Goal: Obtain resource: Obtain resource

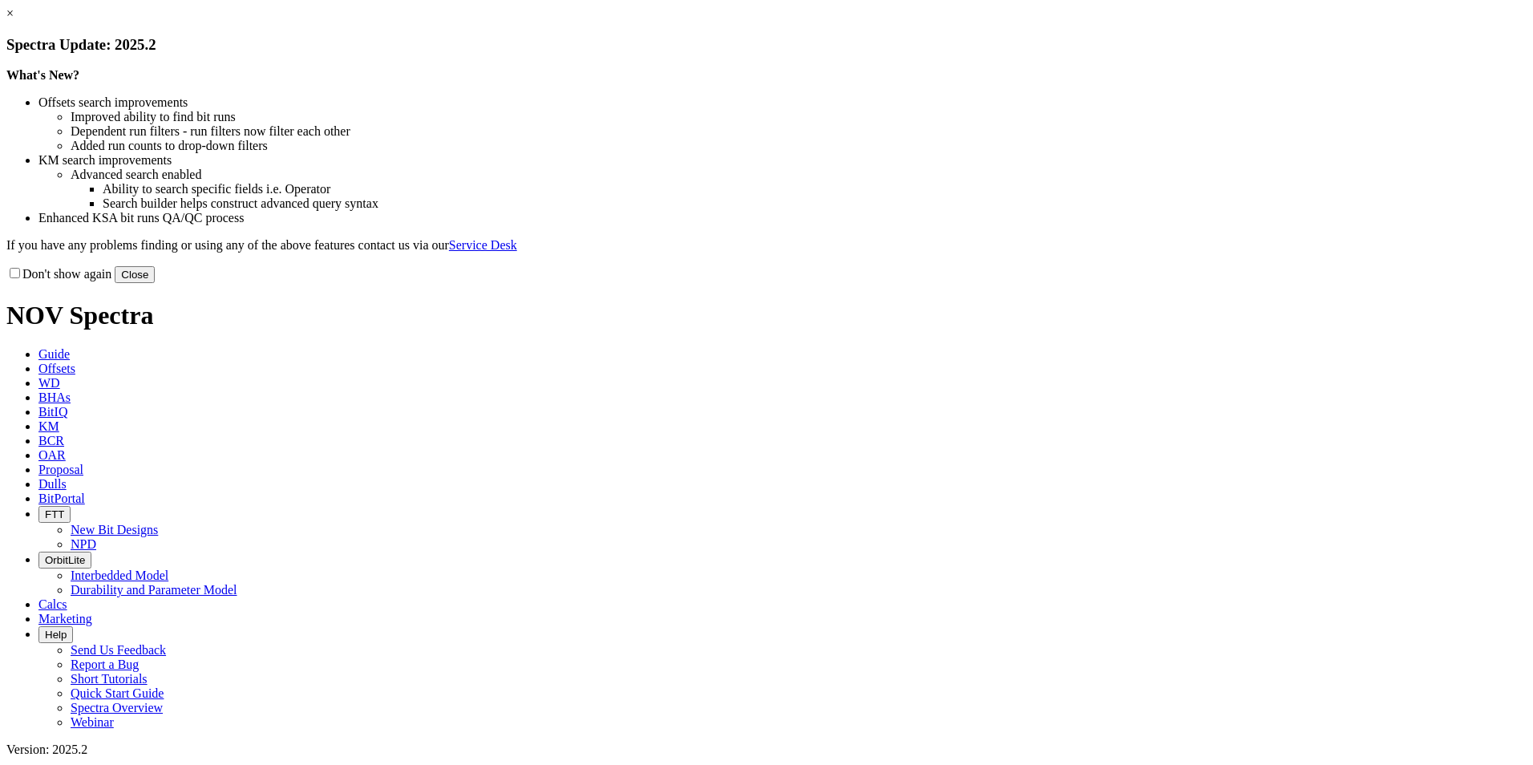
click at [155, 283] on button "Close" at bounding box center [135, 274] width 40 height 17
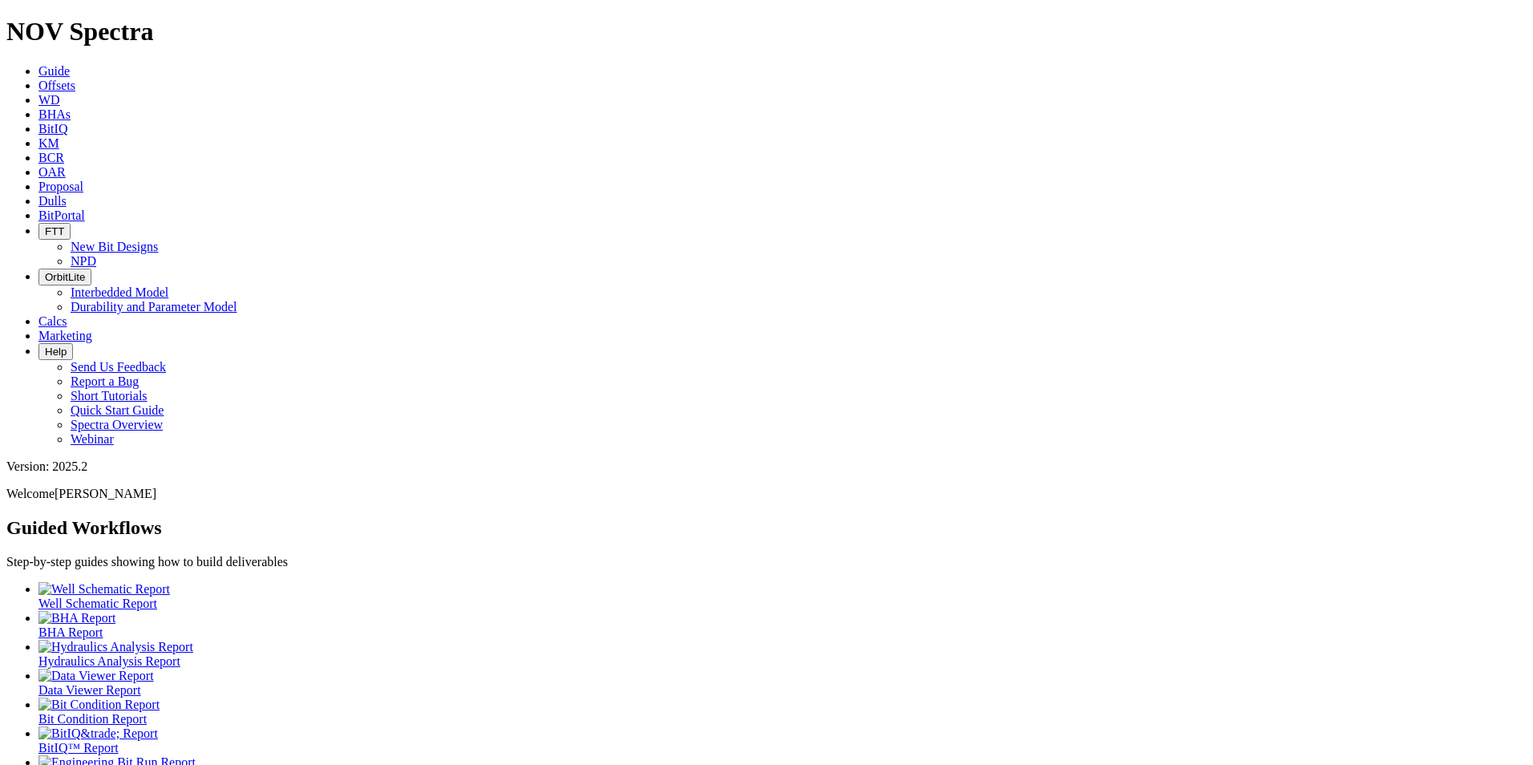
click at [75, 79] on span "Offsets" at bounding box center [56, 86] width 37 height 14
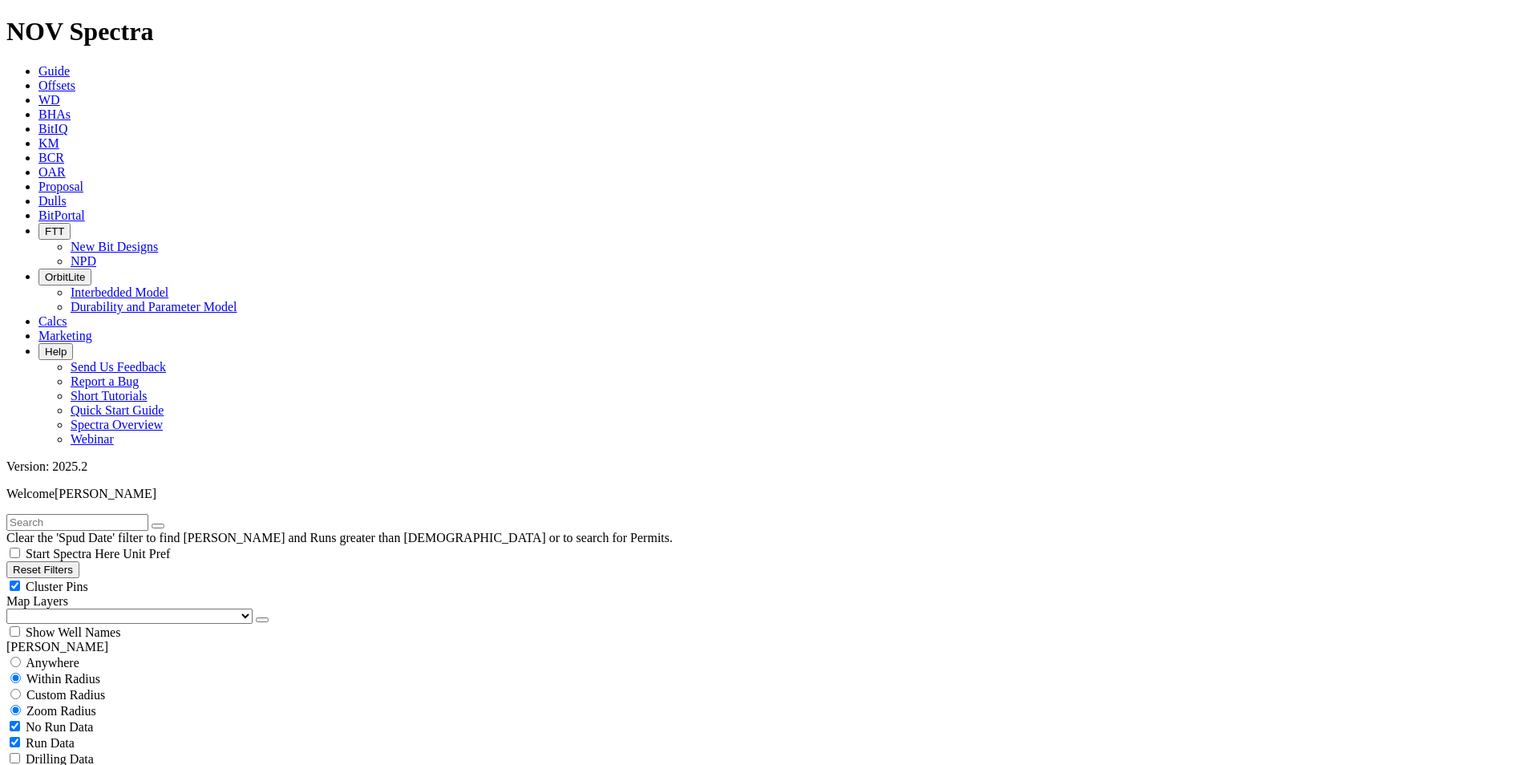
click at [76, 720] on span "No Run Data" at bounding box center [59, 727] width 67 height 14
checkbox input "false"
click at [262, 620] on icon "button" at bounding box center [262, 620] width 0 height 0
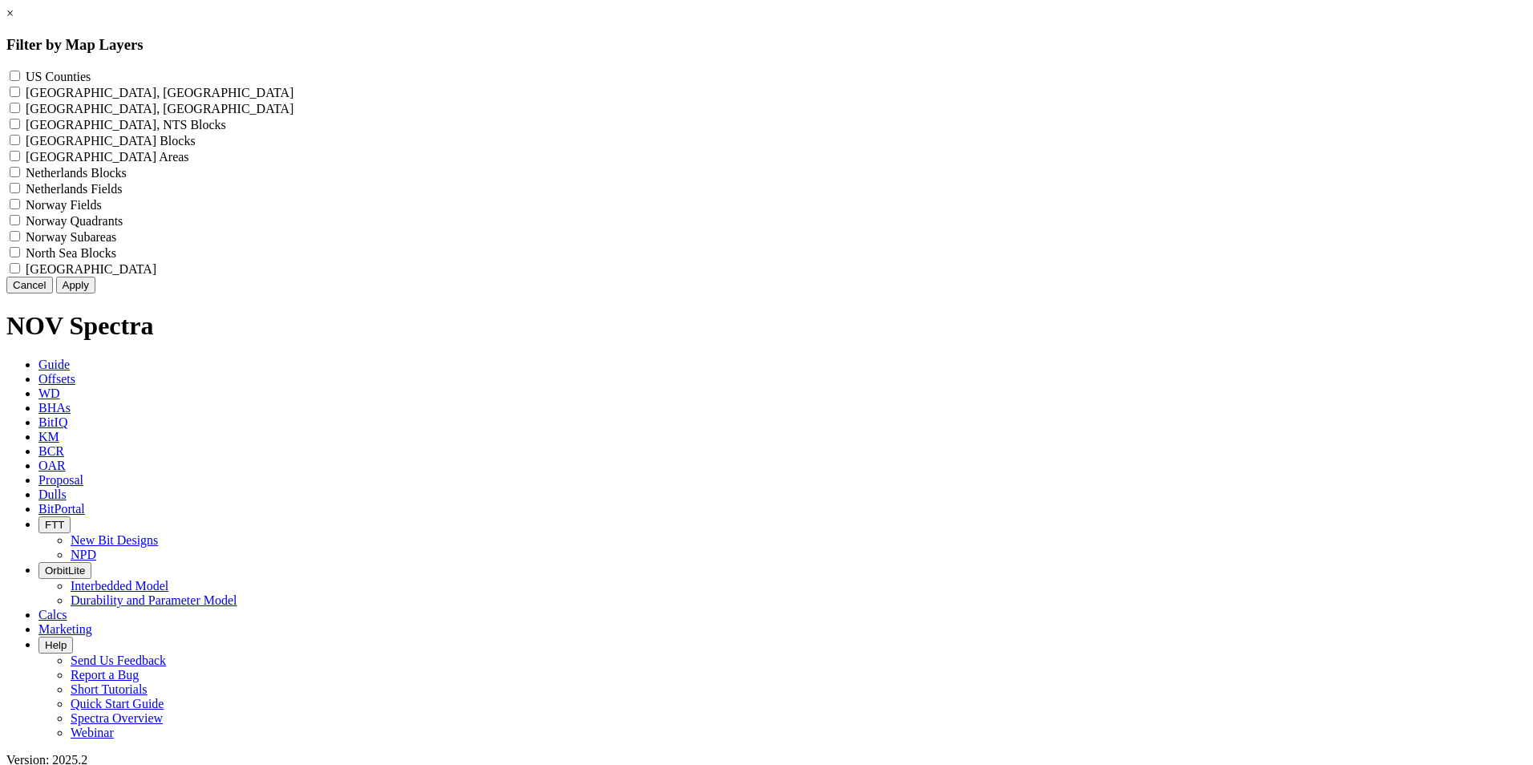
click at [91, 79] on label "US Counties - ()" at bounding box center [58, 77] width 65 height 14
click at [20, 79] on Counties "US Counties - ()" at bounding box center [15, 76] width 10 height 10
checkbox Counties "true"
click at [95, 293] on button "Apply" at bounding box center [75, 285] width 39 height 17
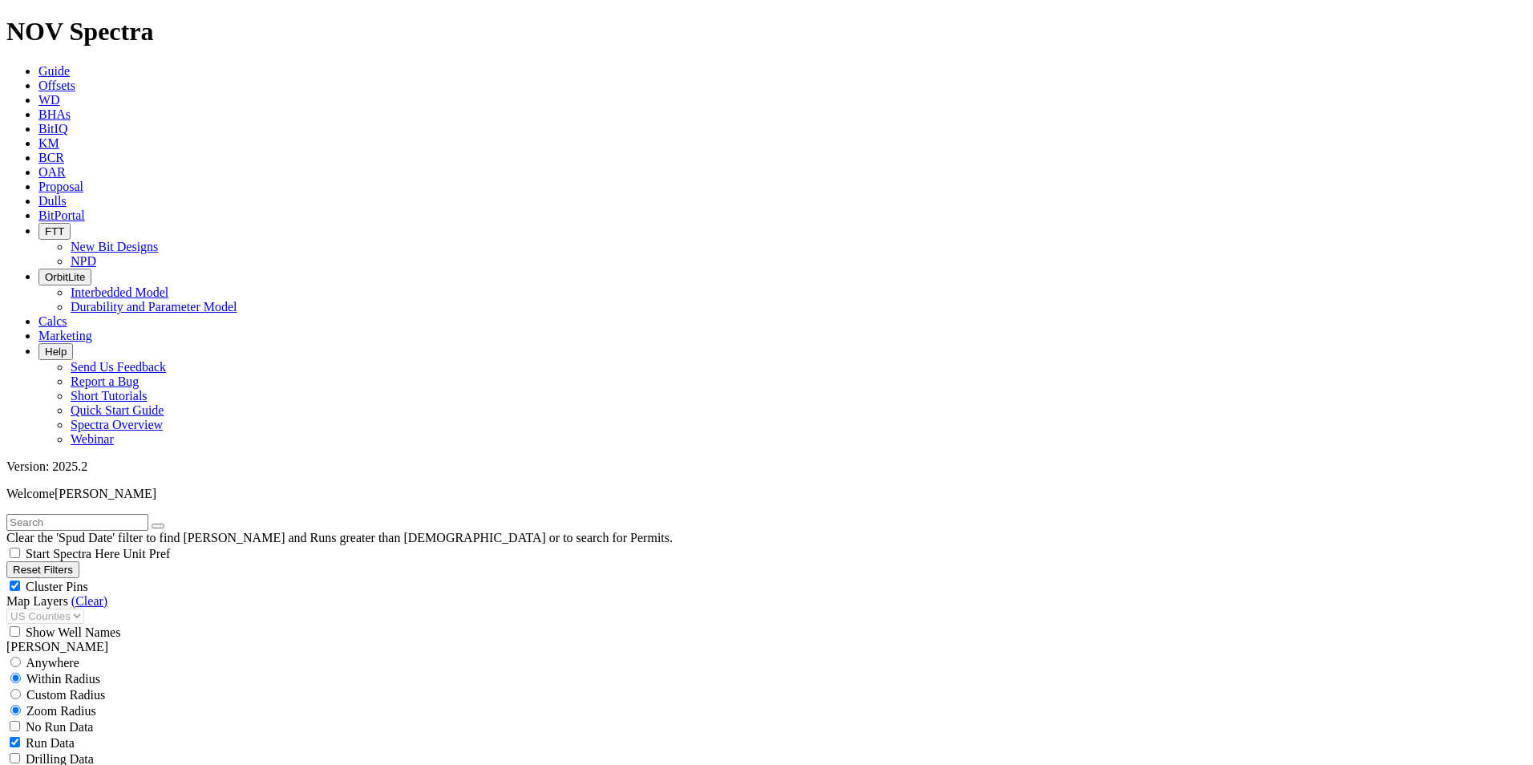
scroll to position [241, 0]
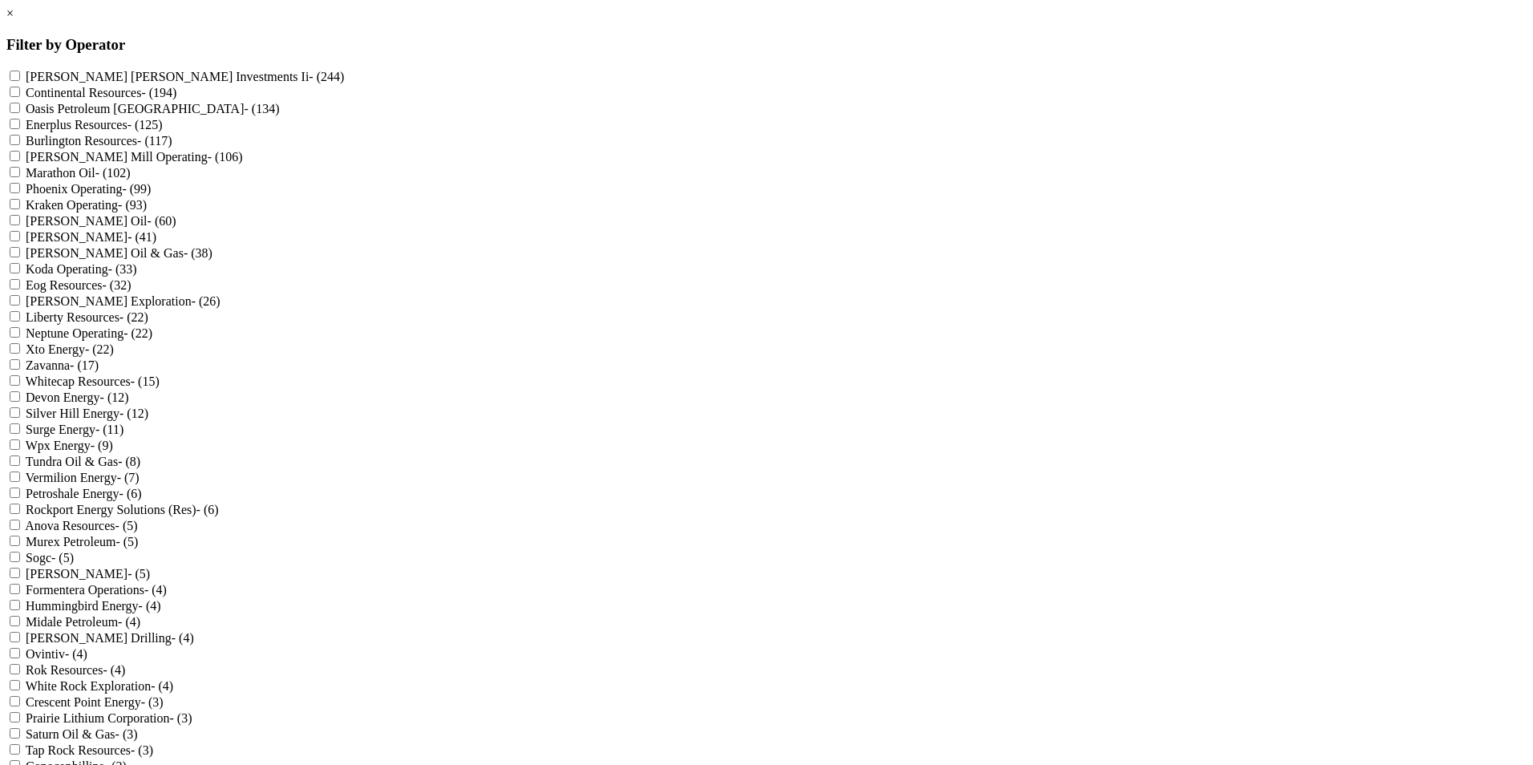
click at [151, 196] on label "Phoenix Operating - (99)" at bounding box center [88, 189] width 125 height 14
click at [20, 193] on Operating "Phoenix Operating - (99)" at bounding box center [15, 188] width 10 height 10
checkbox Operating "true"
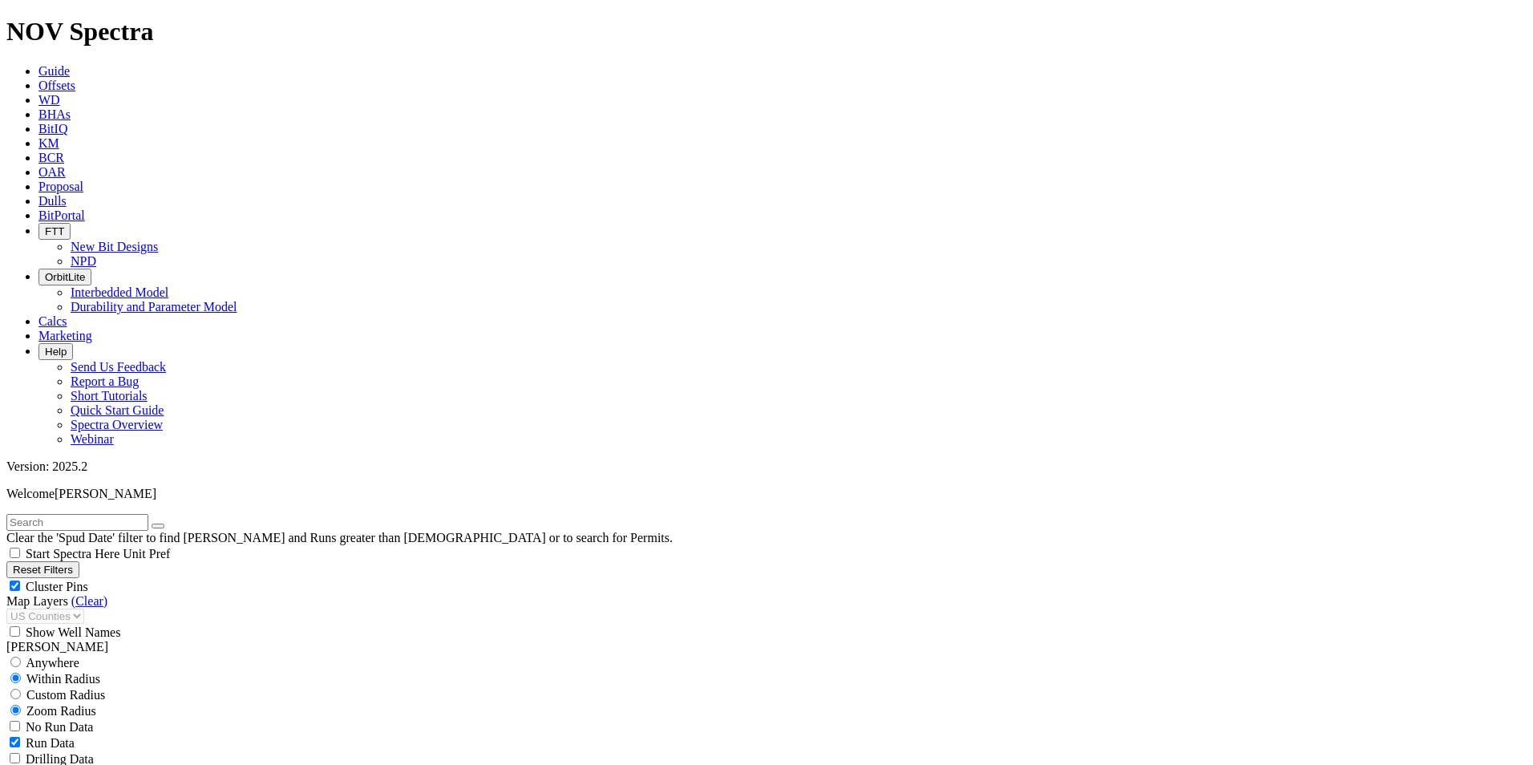
scroll to position [80, 0]
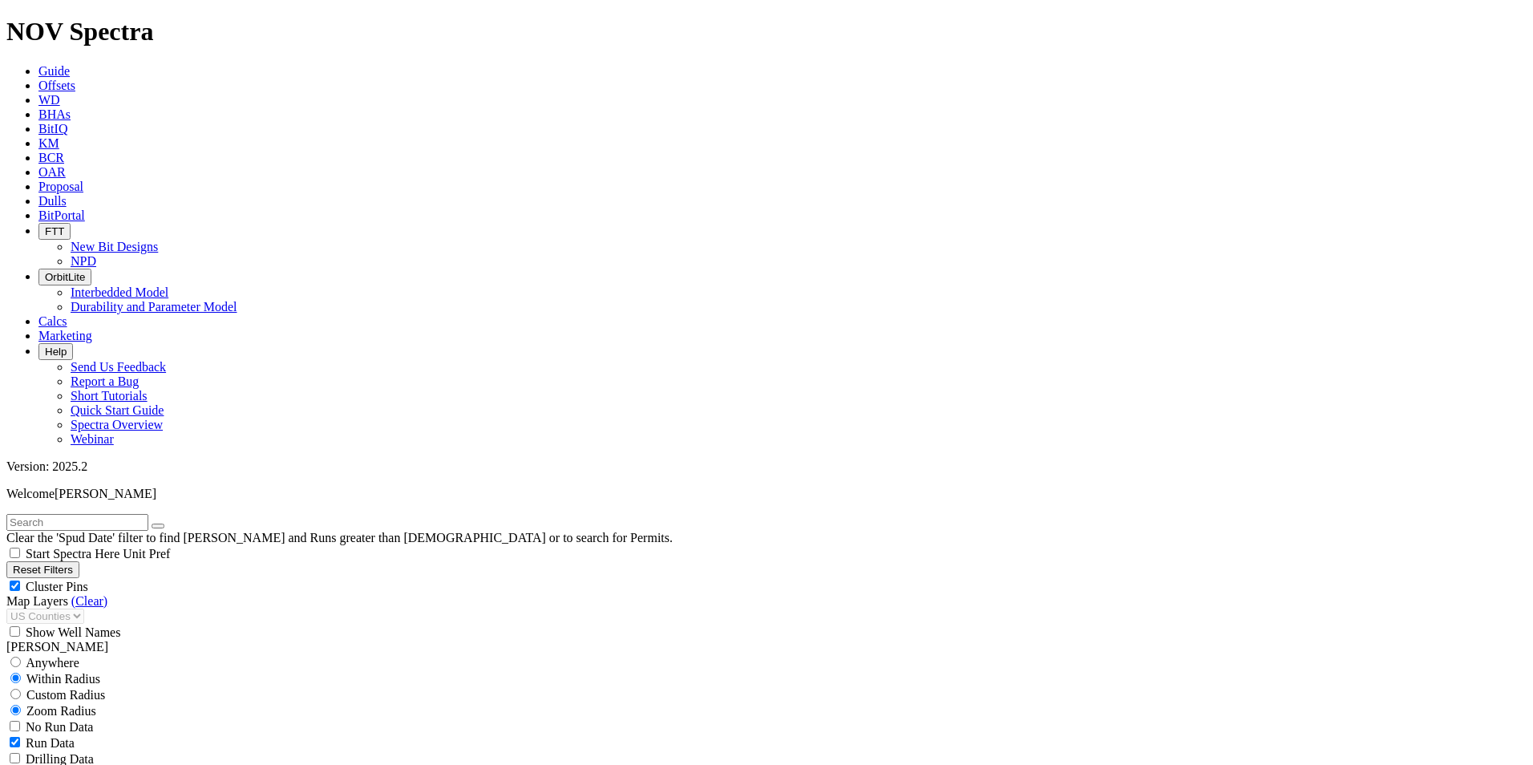
scroll to position [241, 0]
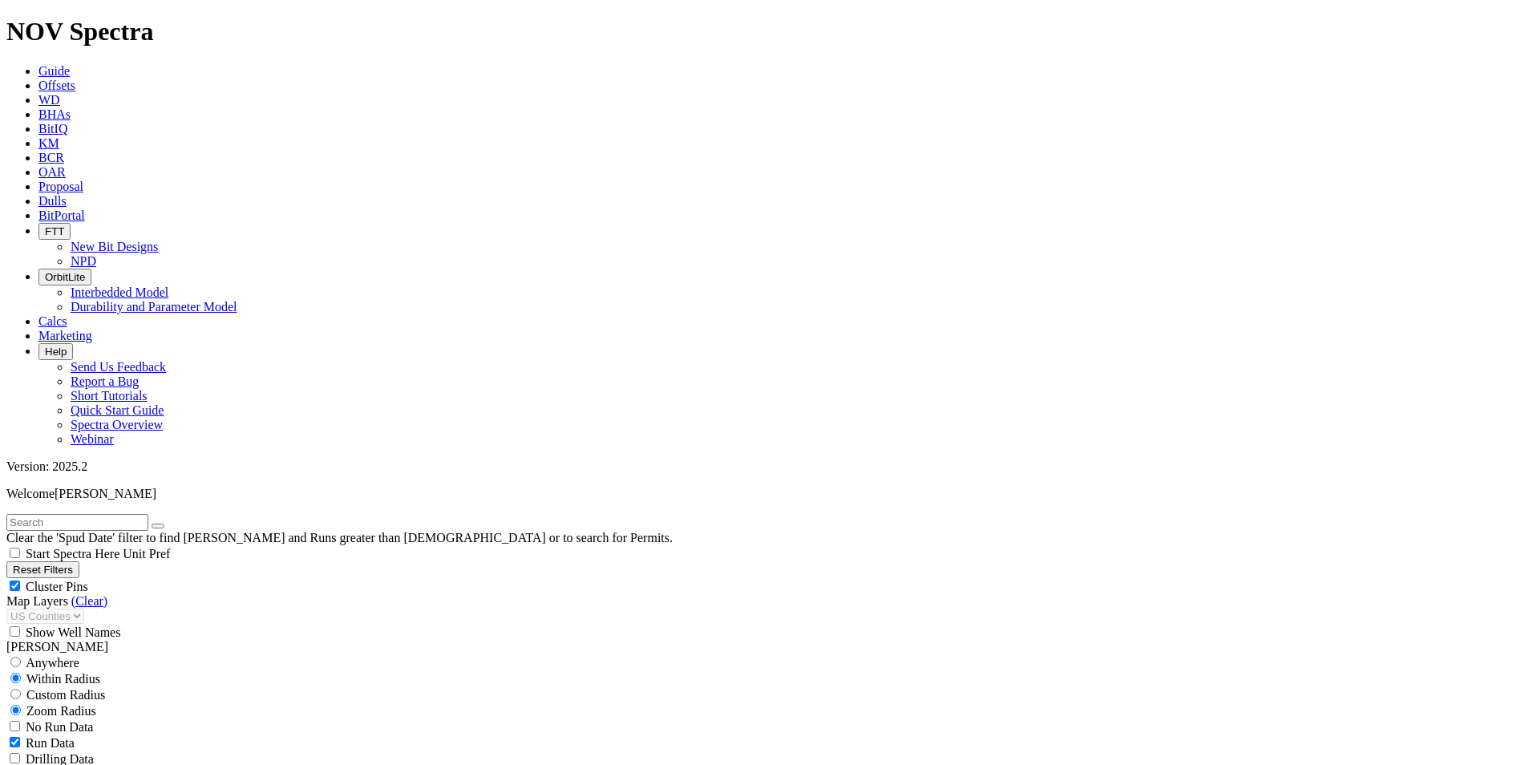
type input "[DATE]"
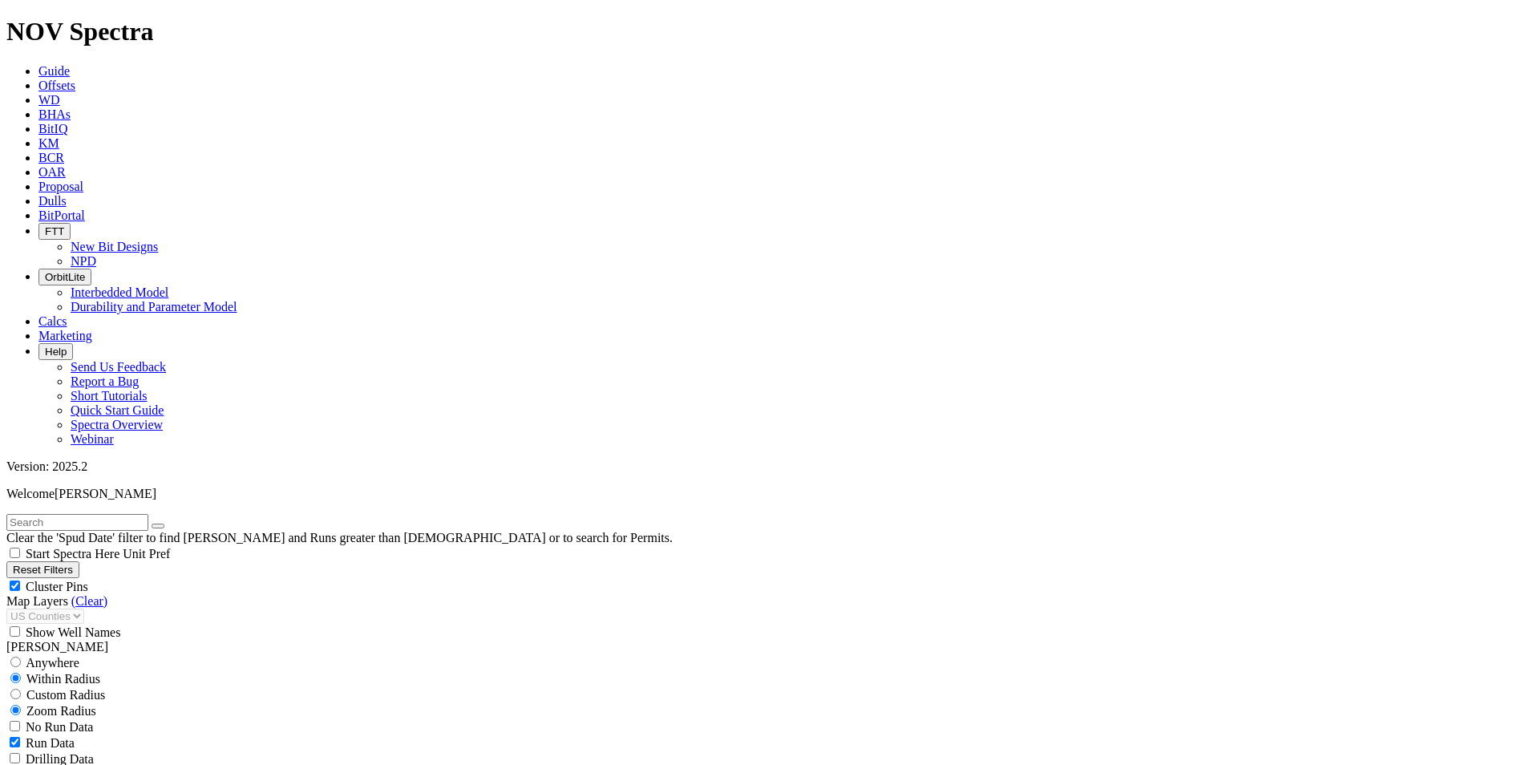
scroll to position [17134, 0]
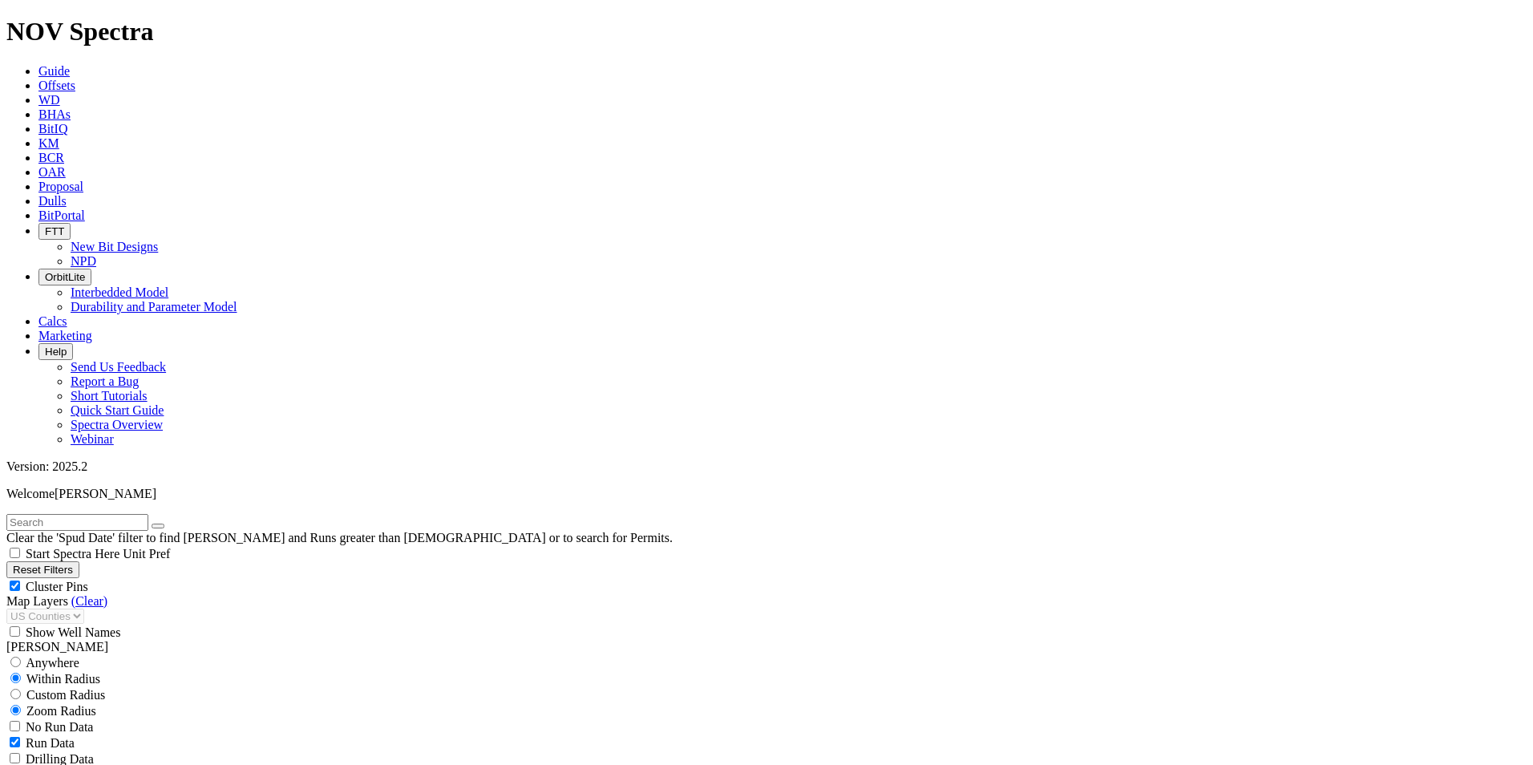
scroll to position [16332, 0]
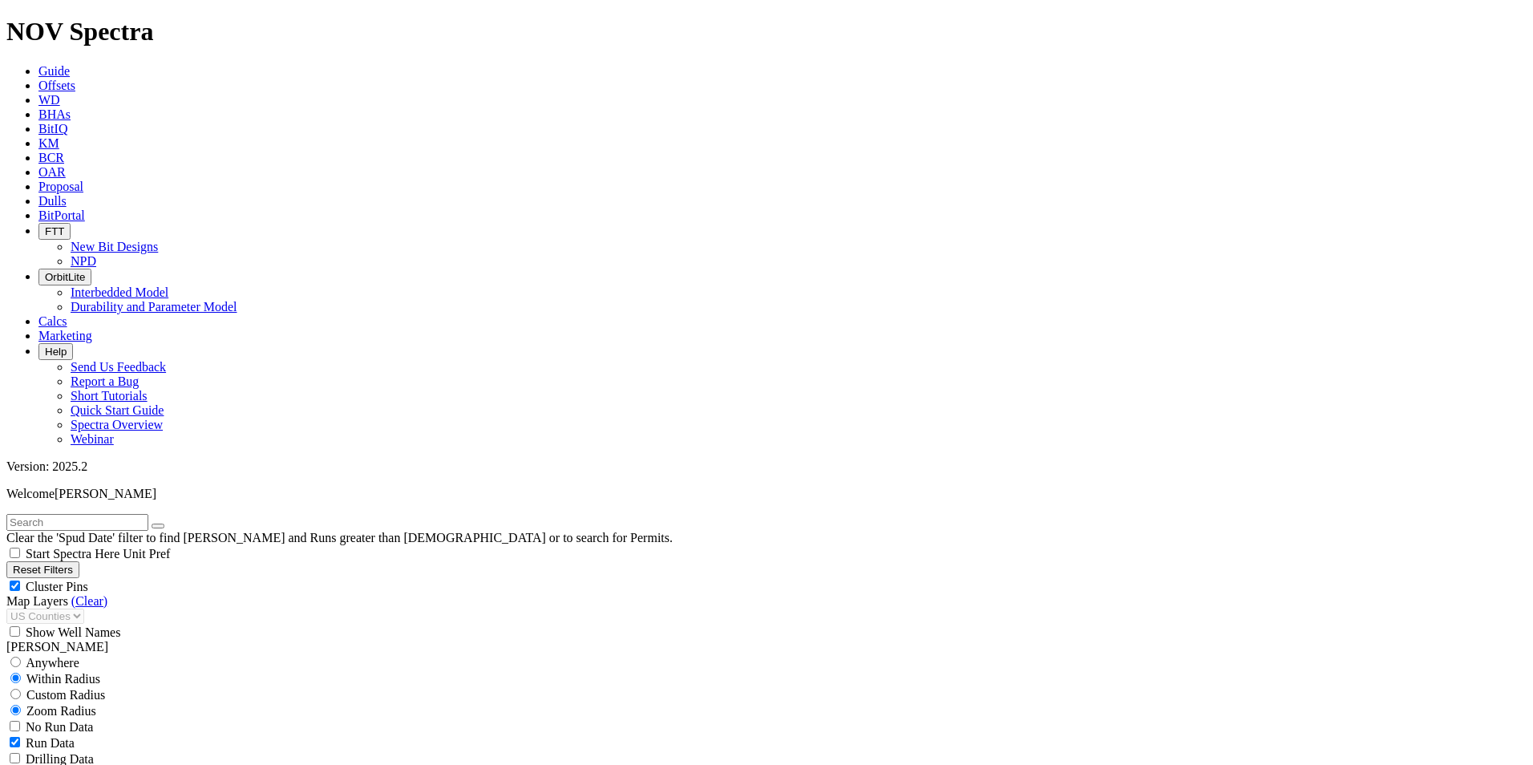
scroll to position [13526, 0]
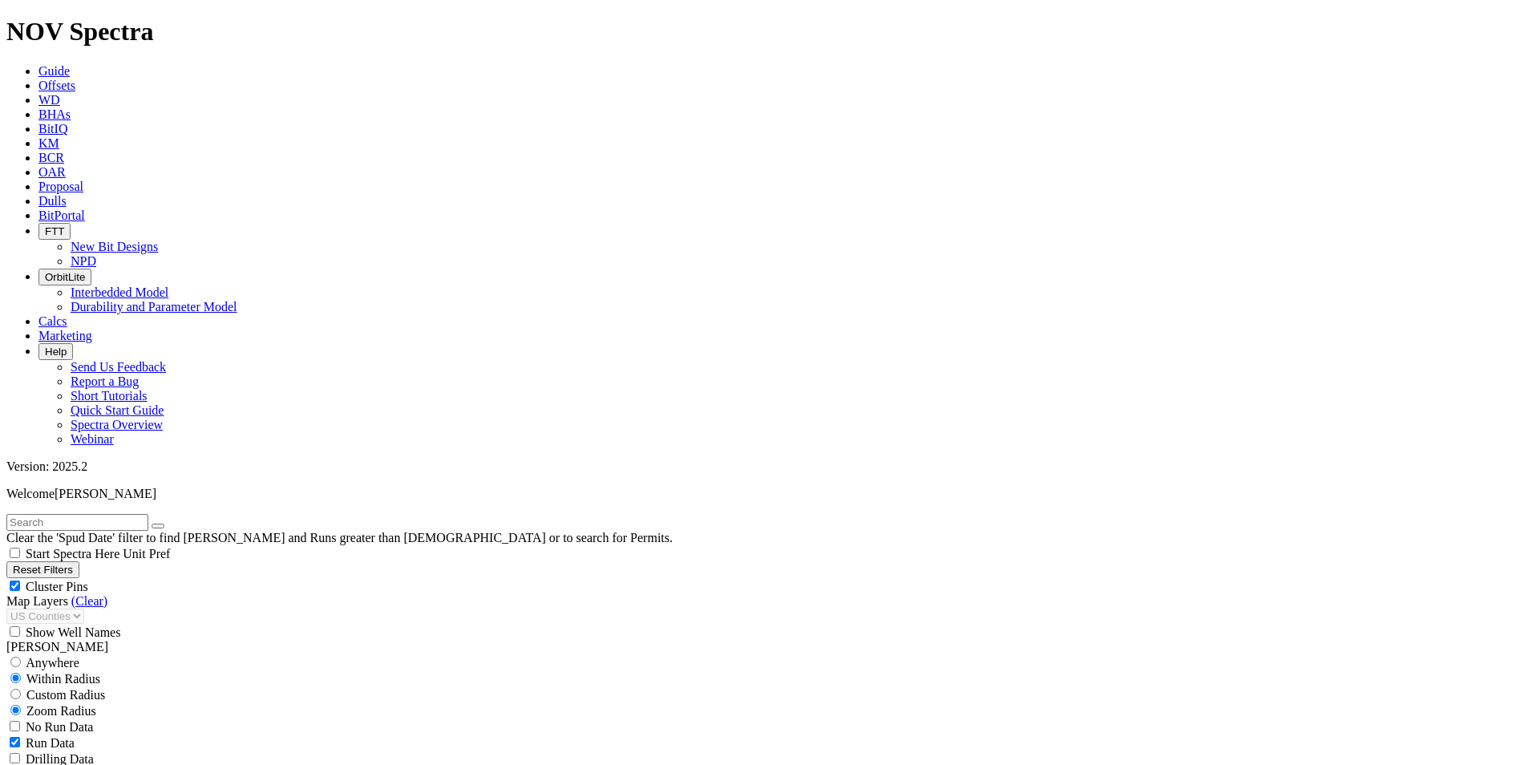
scroll to position [12484, 0]
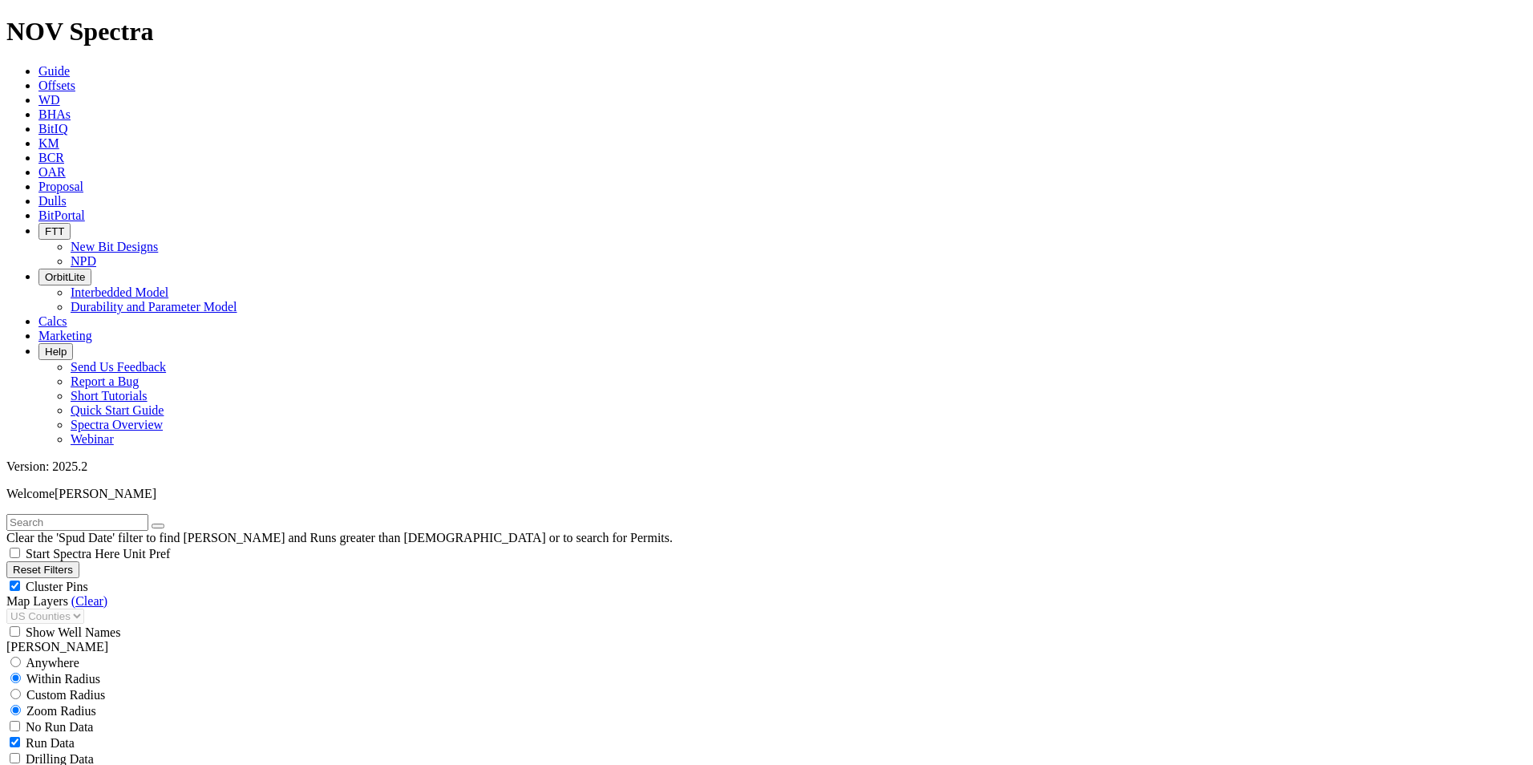
scroll to position [10640, 0]
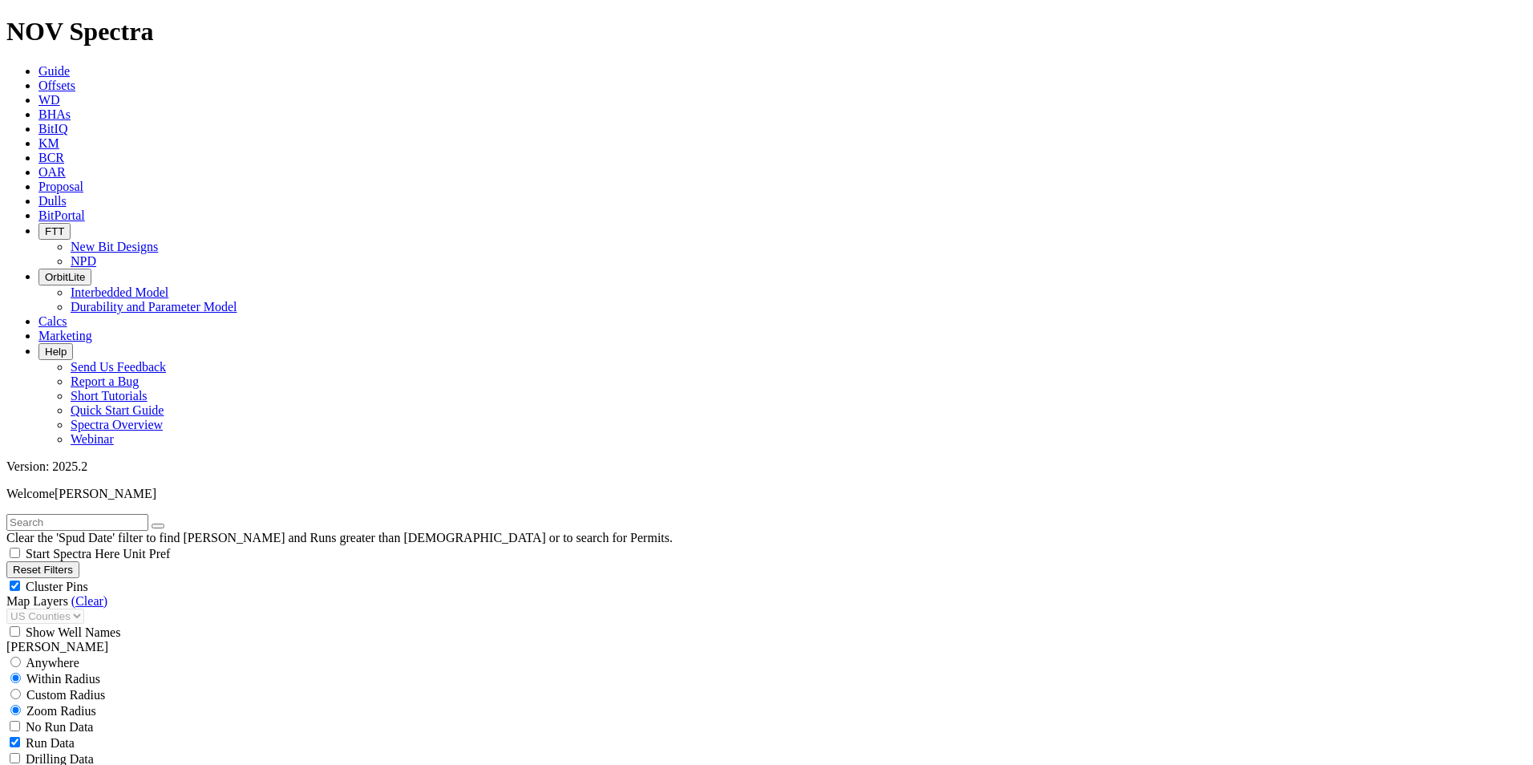
scroll to position [8074, 0]
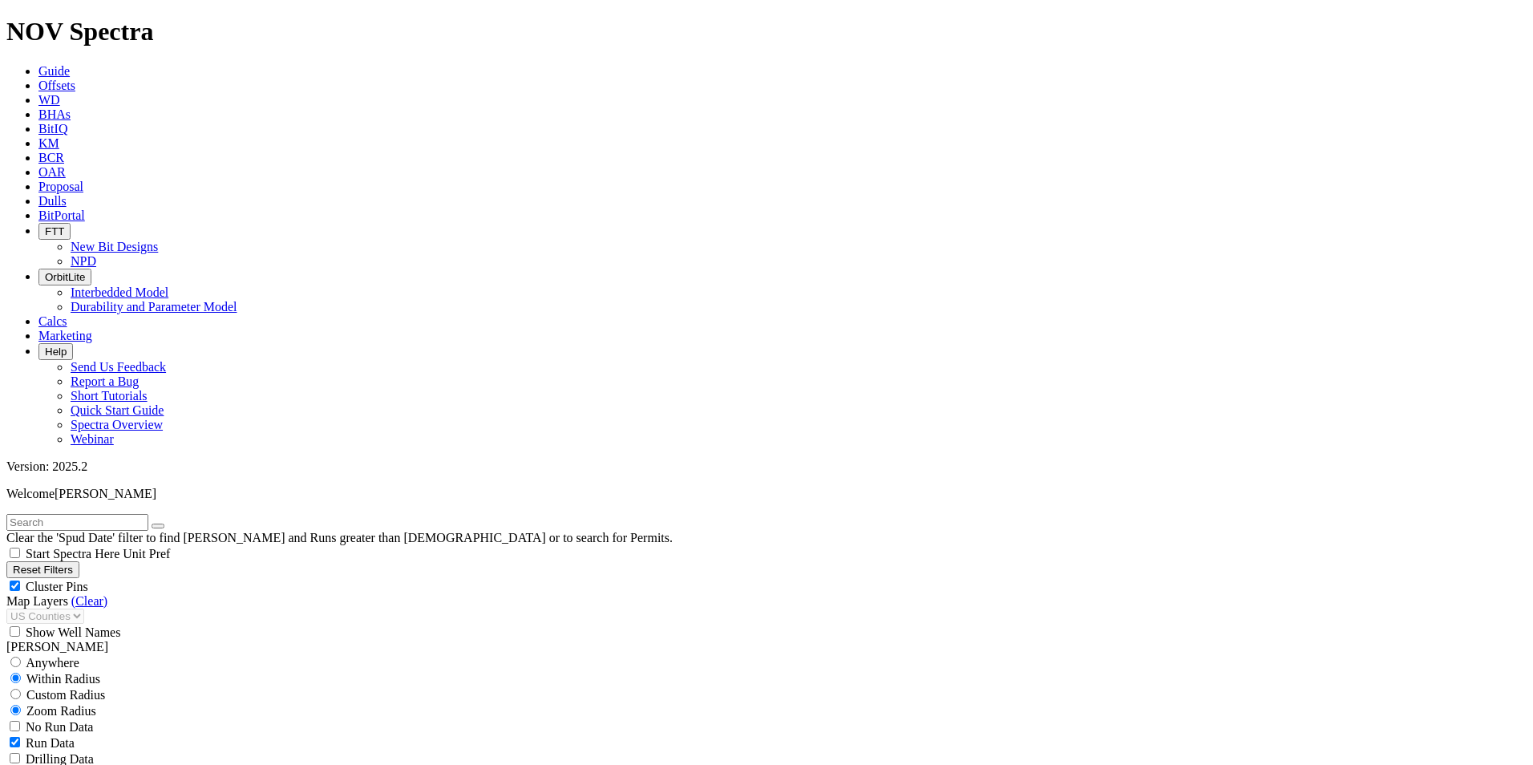
scroll to position [5829, 0]
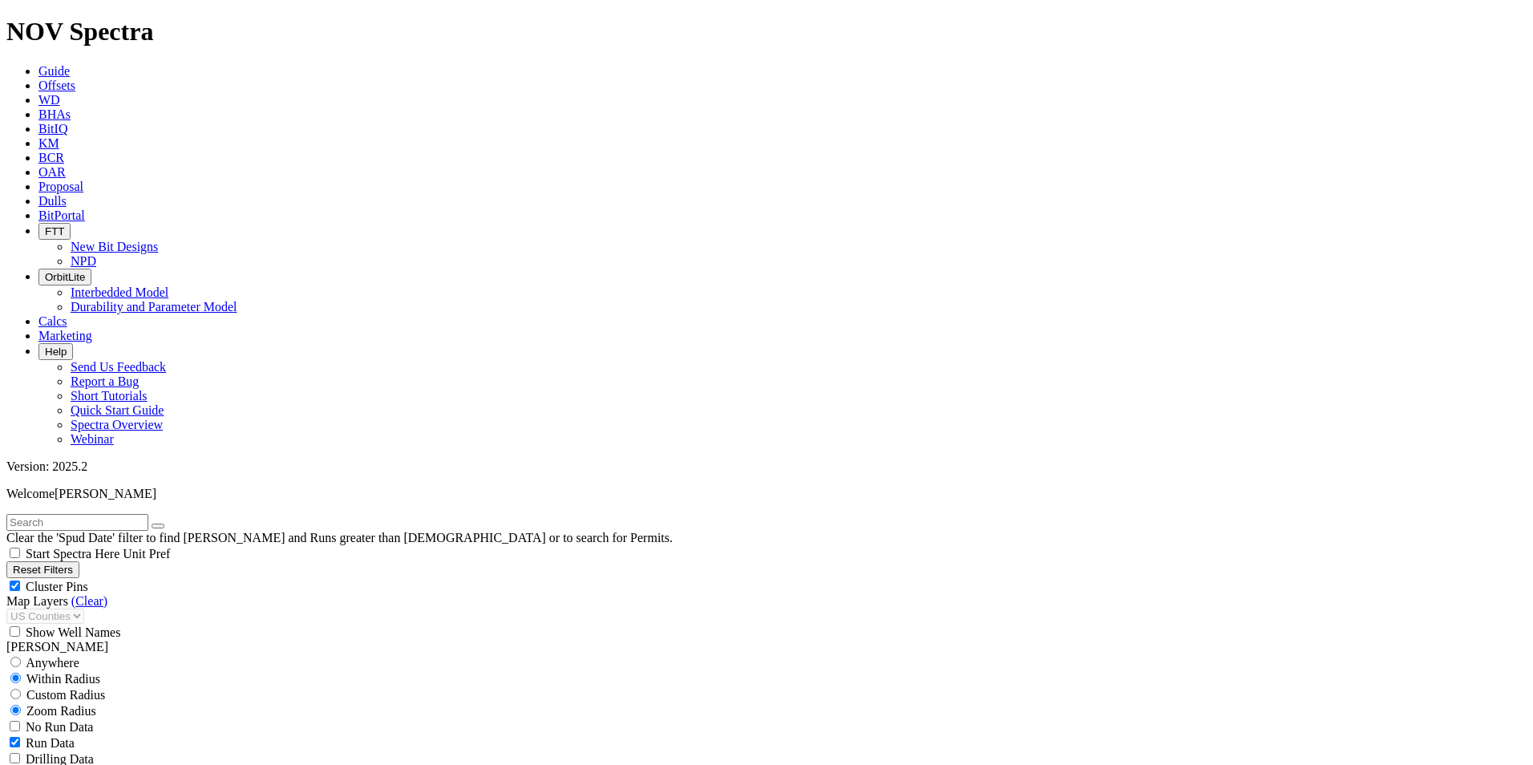
scroll to position [2943, 0]
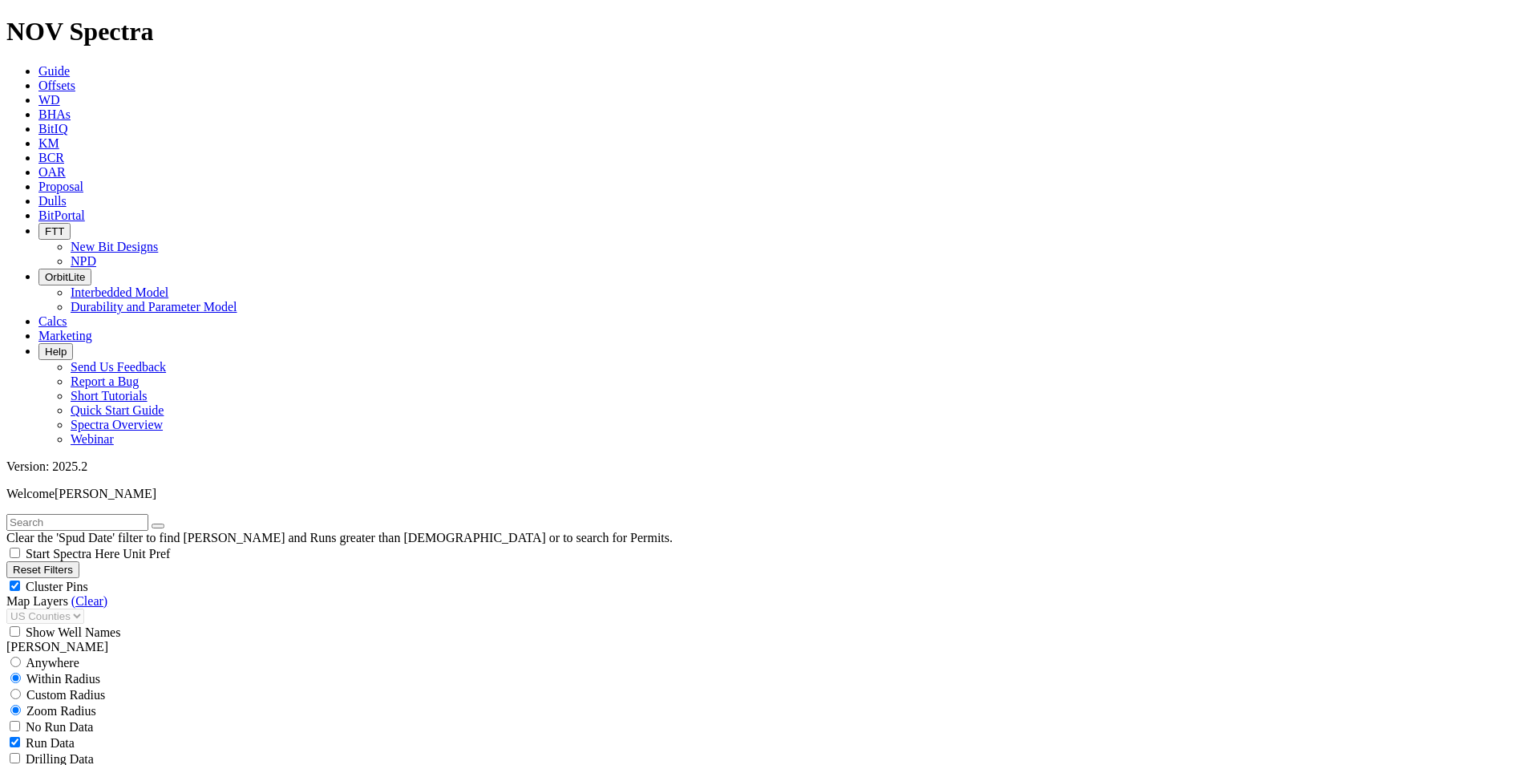
scroll to position [1018, 0]
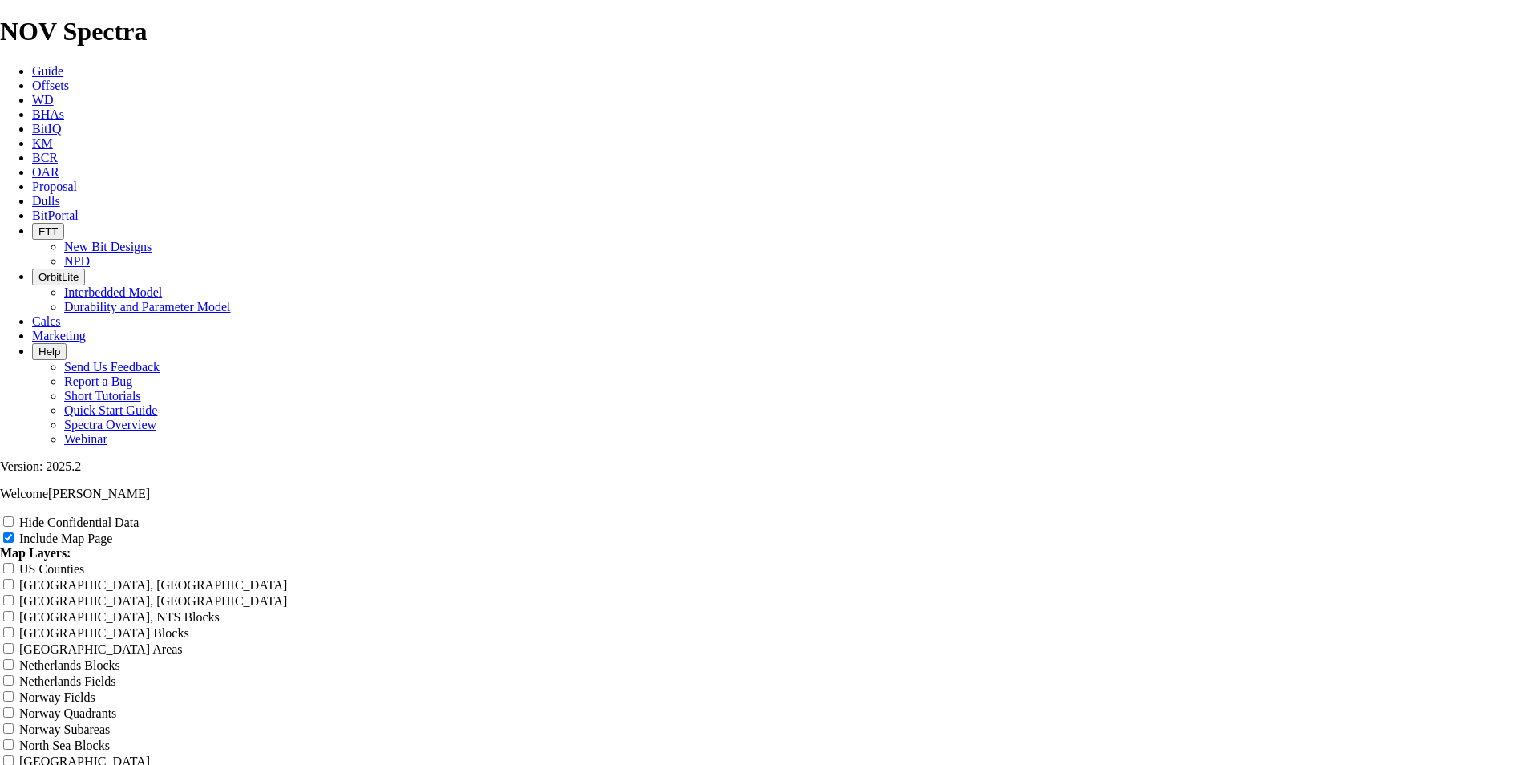
scroll to position [2004, 0]
radio input "true"
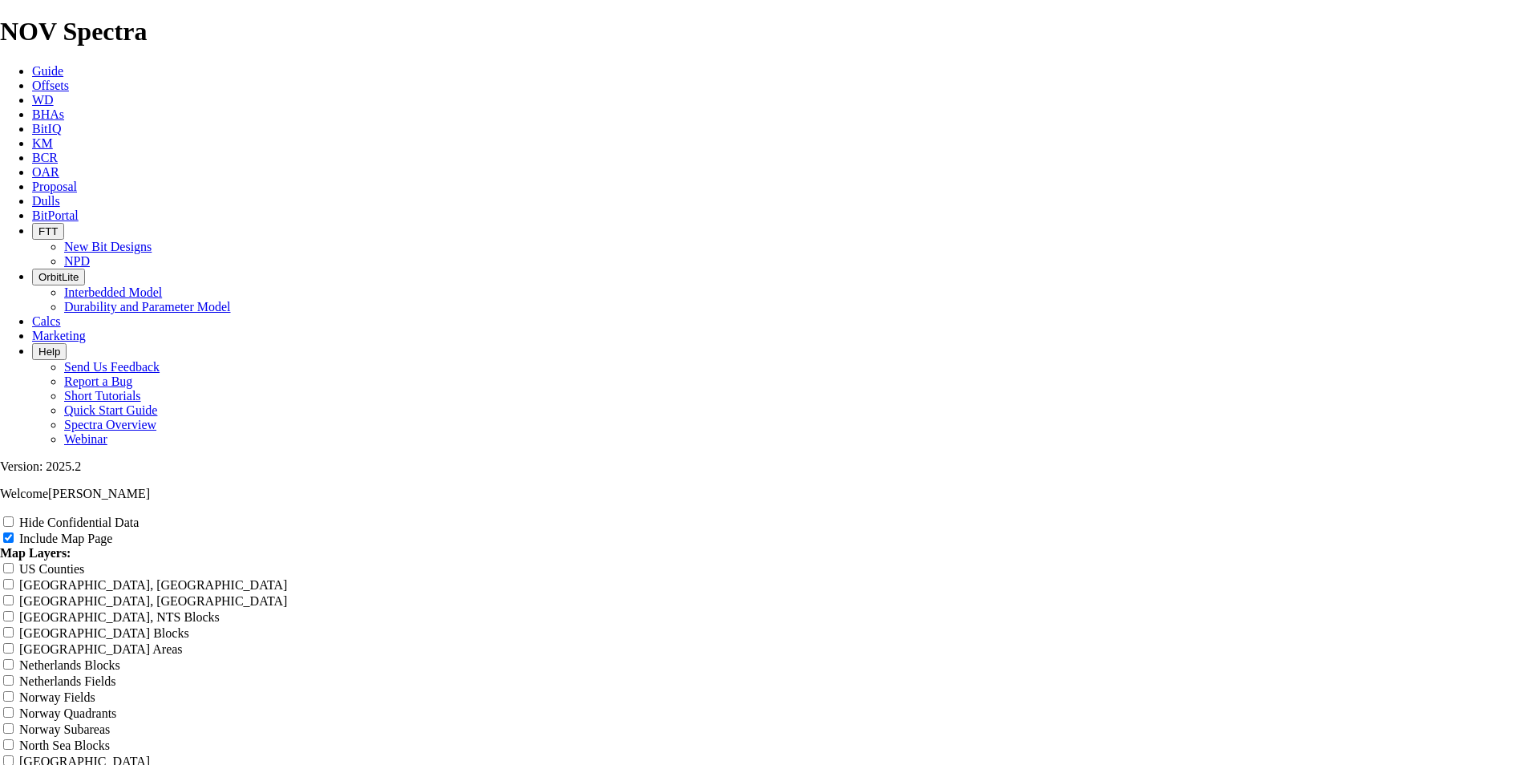
radio input "true"
drag, startPoint x: 905, startPoint y: 115, endPoint x: 867, endPoint y: 116, distance: 38.5
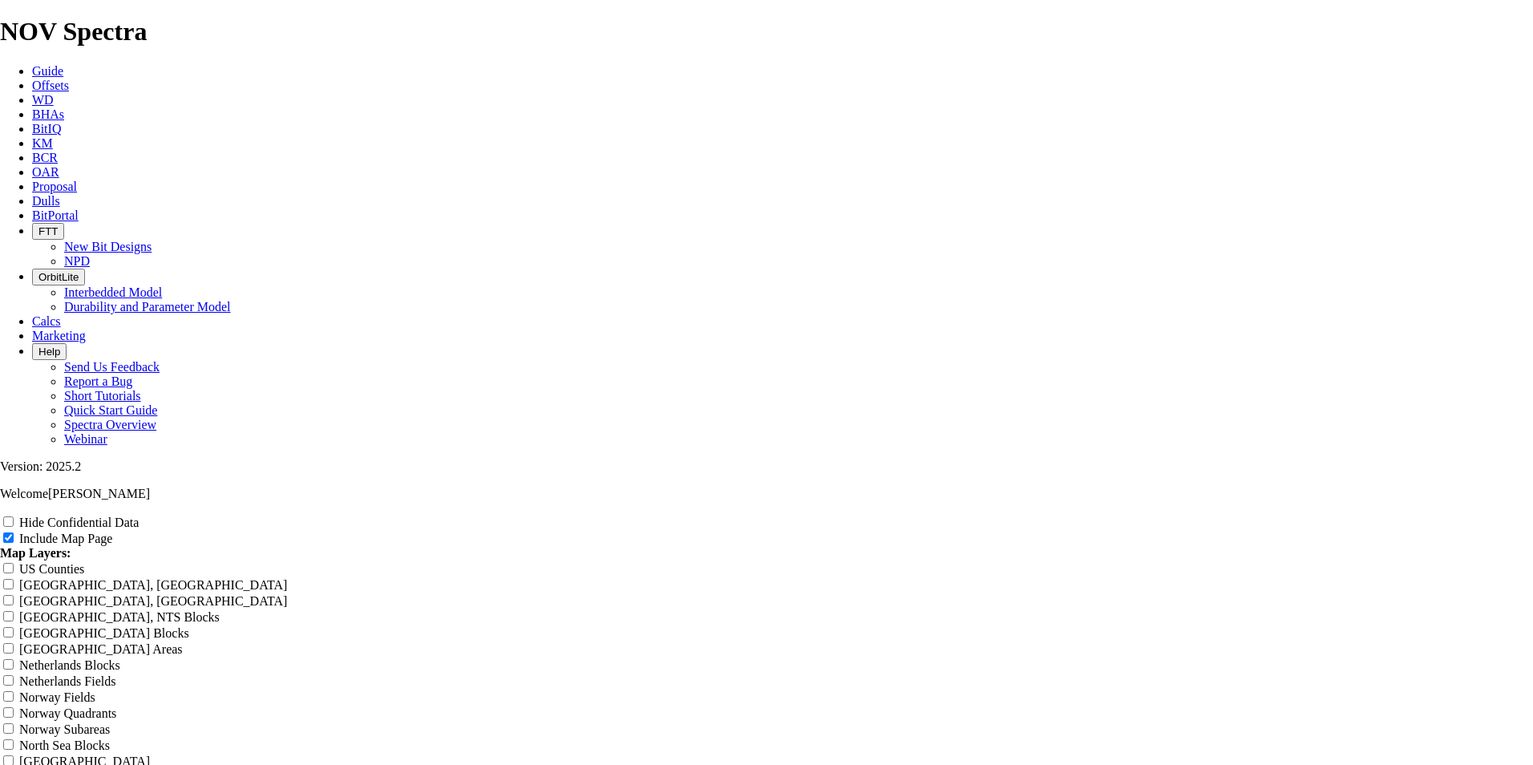
drag, startPoint x: 867, startPoint y: 116, endPoint x: 643, endPoint y: 116, distance: 223.7
drag, startPoint x: 643, startPoint y: 116, endPoint x: 609, endPoint y: 108, distance: 35.4
drag, startPoint x: 908, startPoint y: 108, endPoint x: 587, endPoint y: 89, distance: 322.1
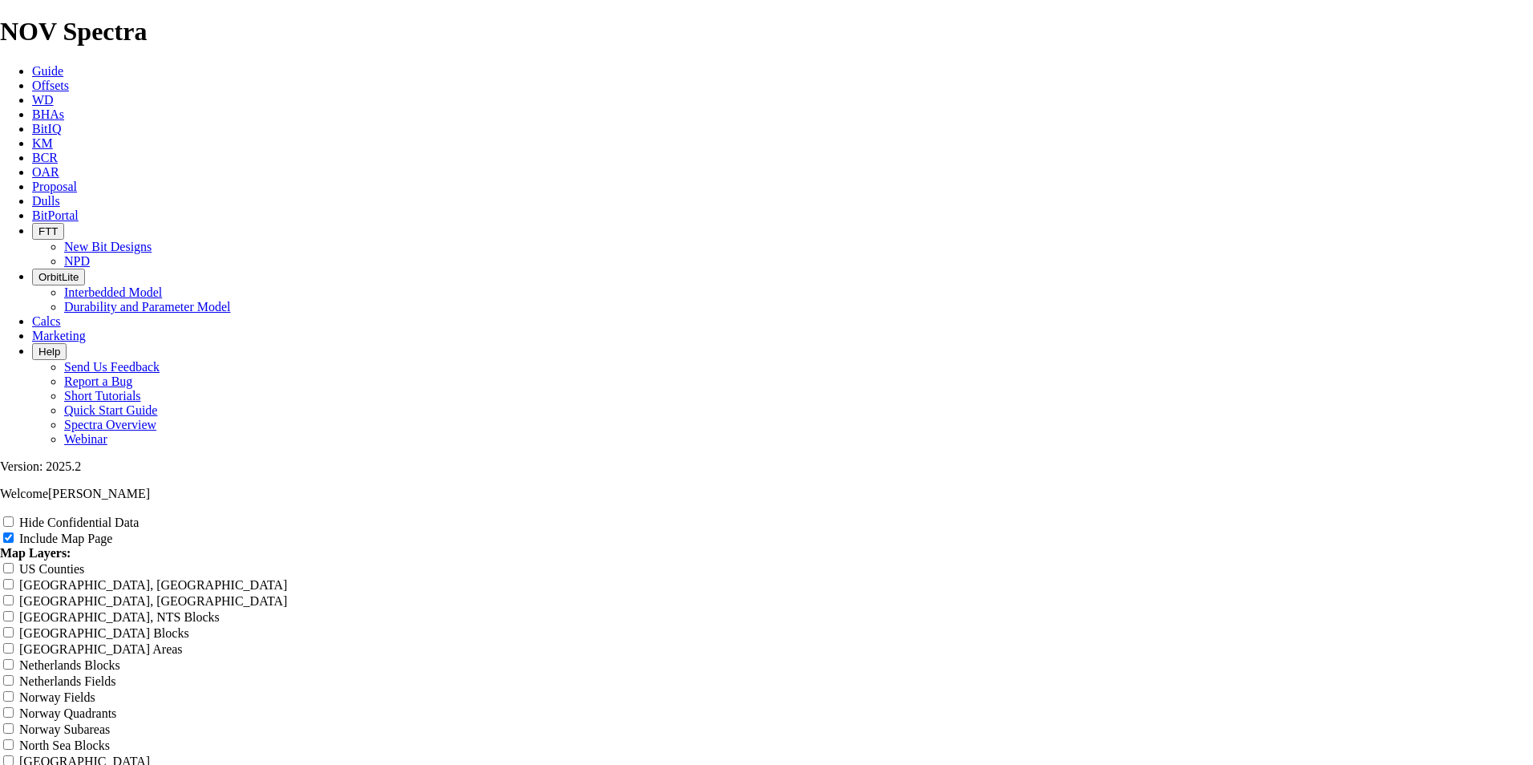
type input "P"
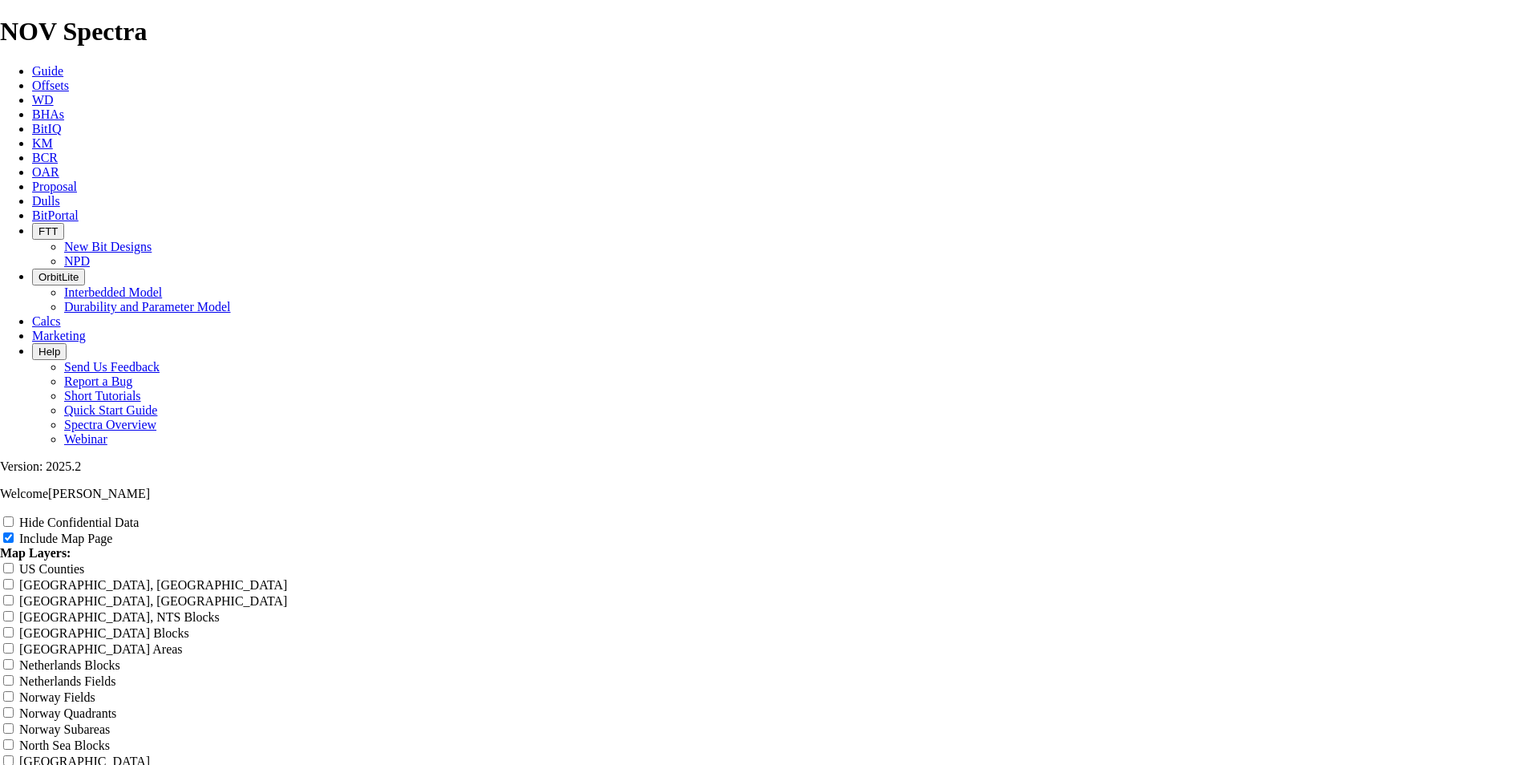
type input "P"
type input "Ph"
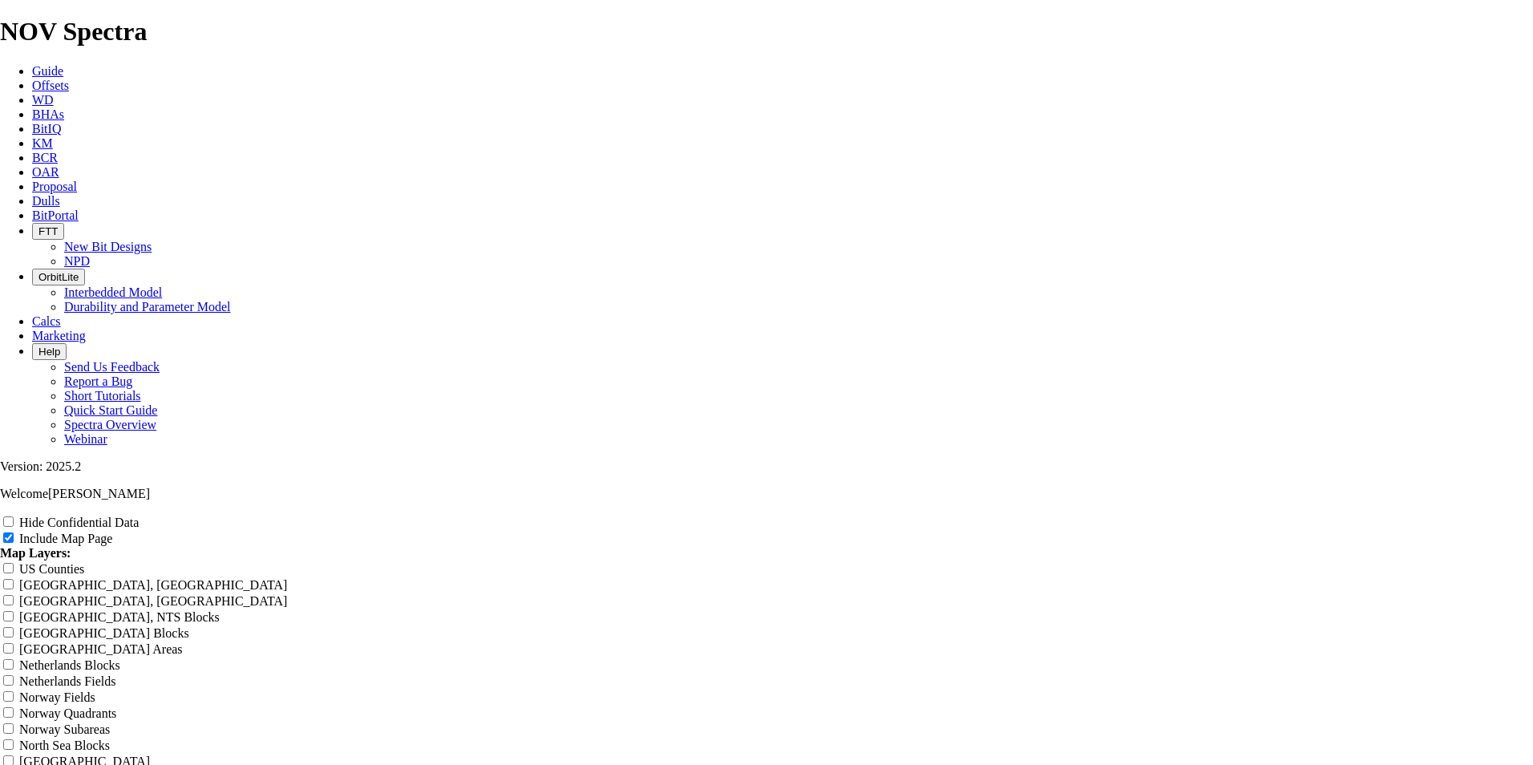
type input "Ph"
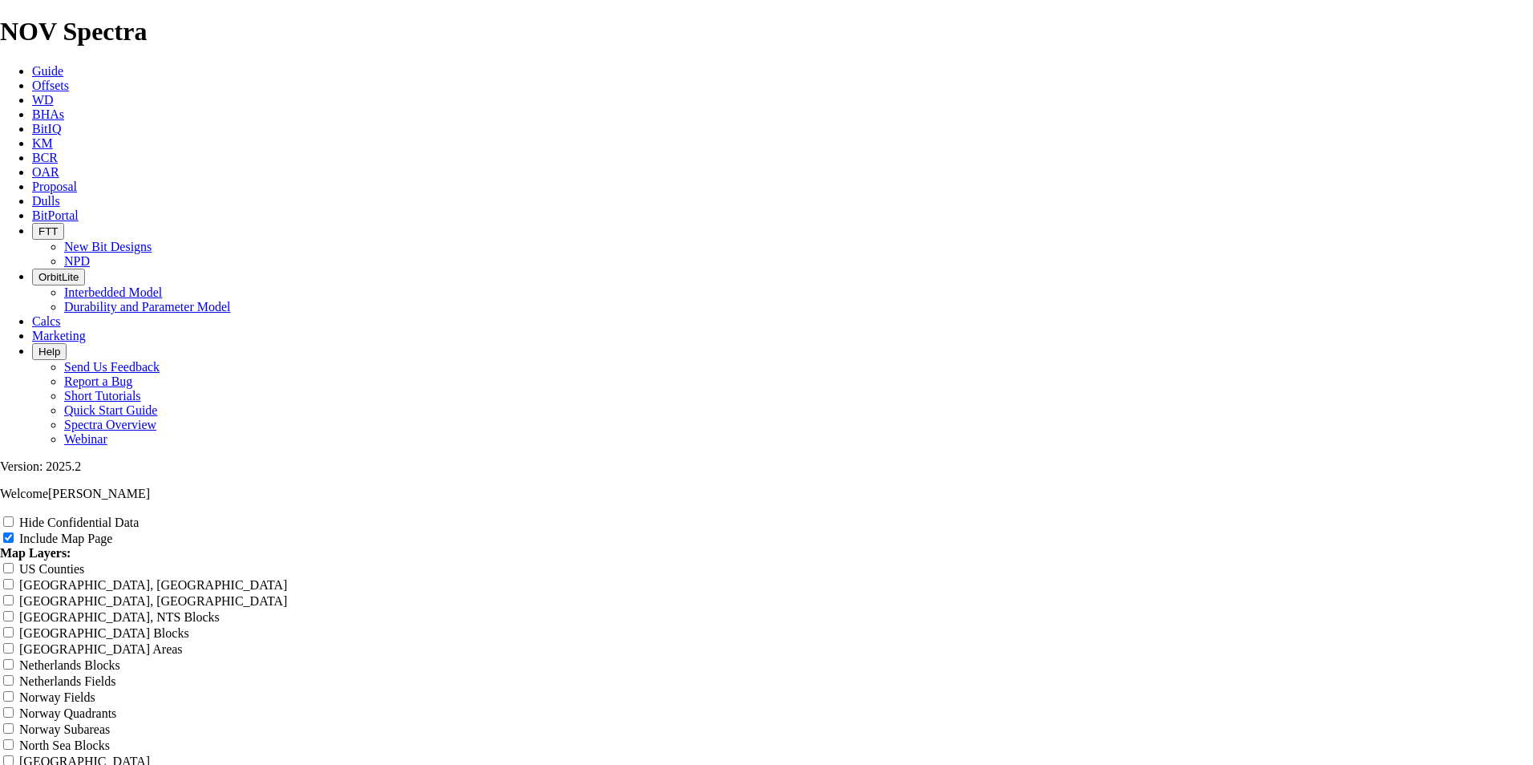
type input "Ph"
type input "Pho"
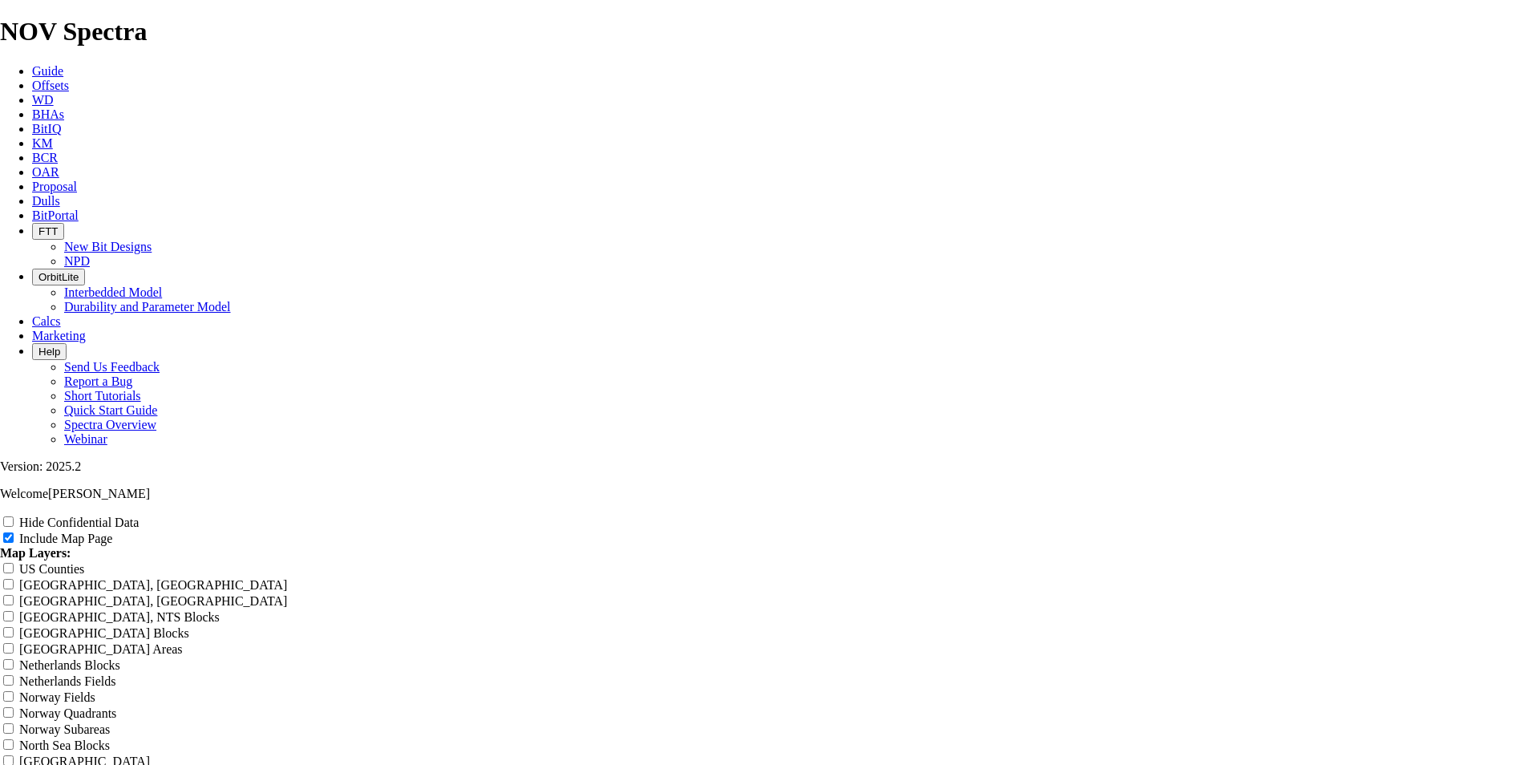
type input "Pho"
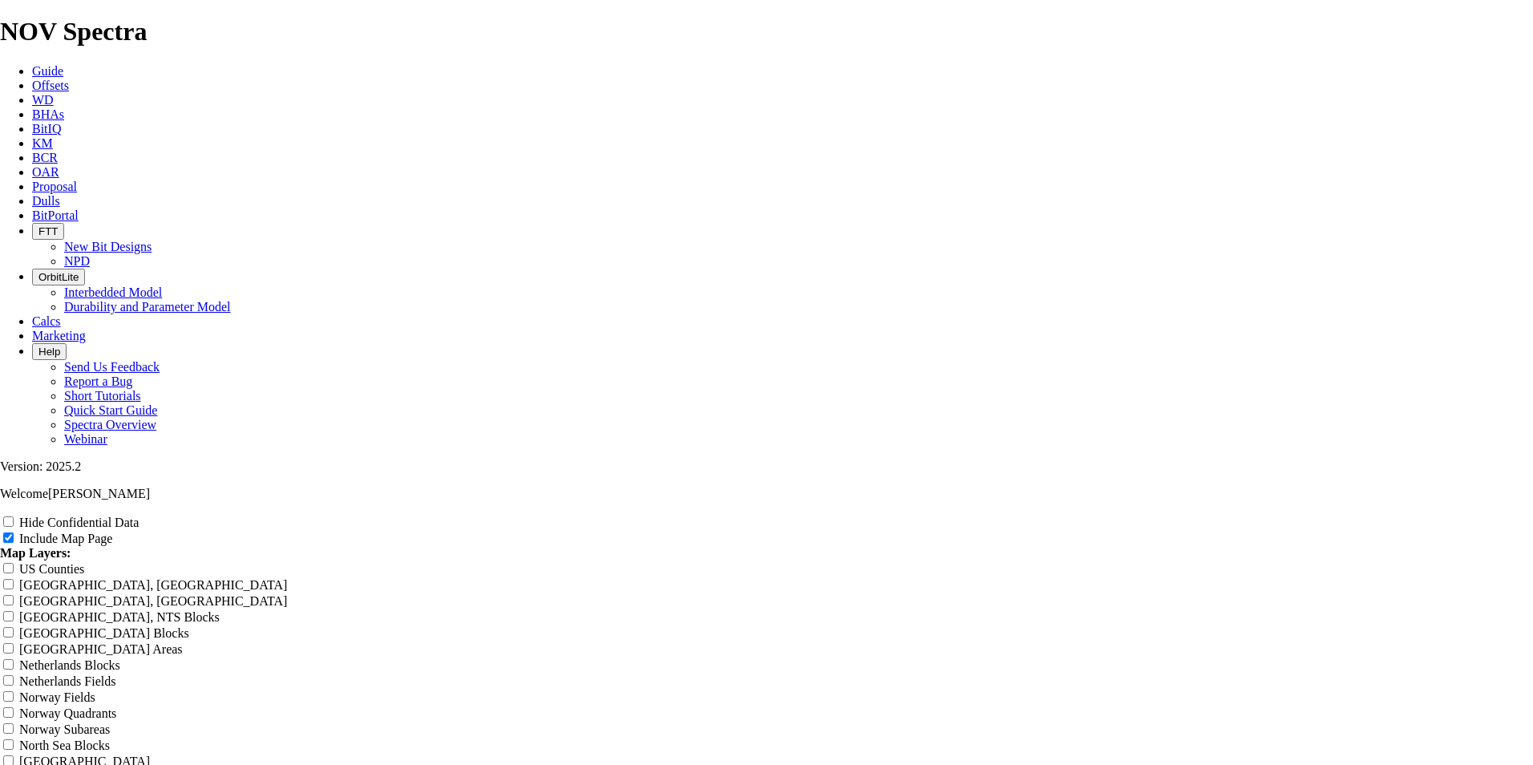
type input "Phon"
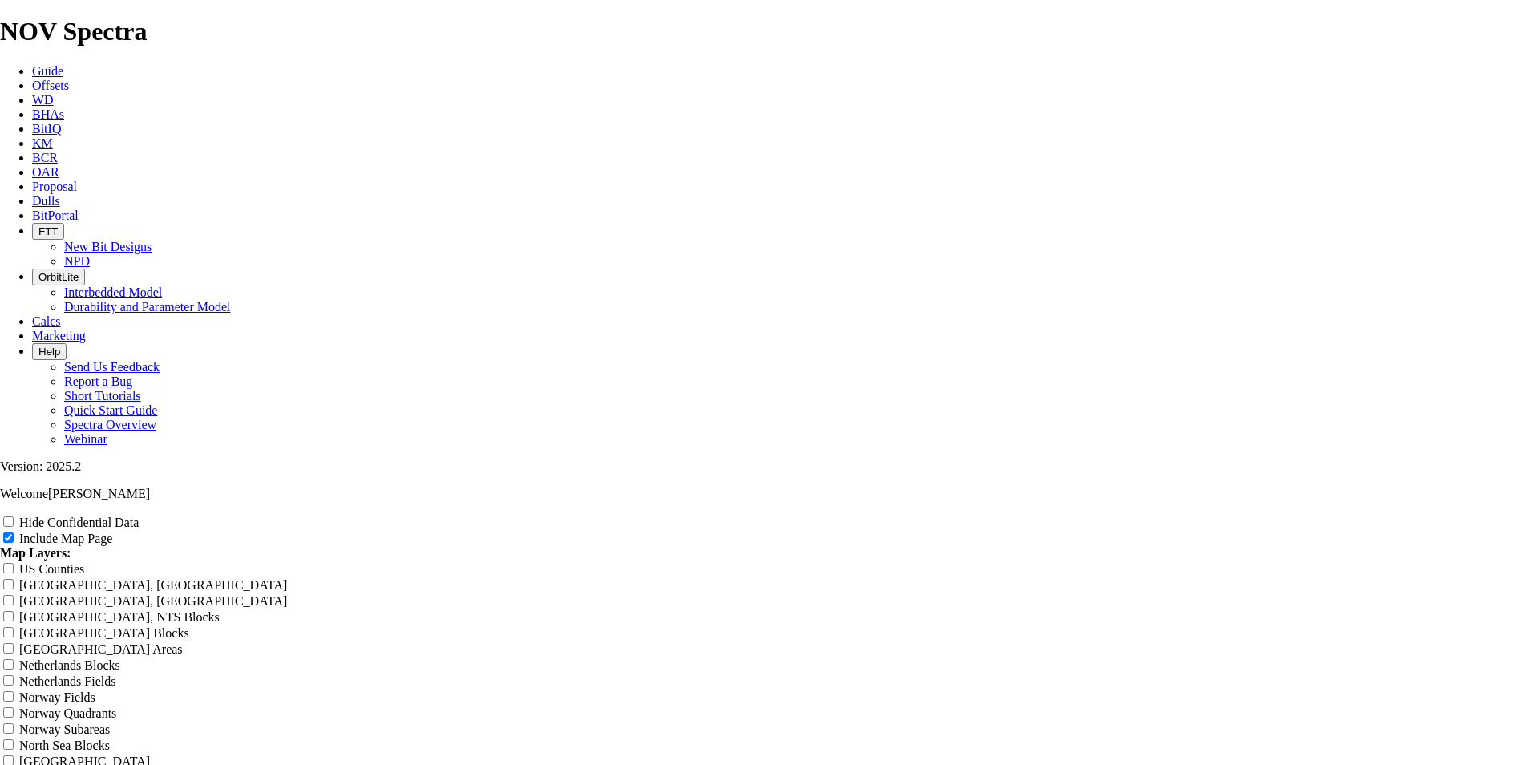
type input "Phon"
type input "Phone"
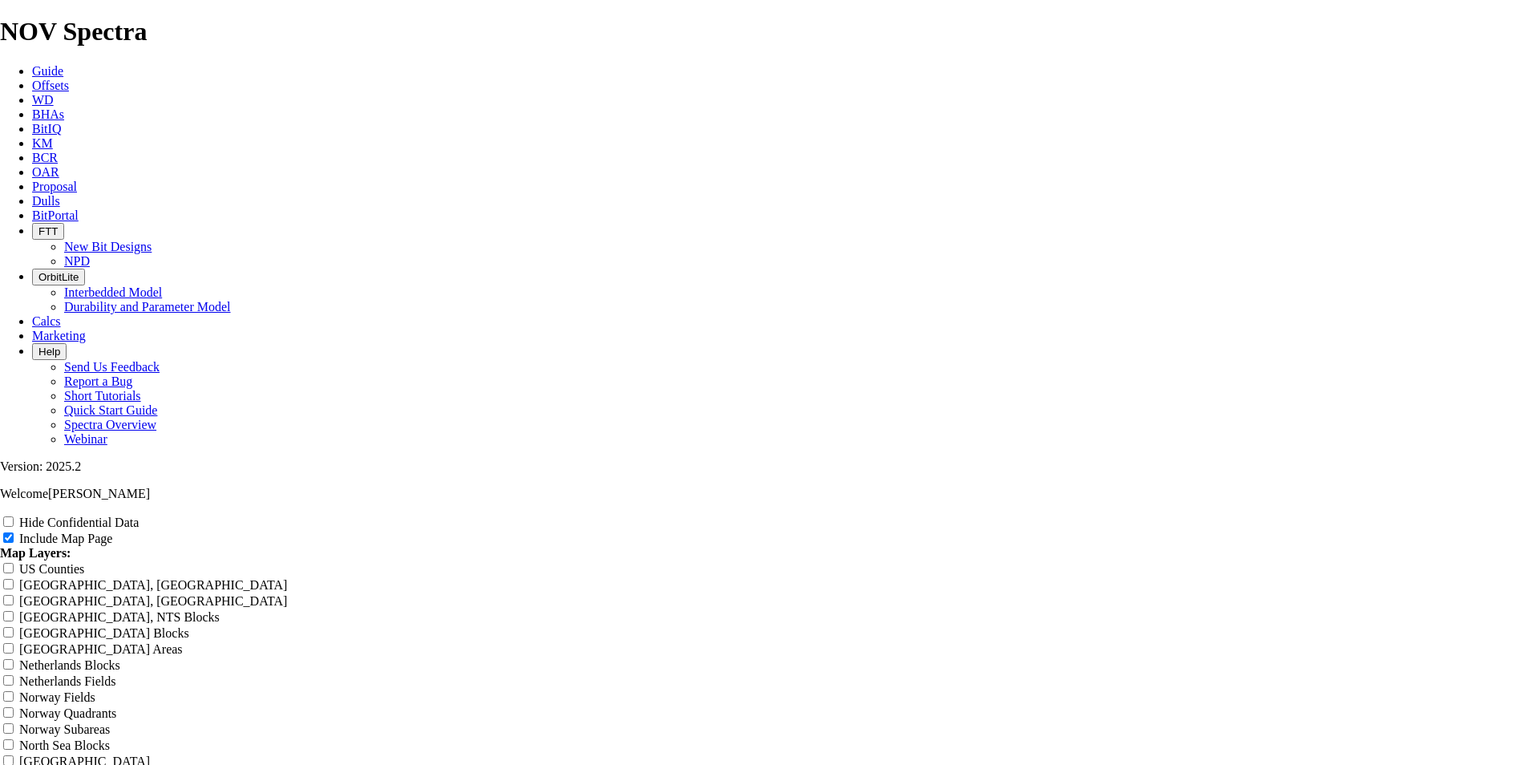
type input "Phone"
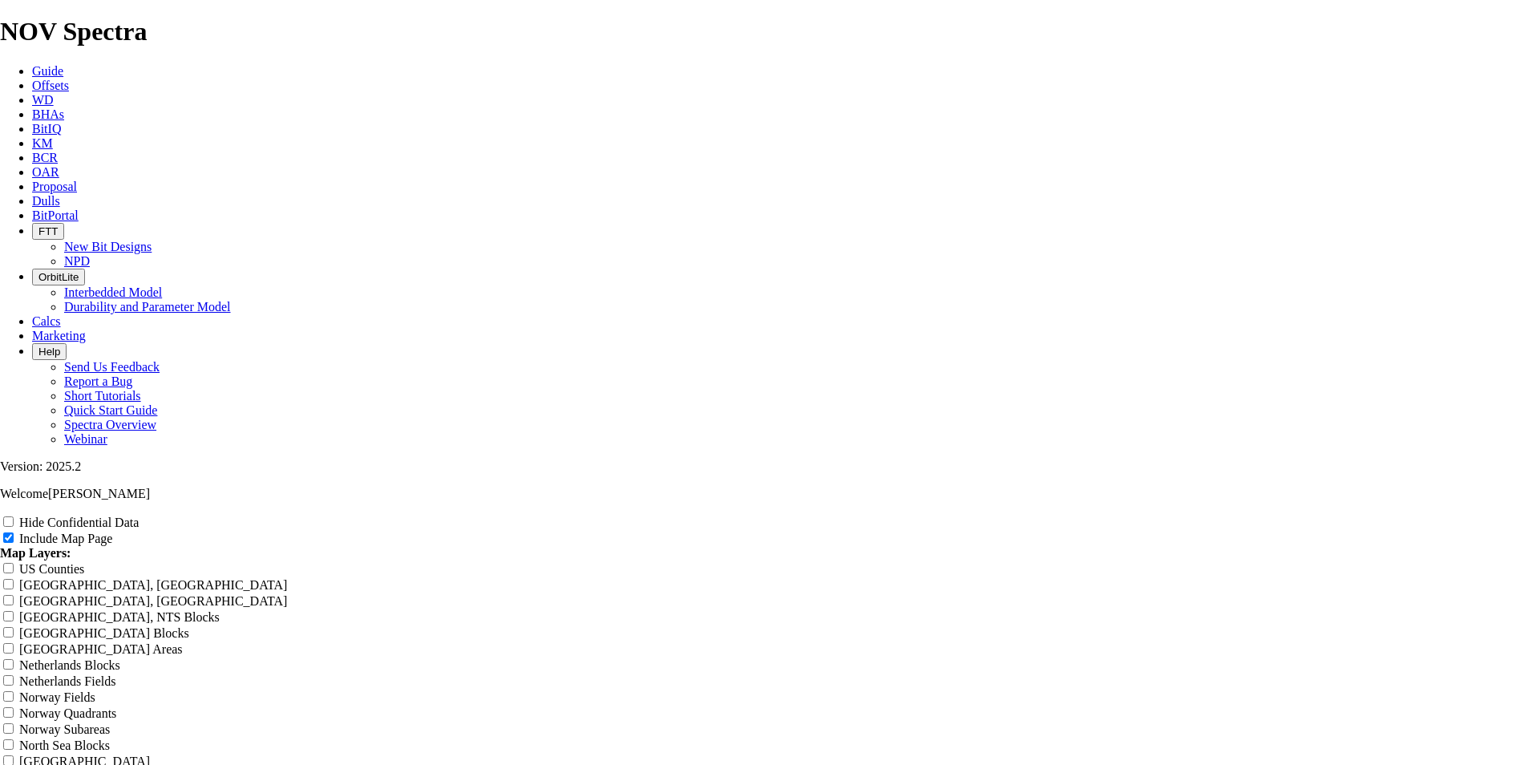
type input "Phone"
type input "Phon"
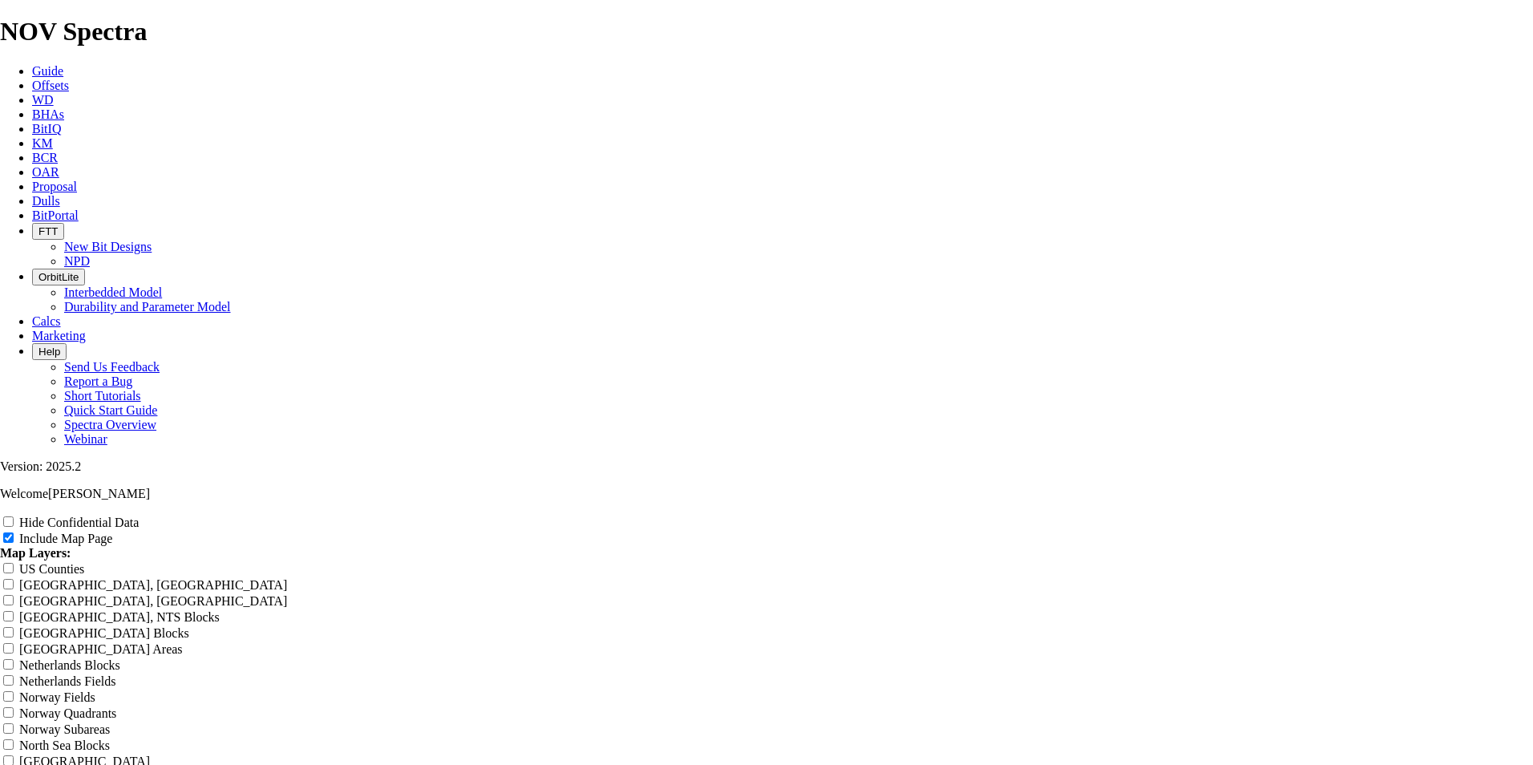
type input "Phon"
type input "Pho"
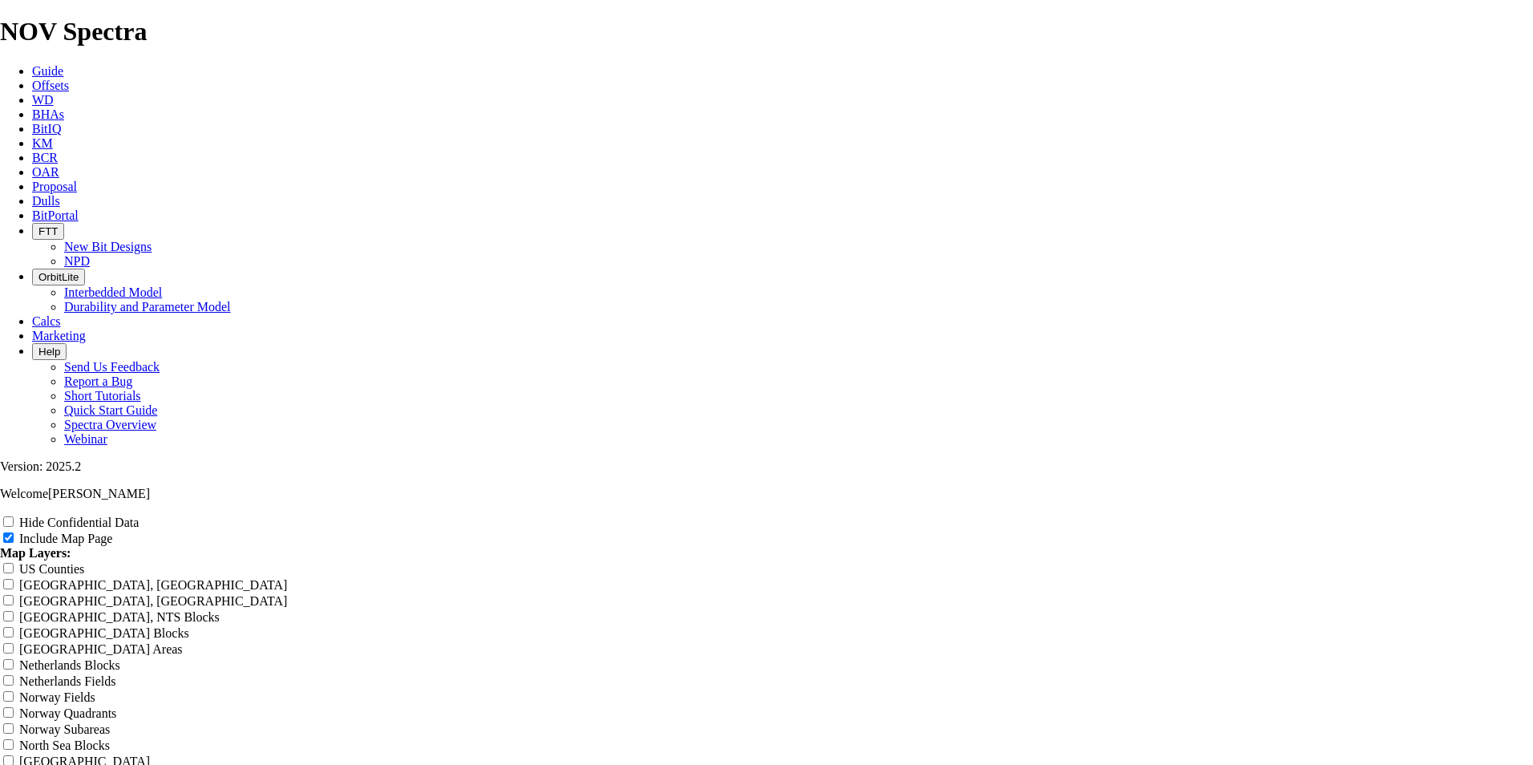
type input "Pho"
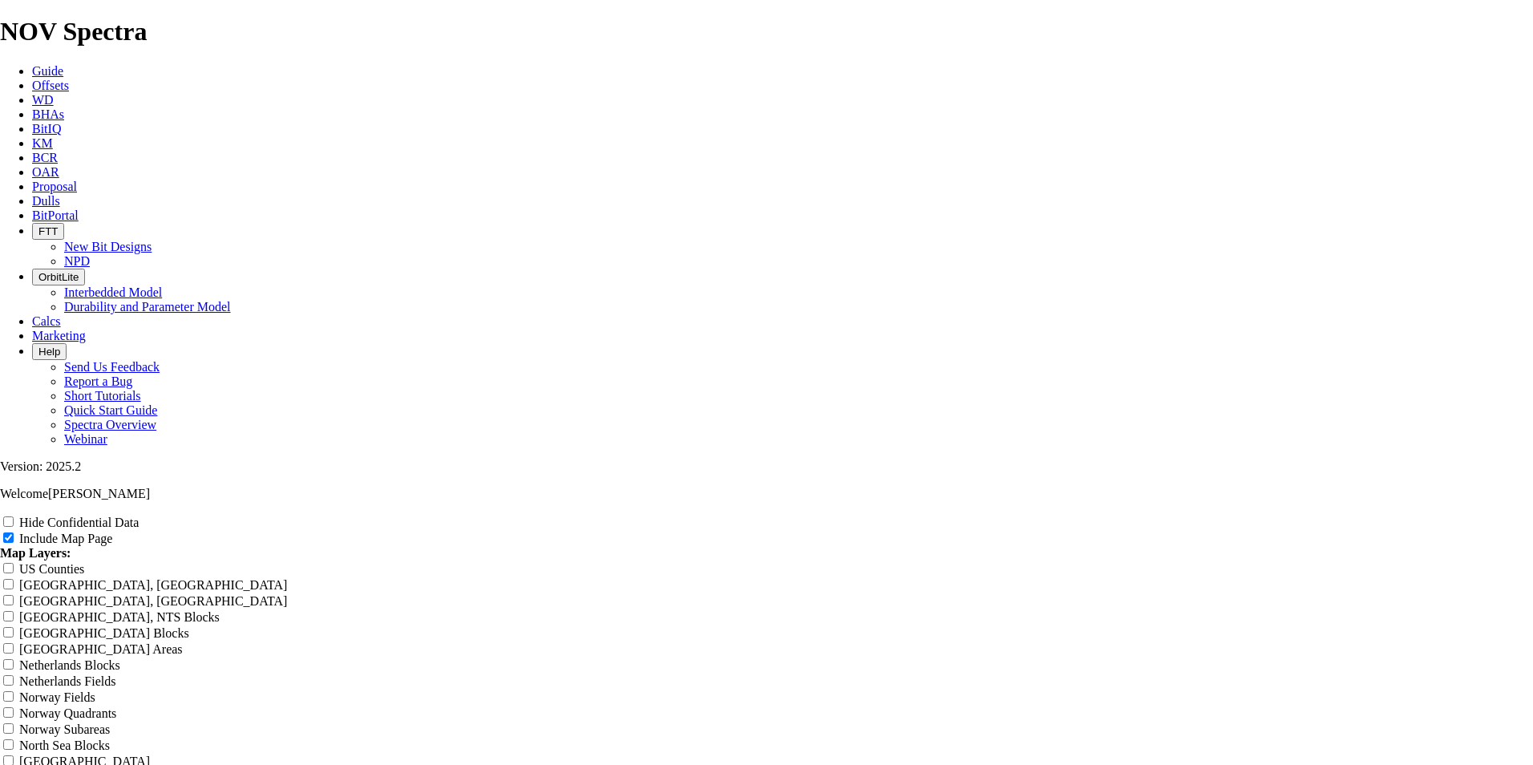
type input "Pho"
type input "Phoe"
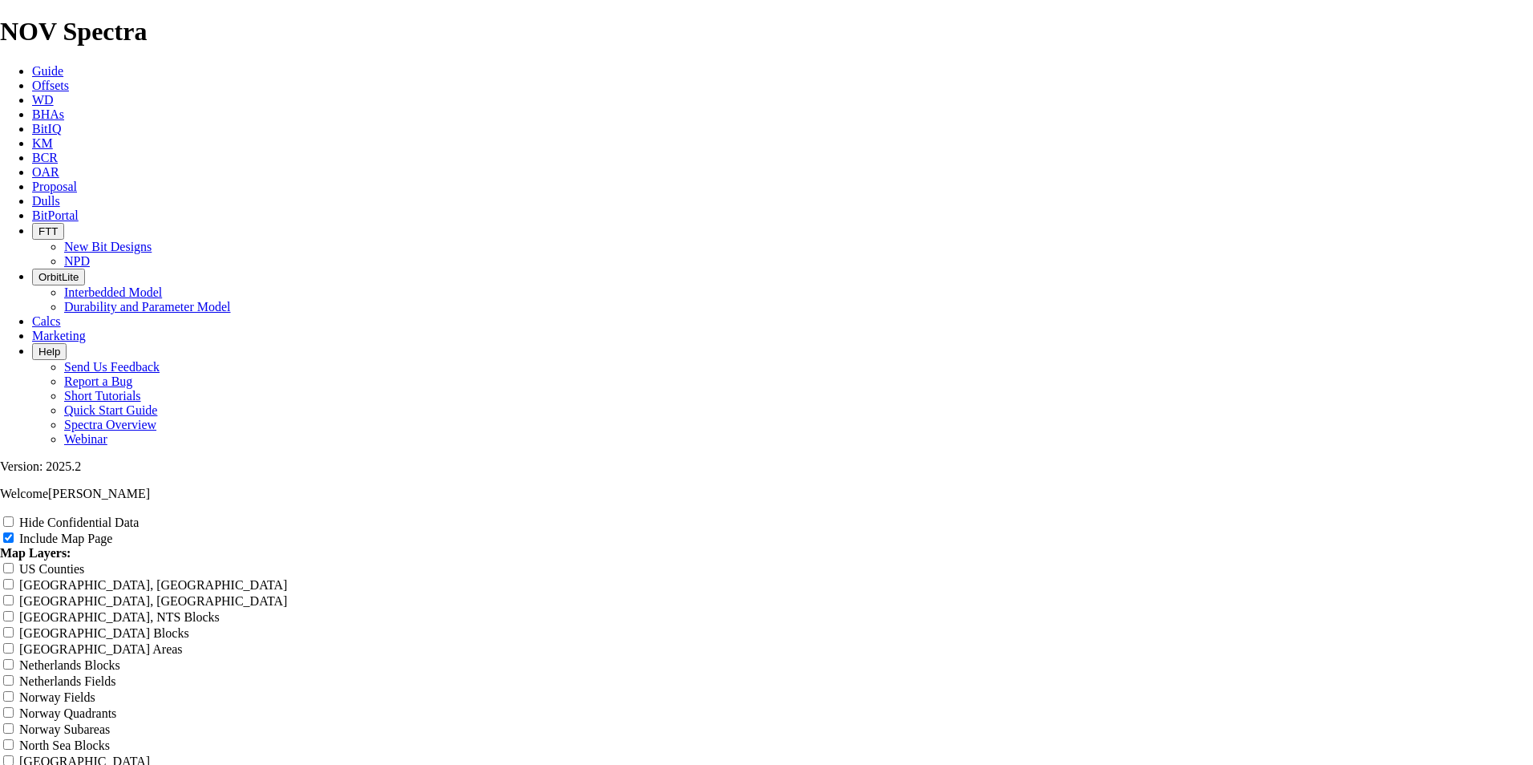
type input "Phoe"
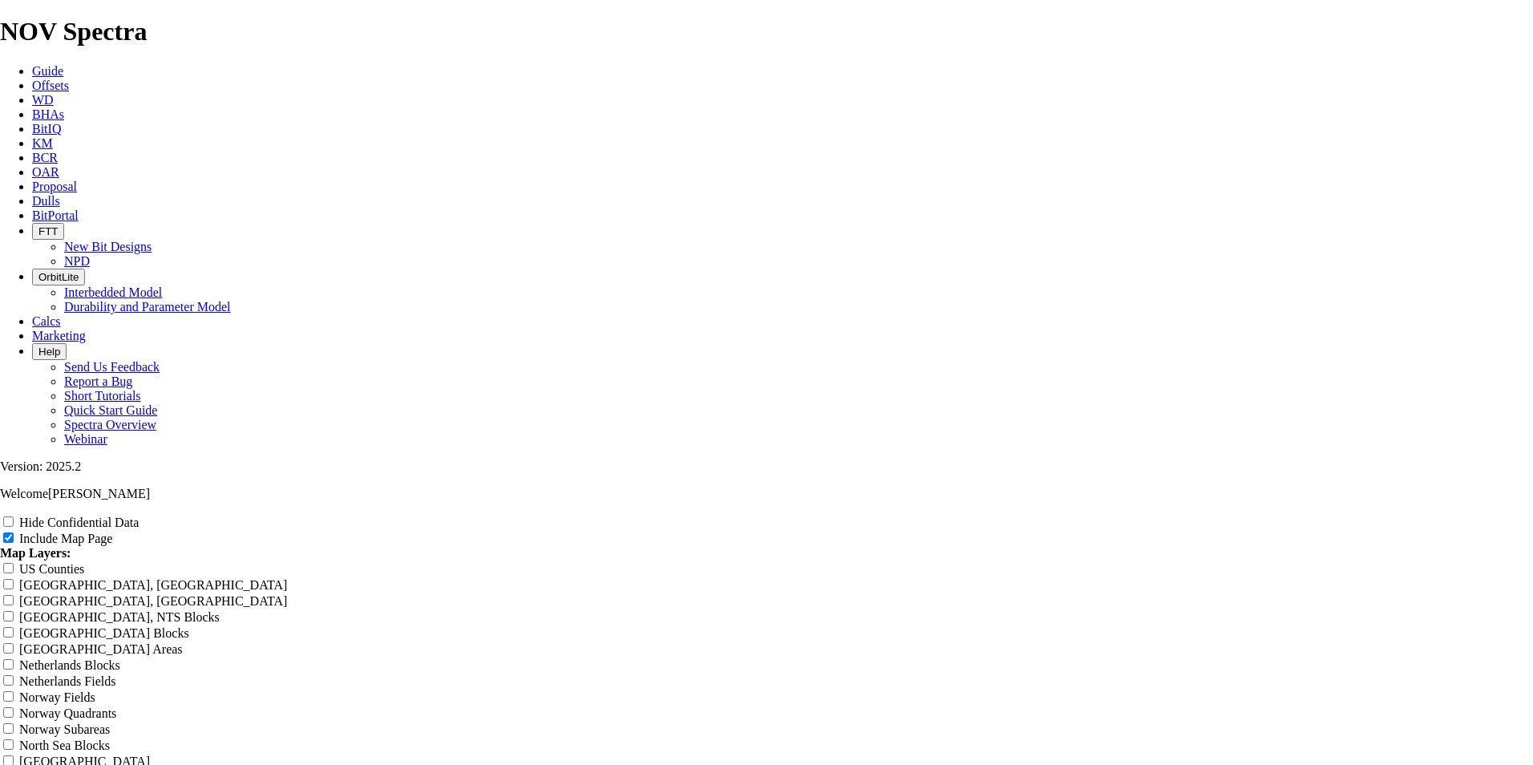
type input "Phoen"
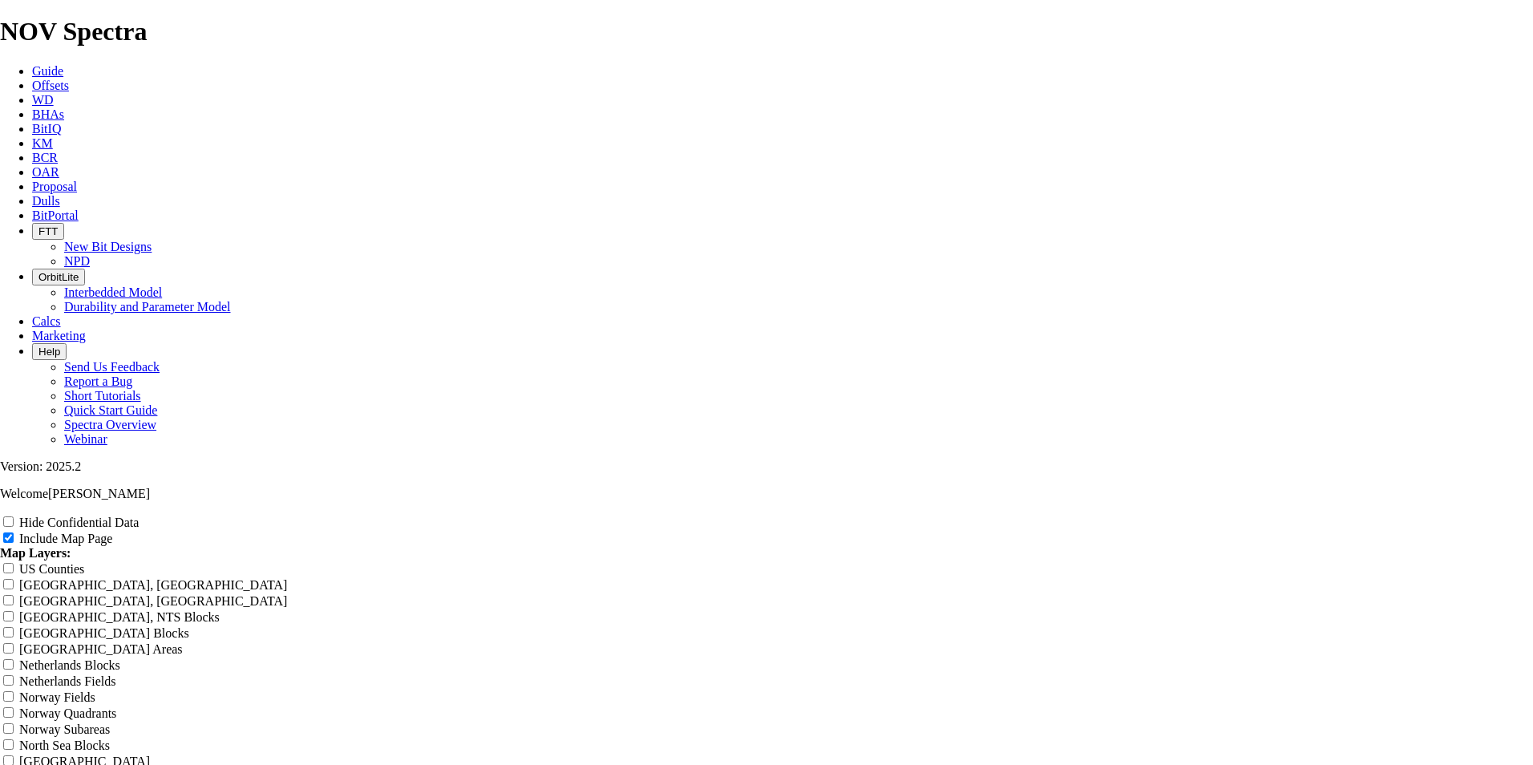
type input "Phoen"
type input "Phoeni"
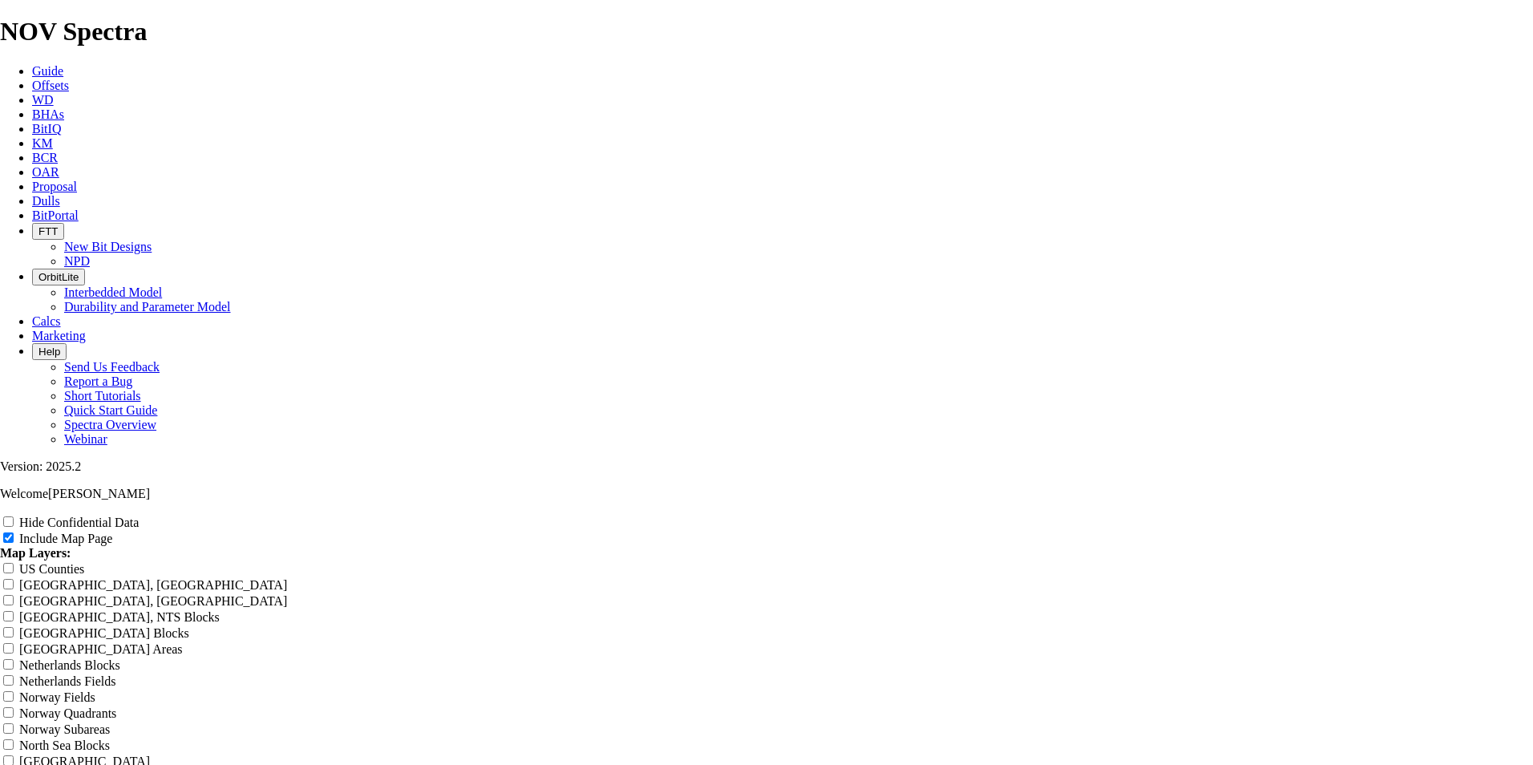
type input "Phoeni"
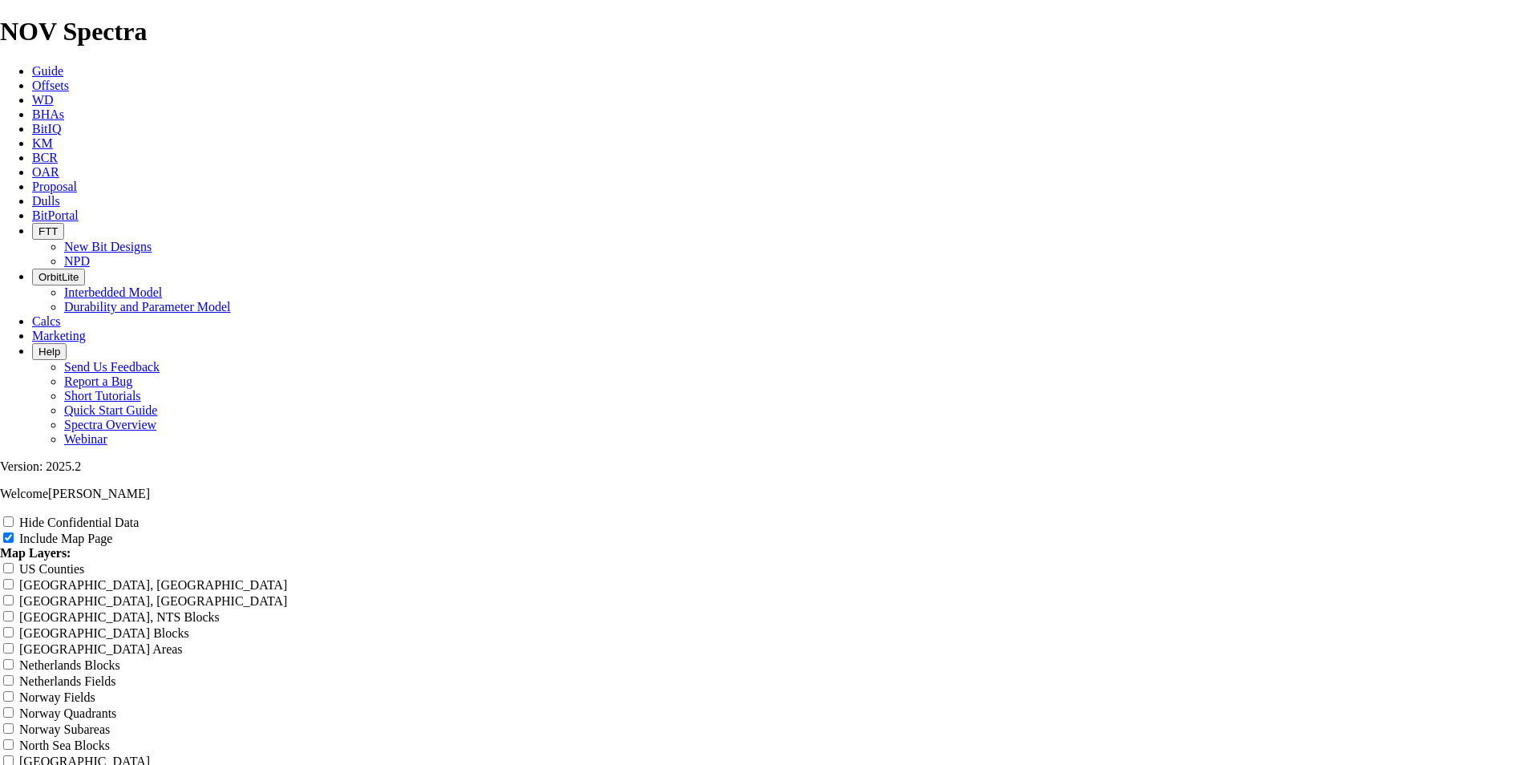
type input "Phoeni"
type input "Phoenix"
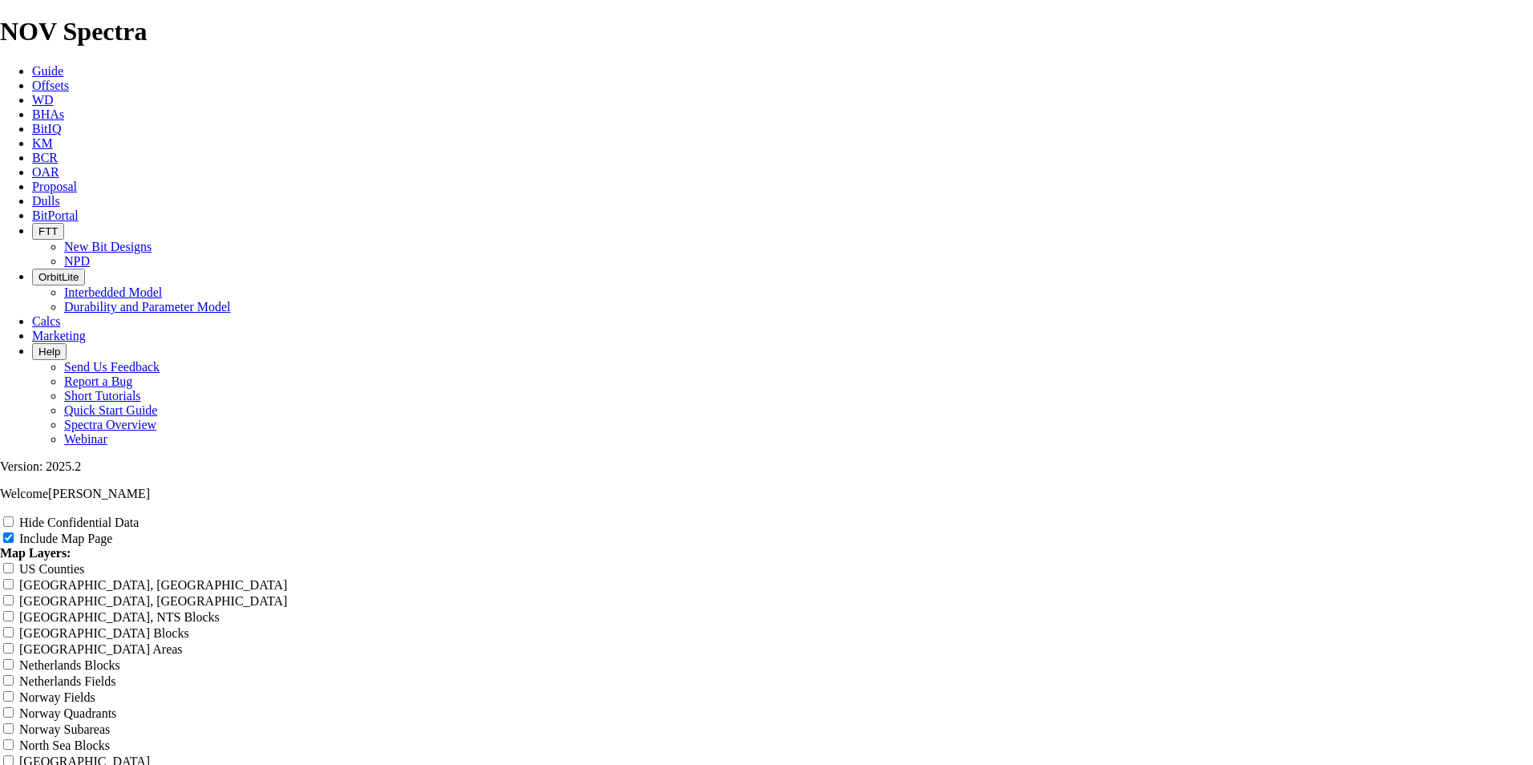
type input "Phoenix"
type input "Phoenix C"
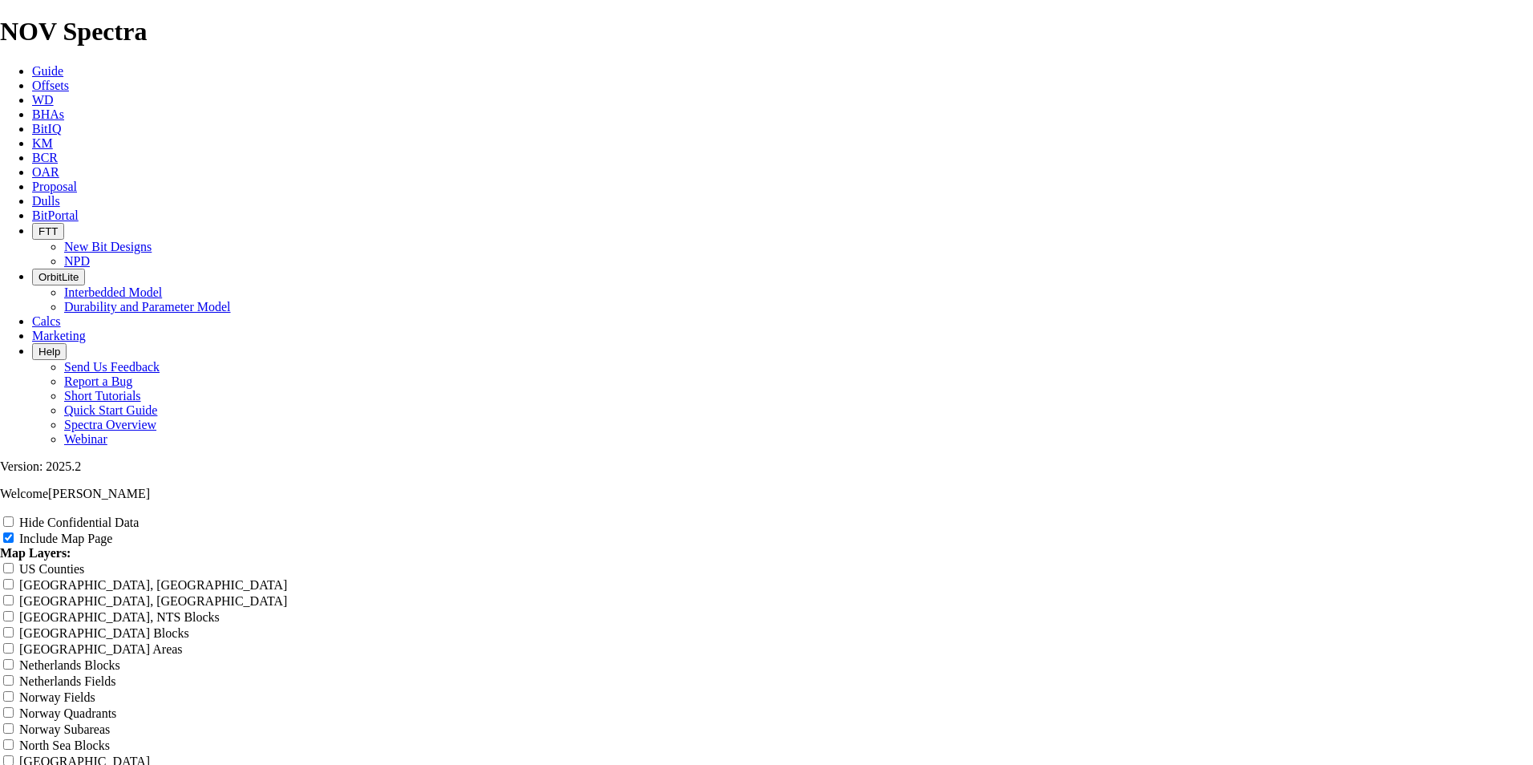
type input "Phoenix C"
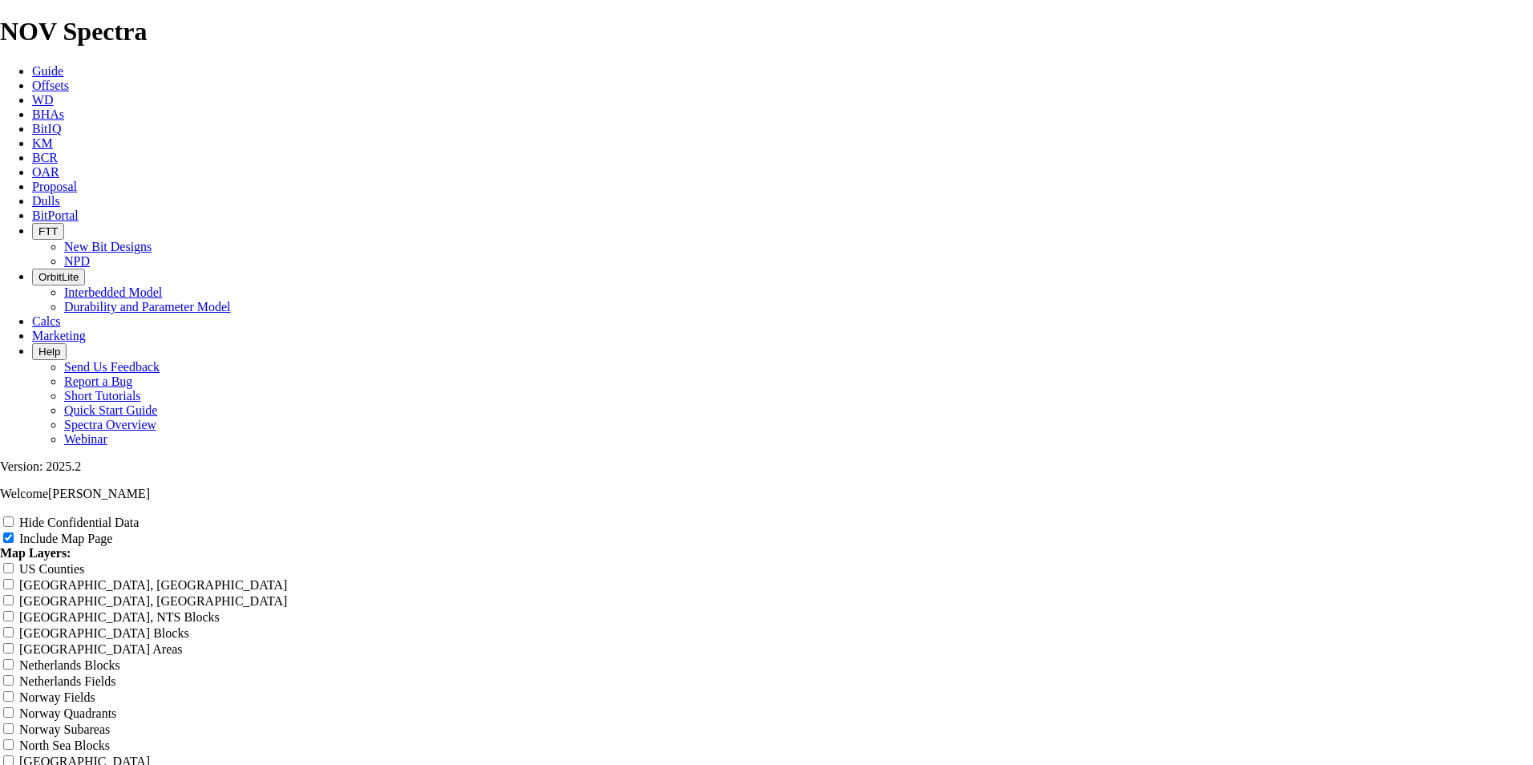
type input "Phoenix C"
type input "Phoenix Cu"
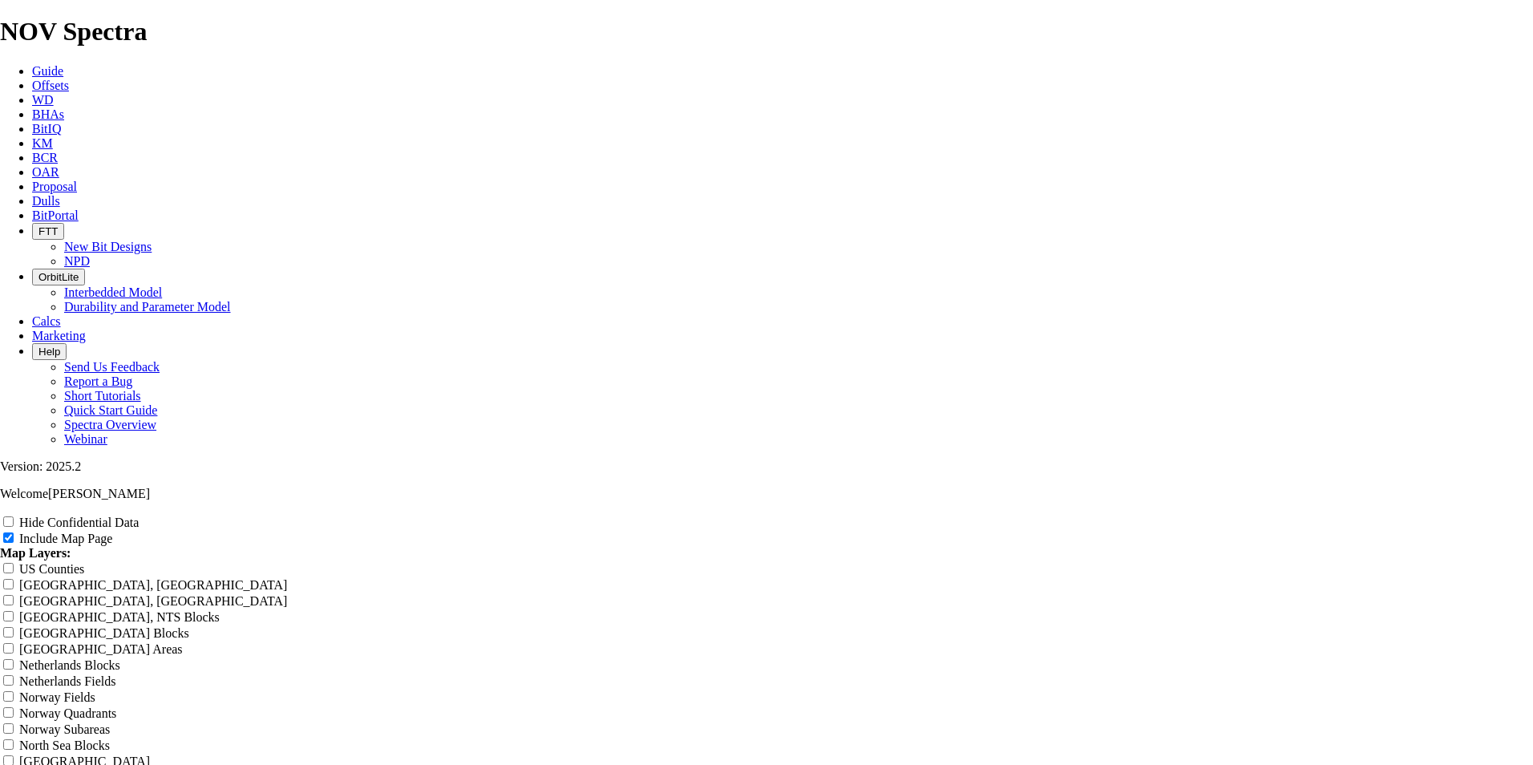
type input "Phoenix Cu"
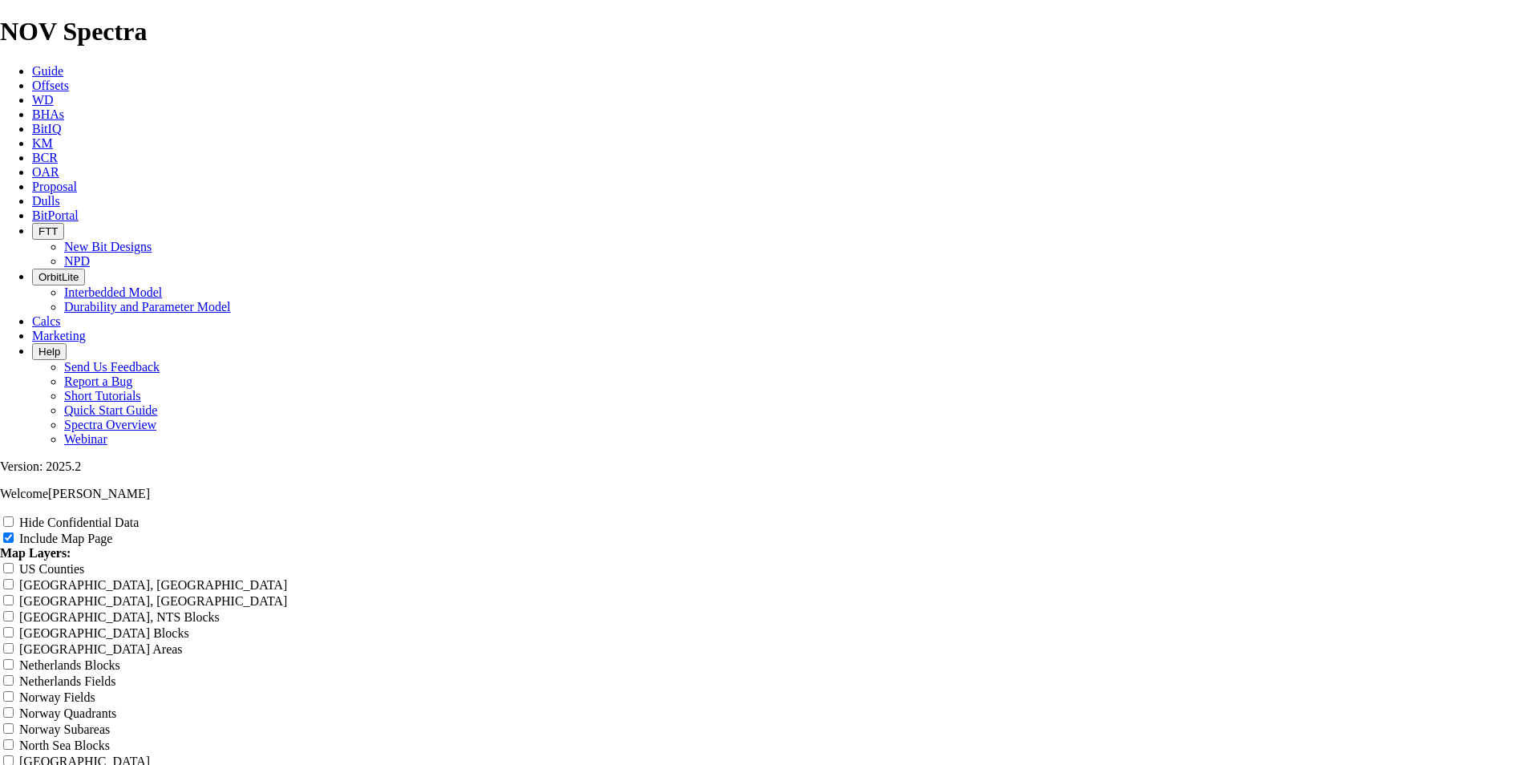
type input "Phoenix Cur"
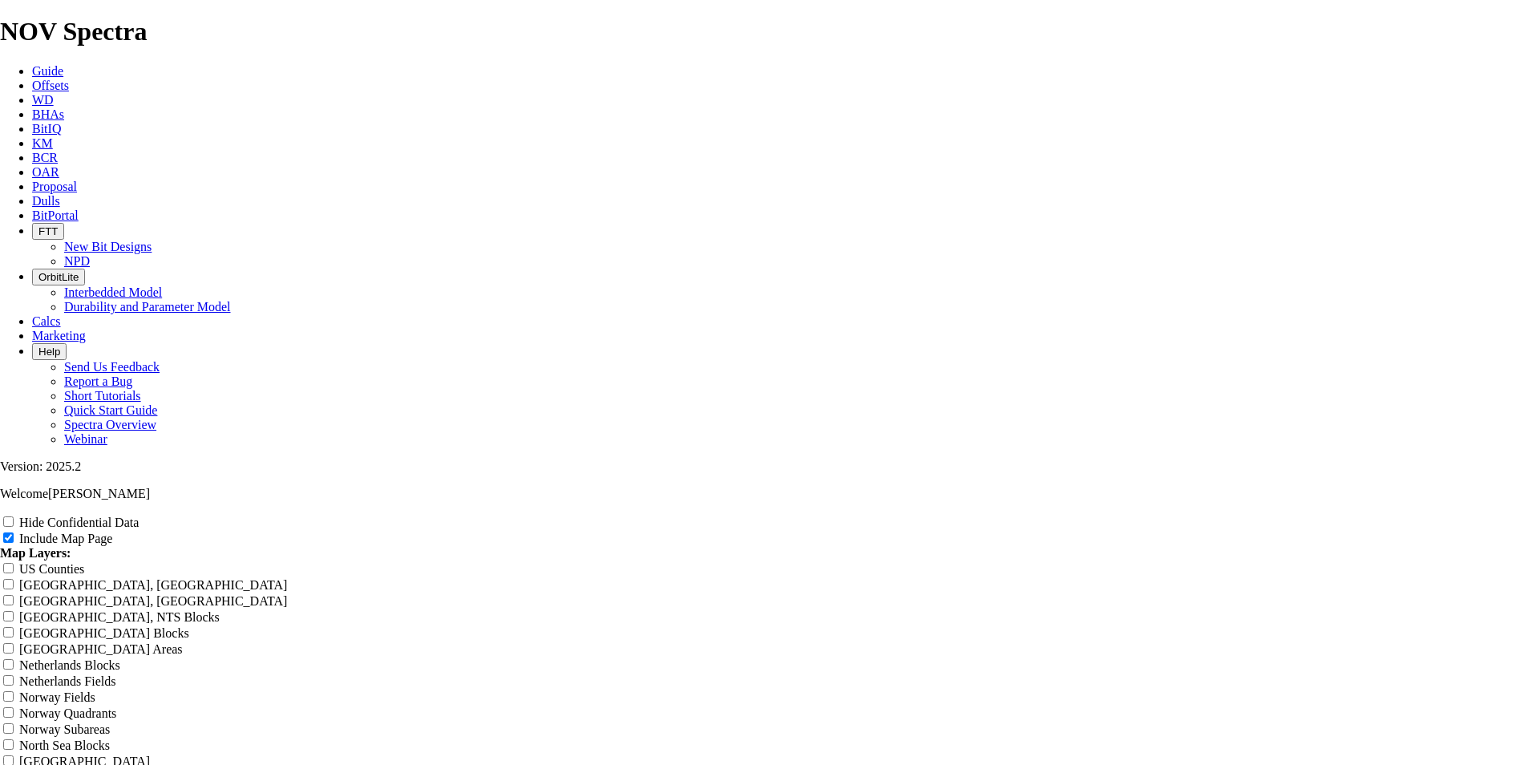
type input "Phoenix Cur"
type input "Phoenix Curv"
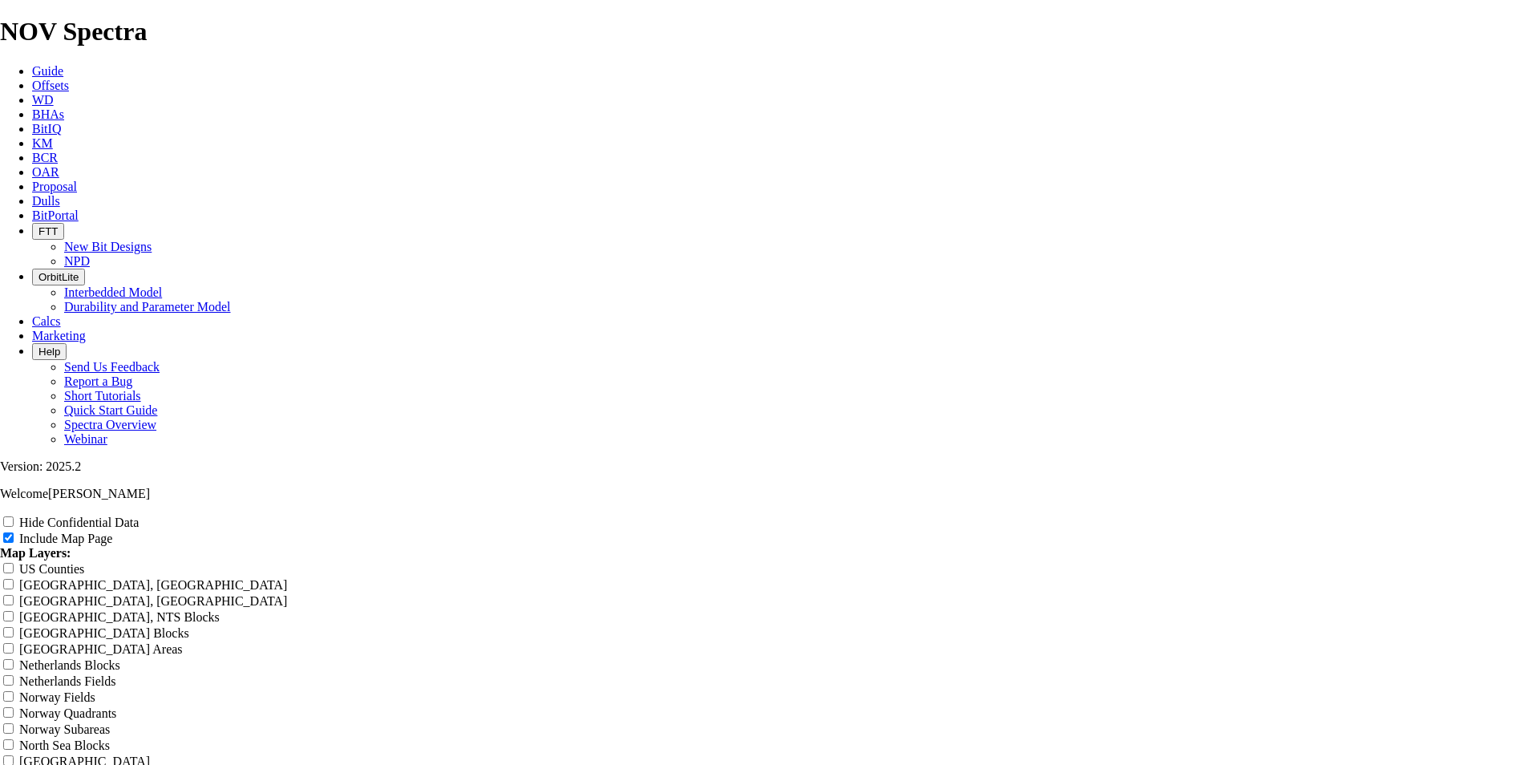
type input "Phoenix Curv"
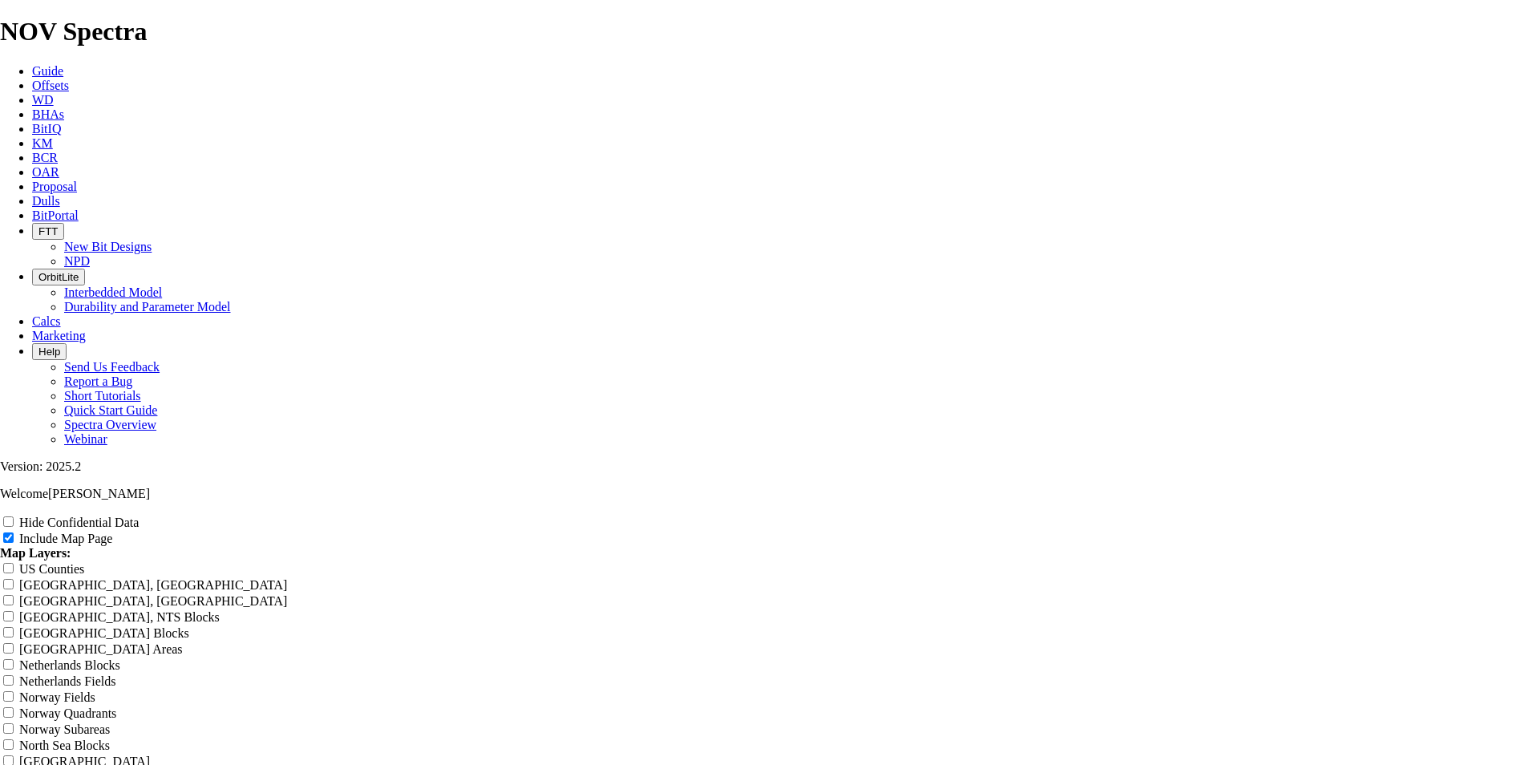
type input "Phoenix Curv"
type input "Phoenix Curve"
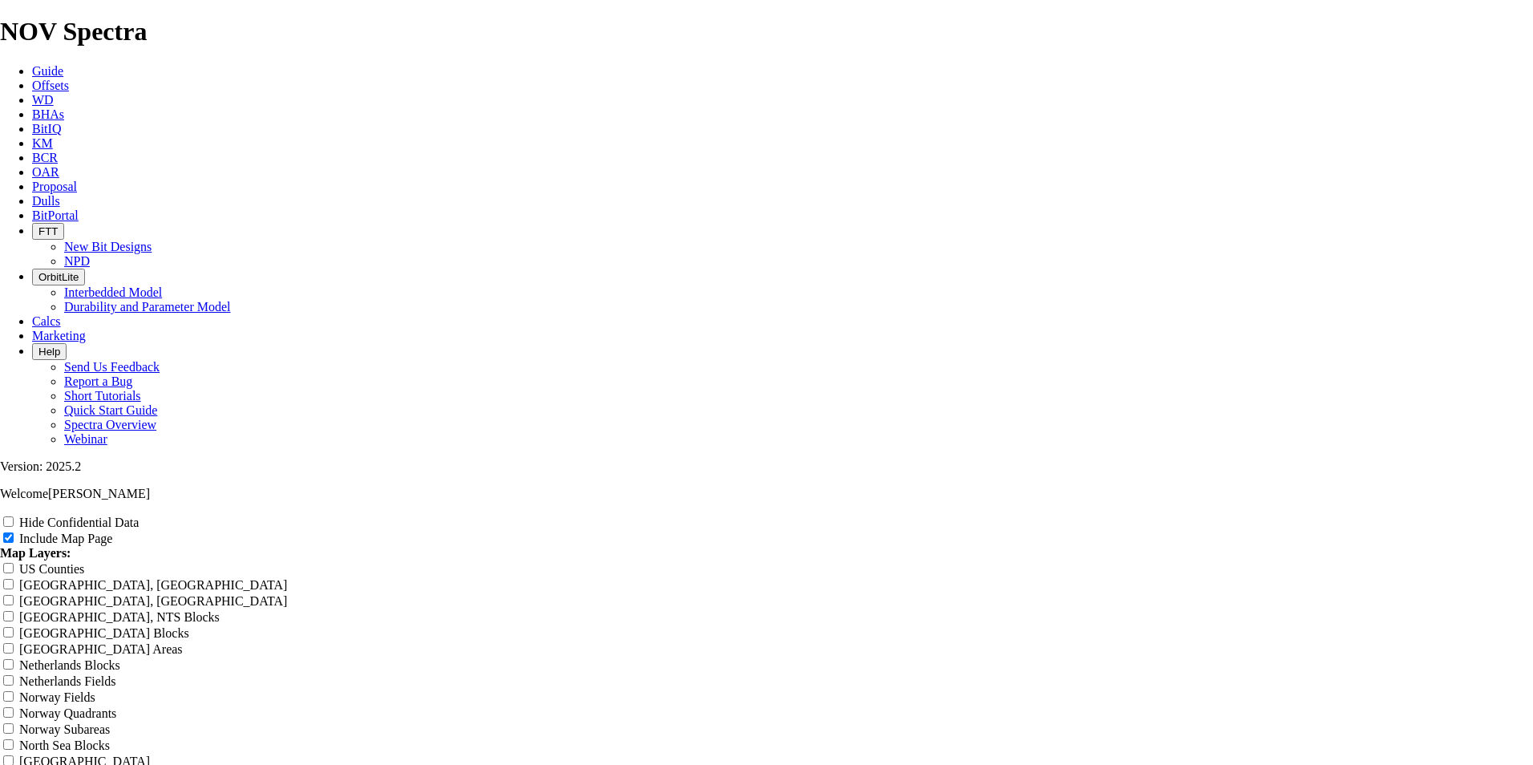
type input "Phoenix Curve"
type input "Phoenix Curve R"
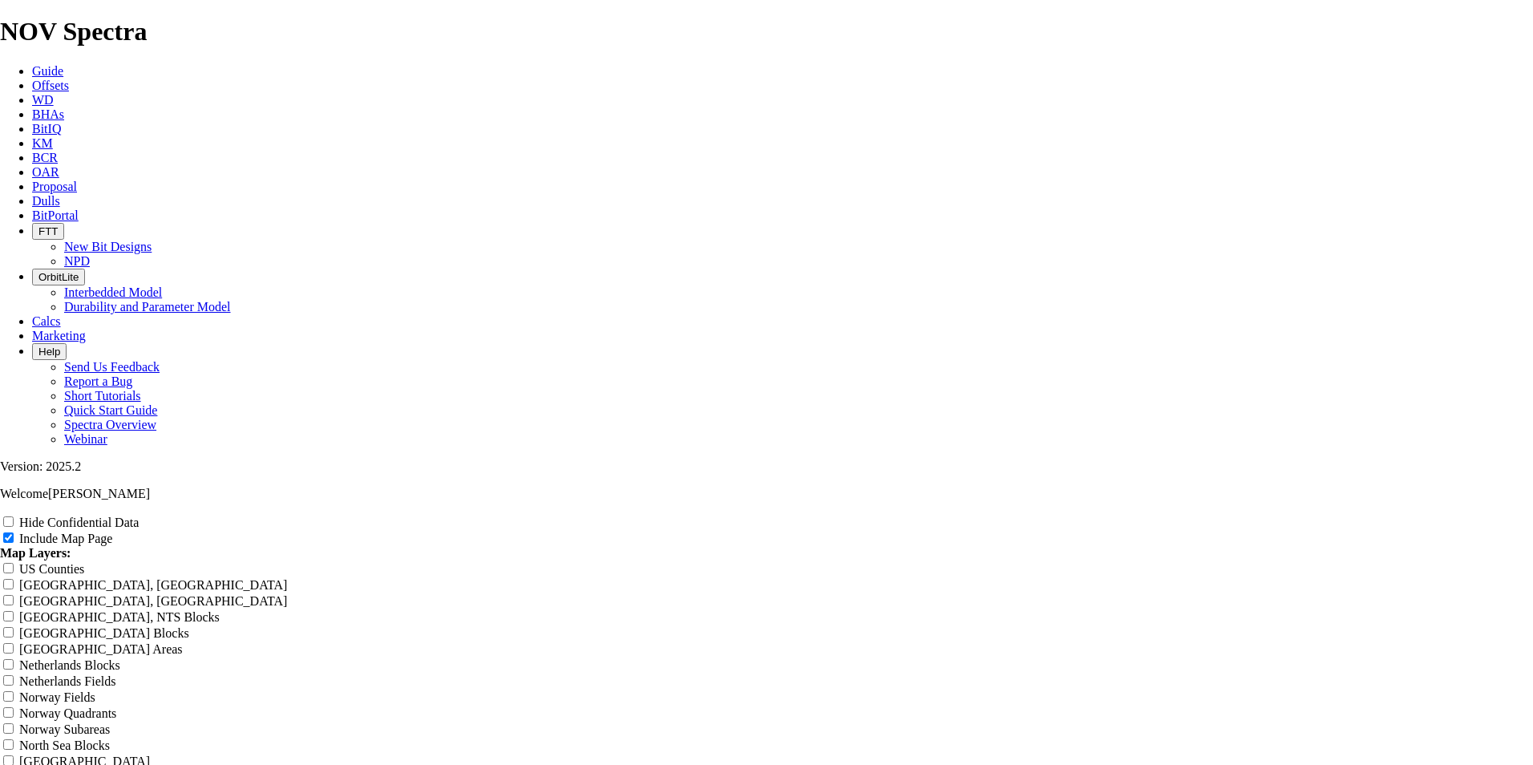
type input "Phoenix Curve R"
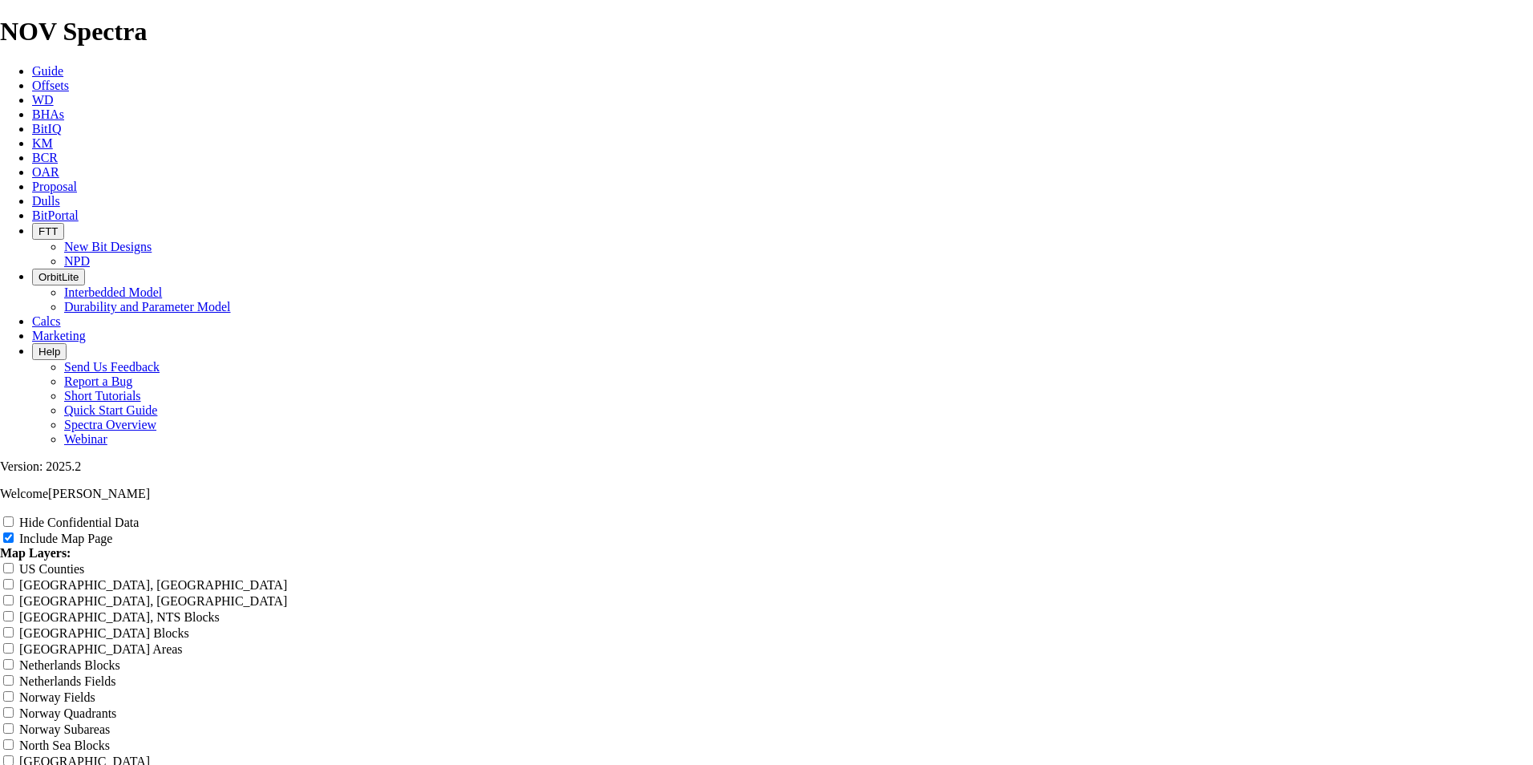
type input "Phoenix Curve R"
type input "Phoenix Curve Ru"
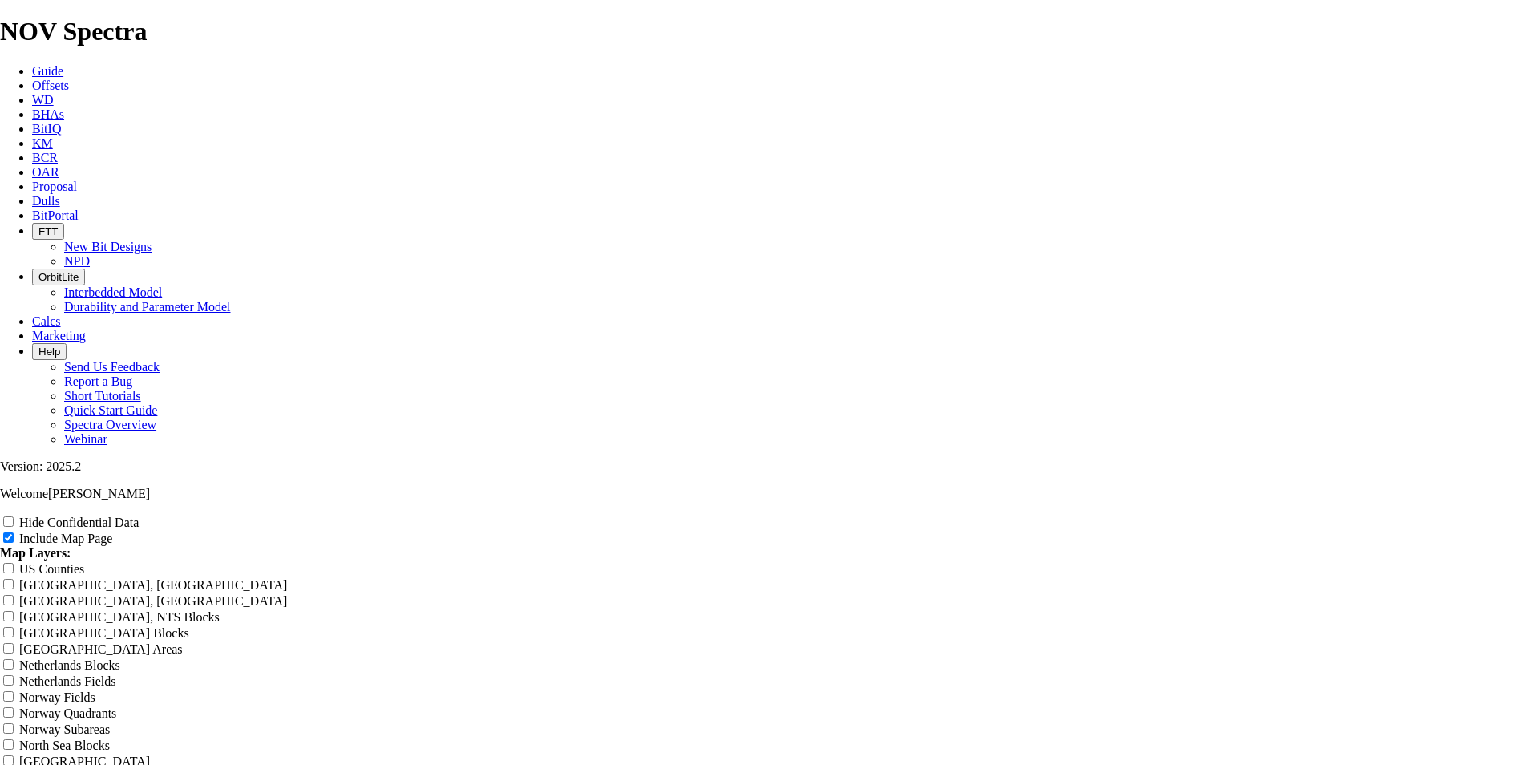
type input "Phoenix Curve Ru"
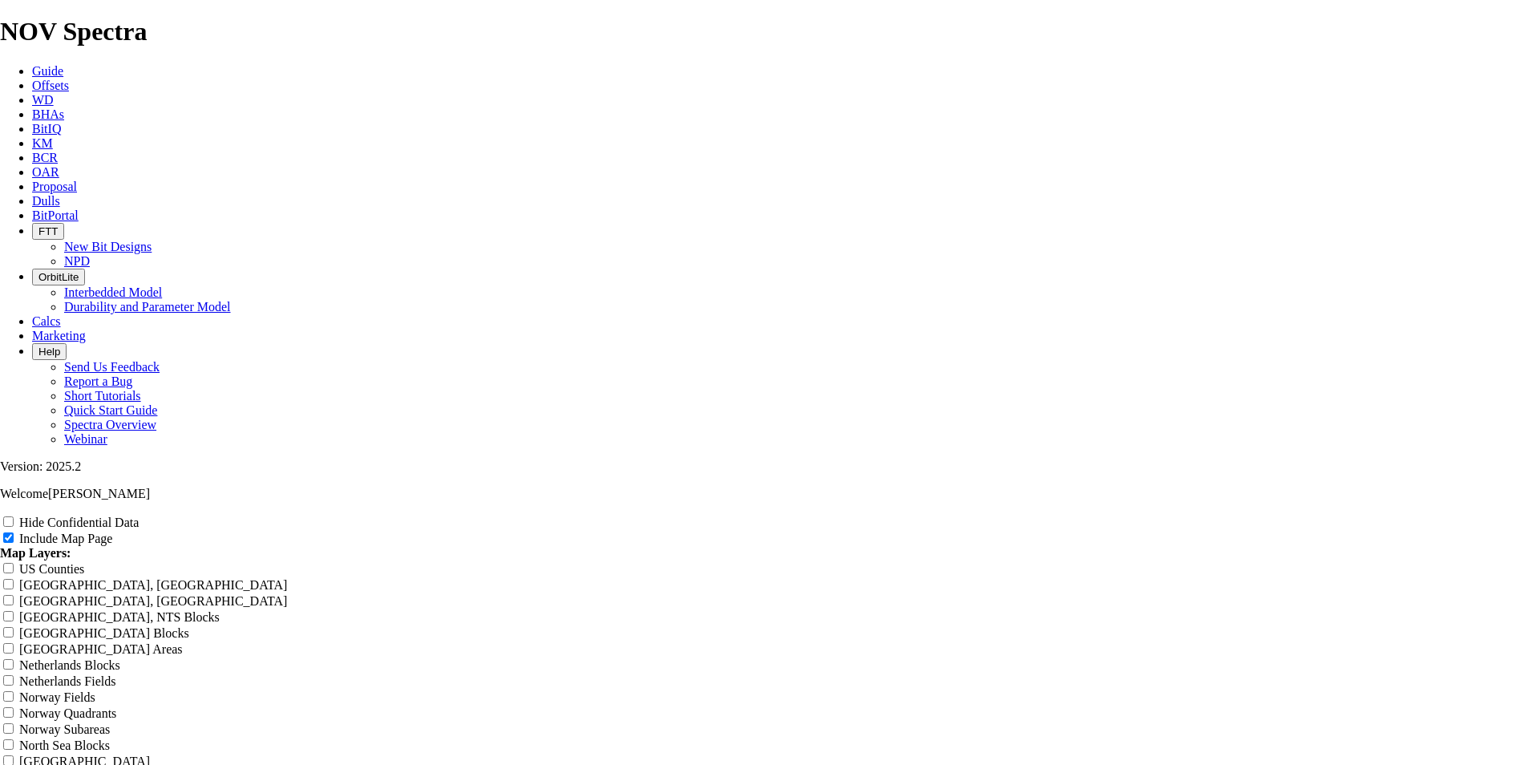
type input "Phoenix Curve Run"
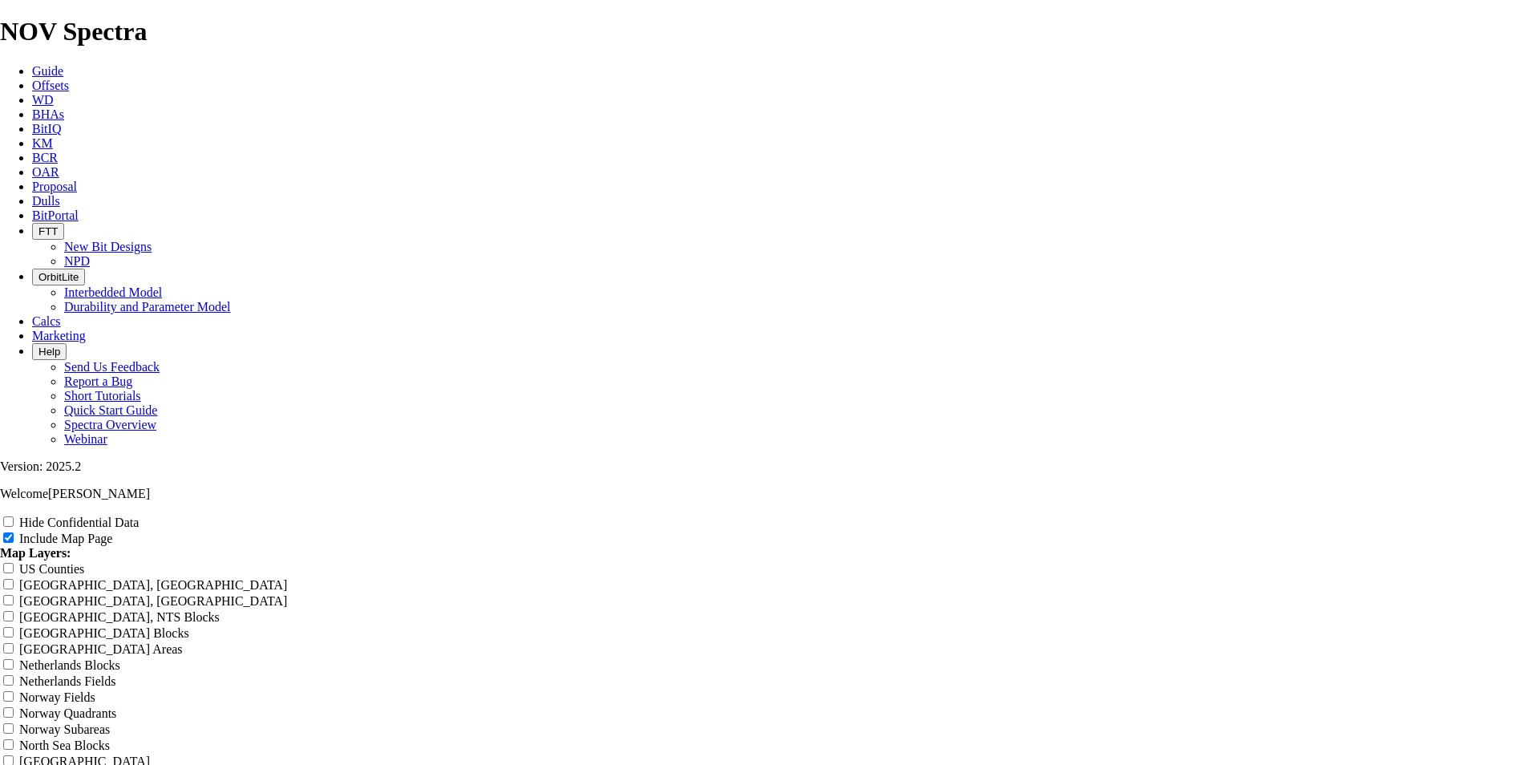
type input "Phoenix Curve Run"
type input "Phoenix Curve Runs"
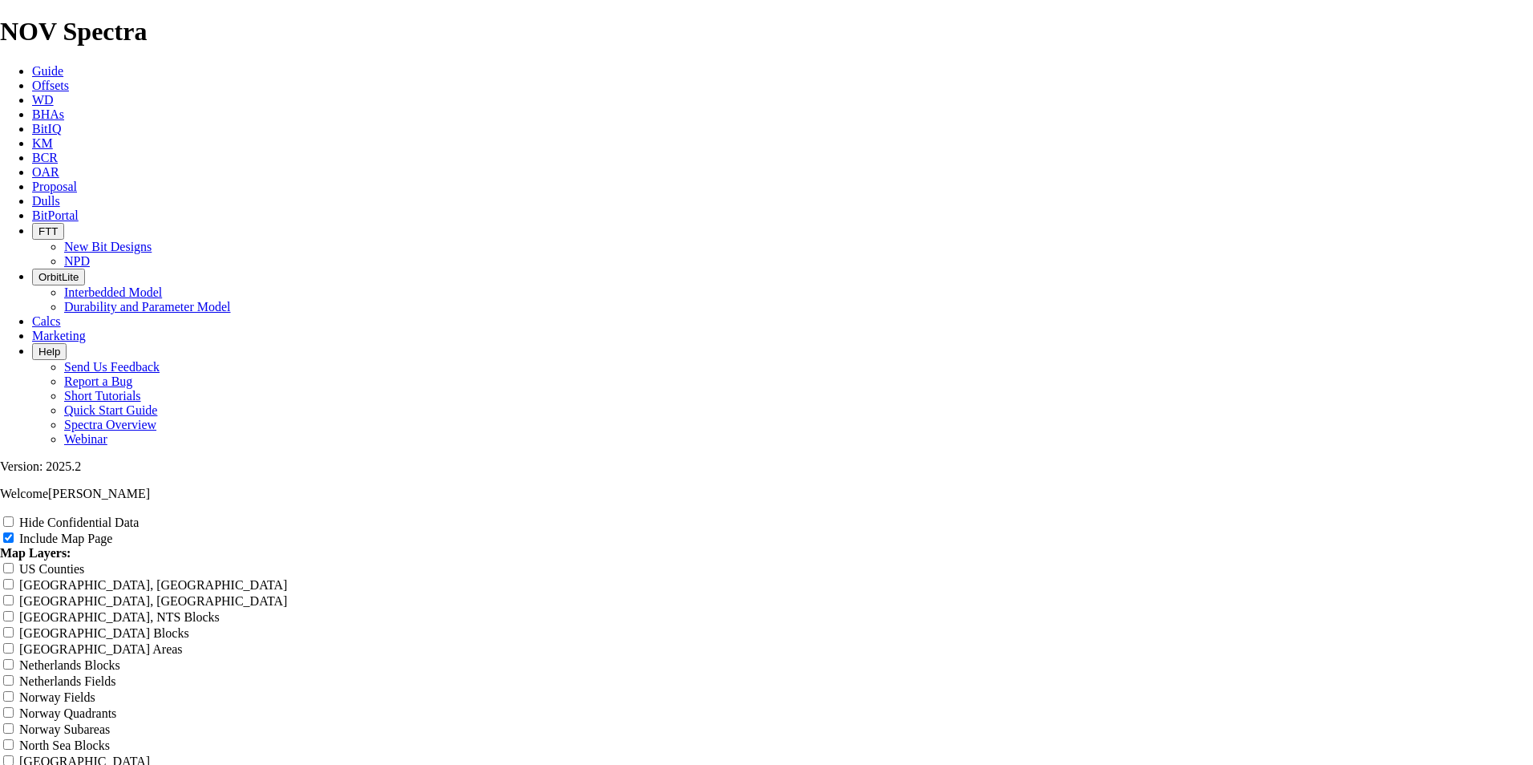
type input "Phoenix Curve Runs"
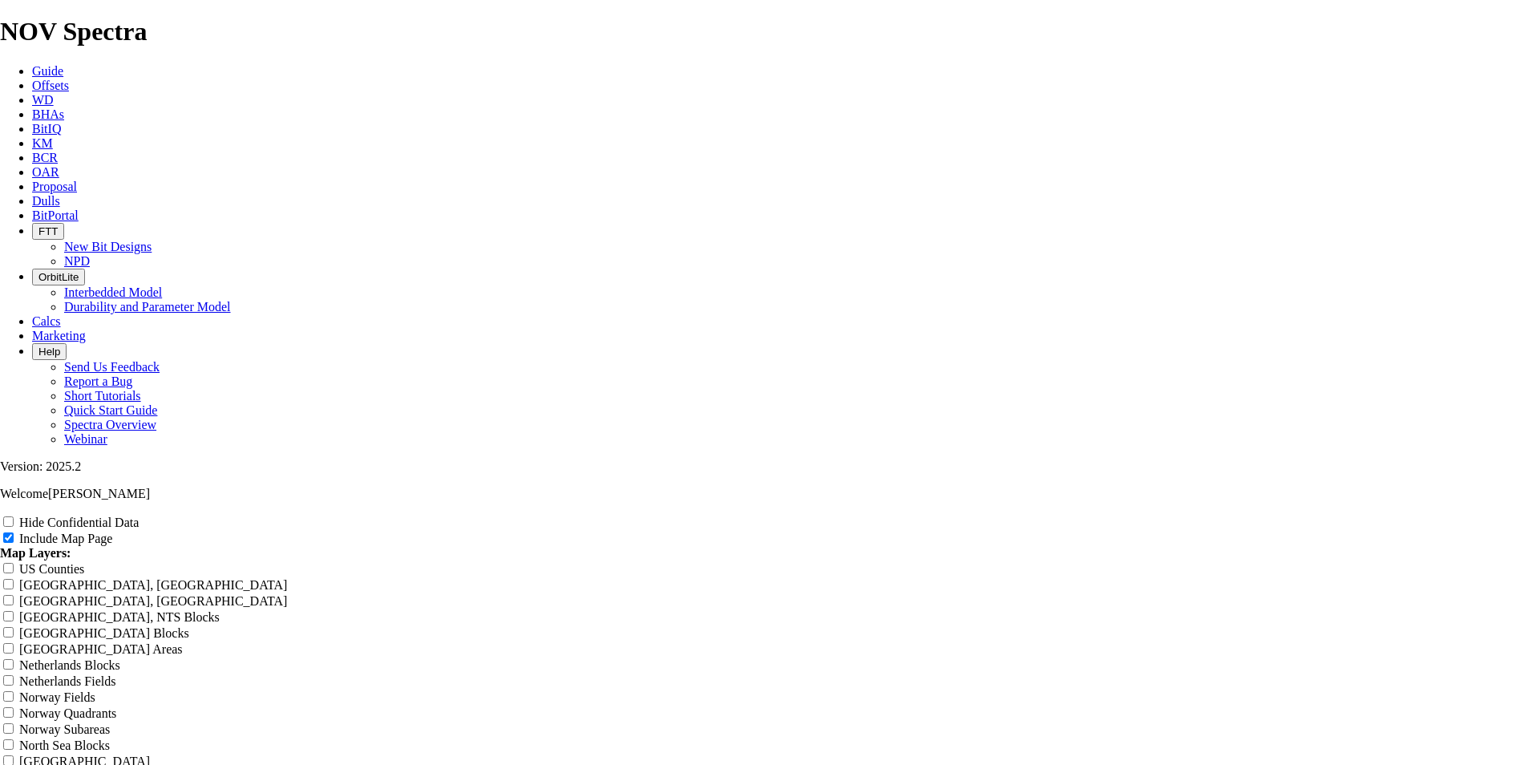
type input "Phoenix Curve Runs"
type input "Phoenix Curve Runs J"
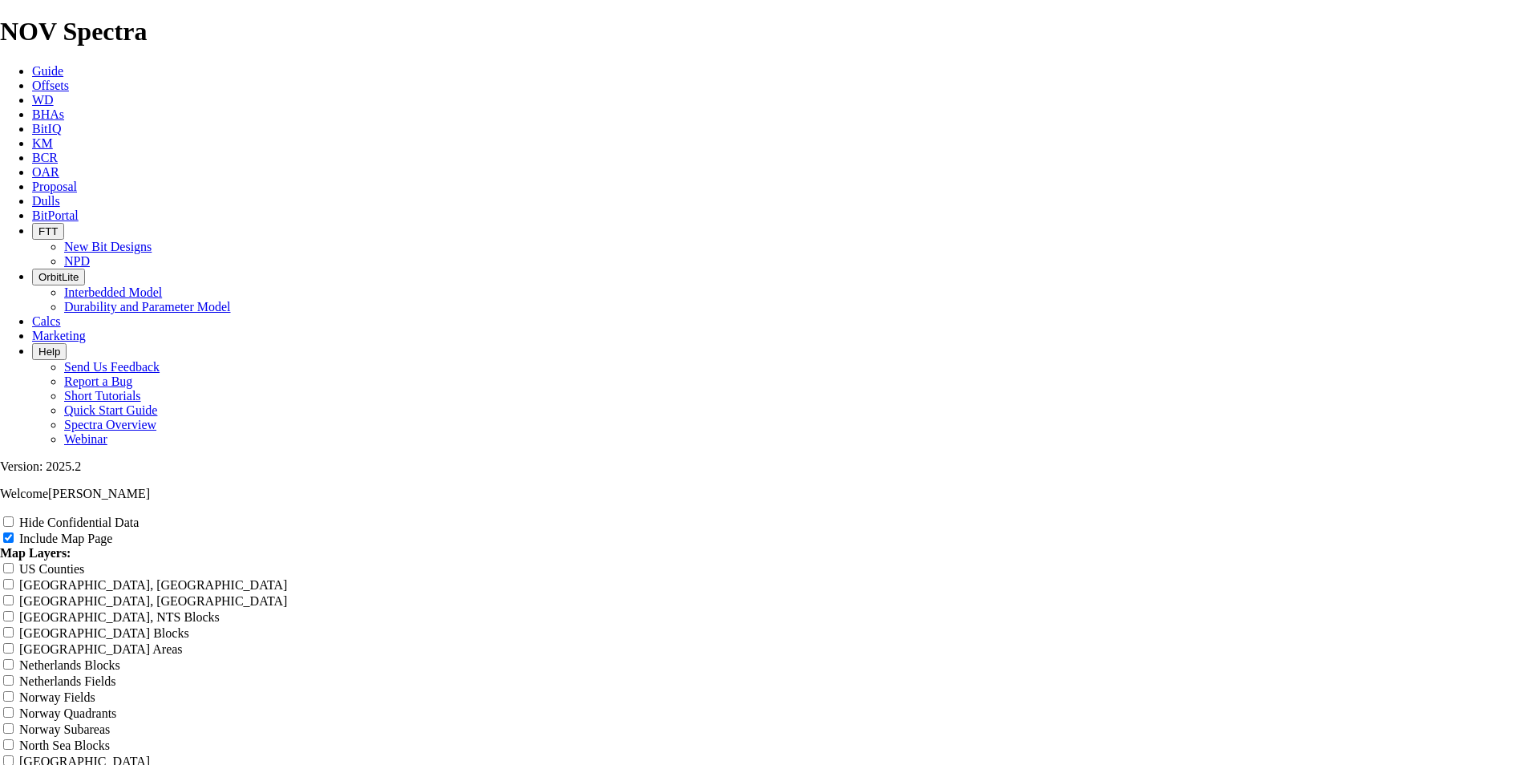
type input "Phoenix Curve Runs J"
type input "Phoenix Curve Runs Ja"
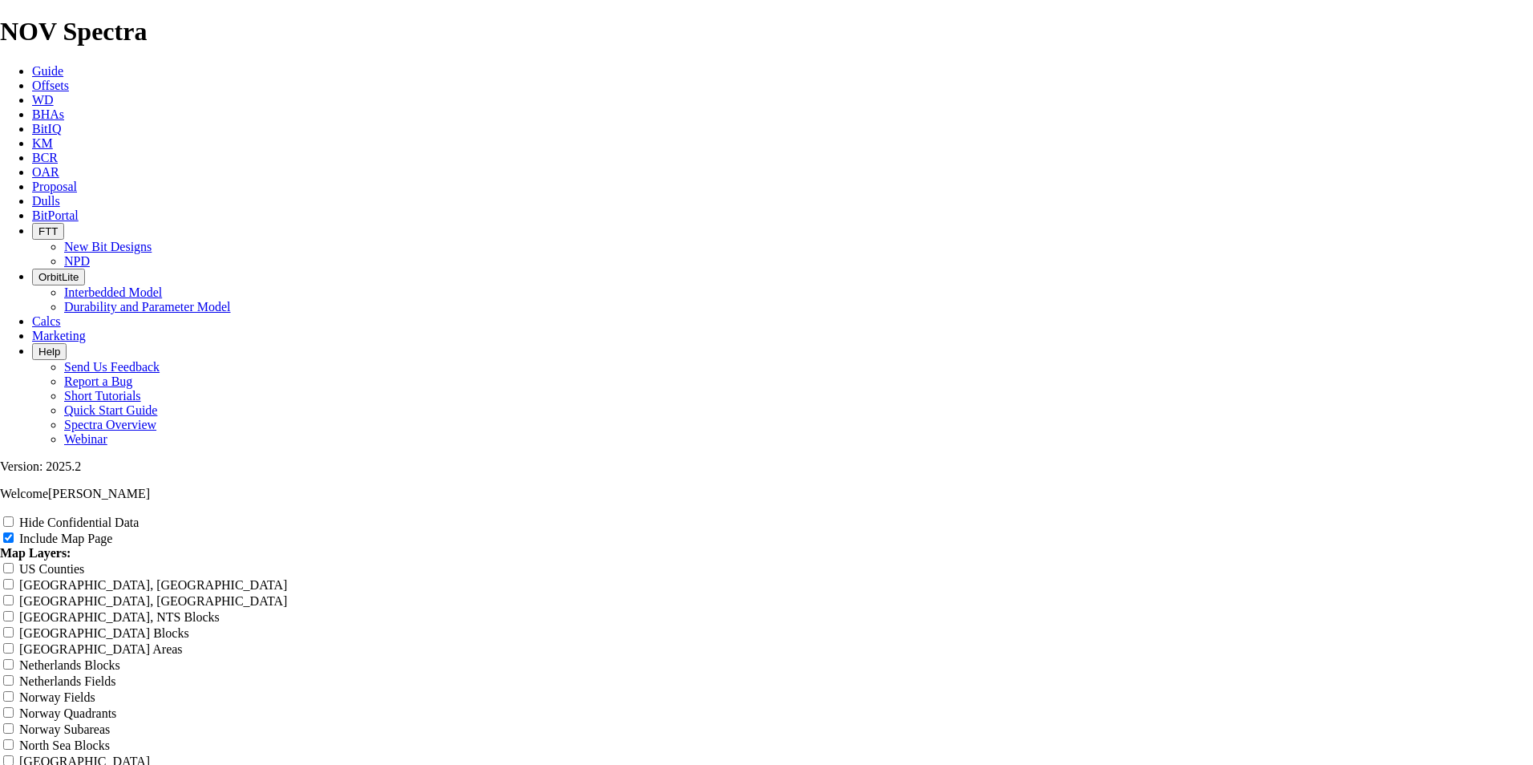
type input "Phoenix Curve Runs Ja"
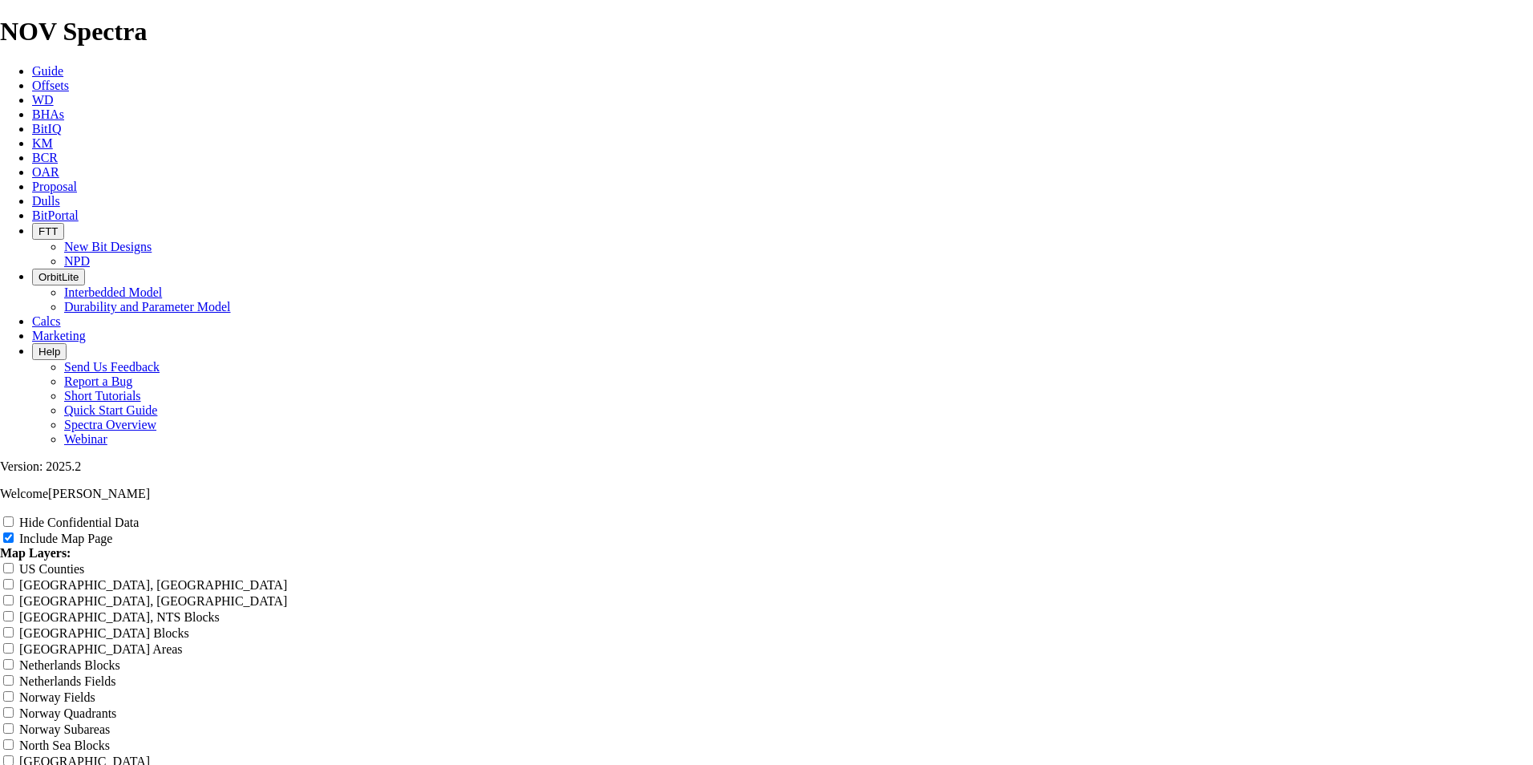
type input "Phoenix Curve Runs Ja"
type input "Phoenix Curve Runs Jan"
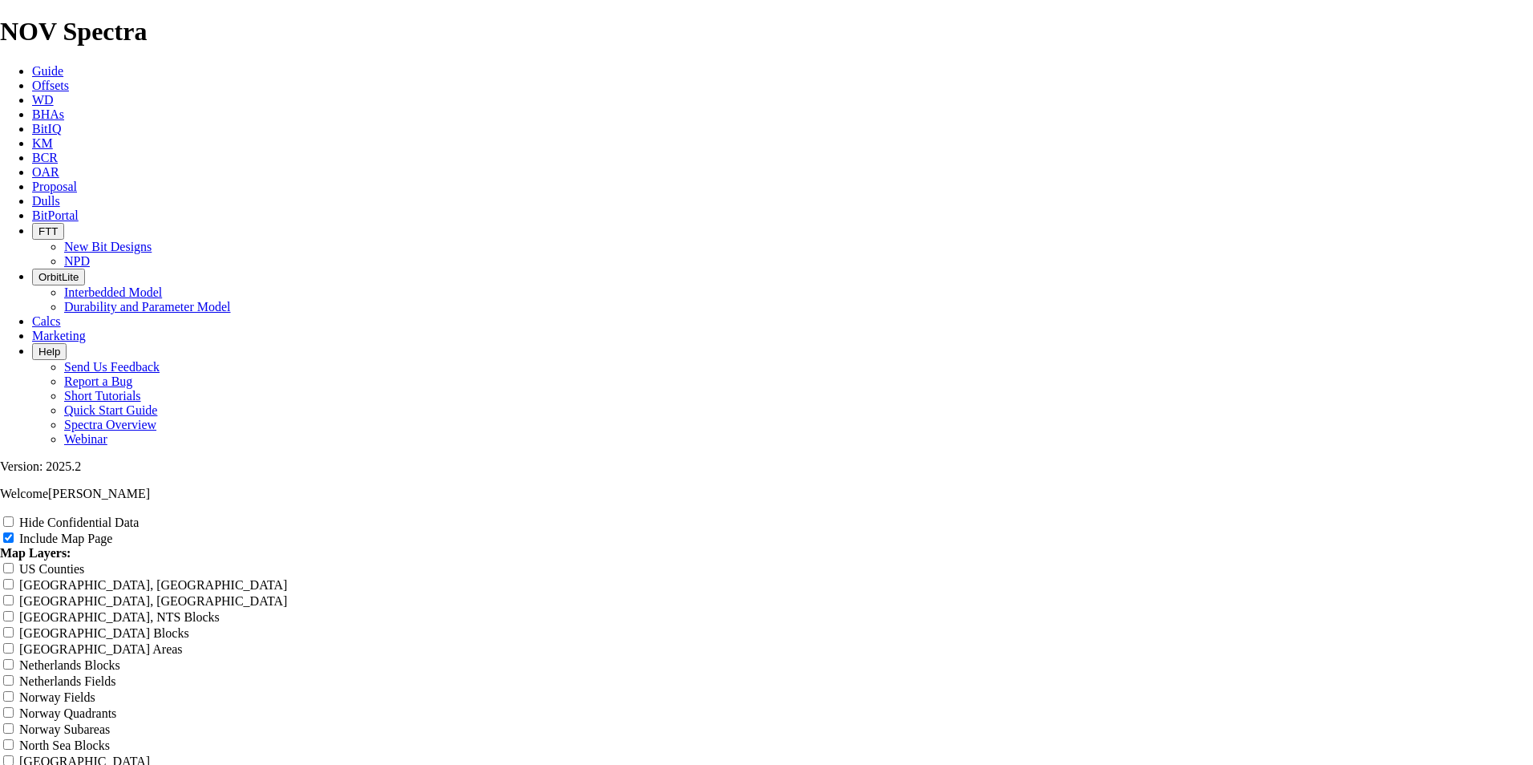
type input "Phoenix Curve Runs Jan"
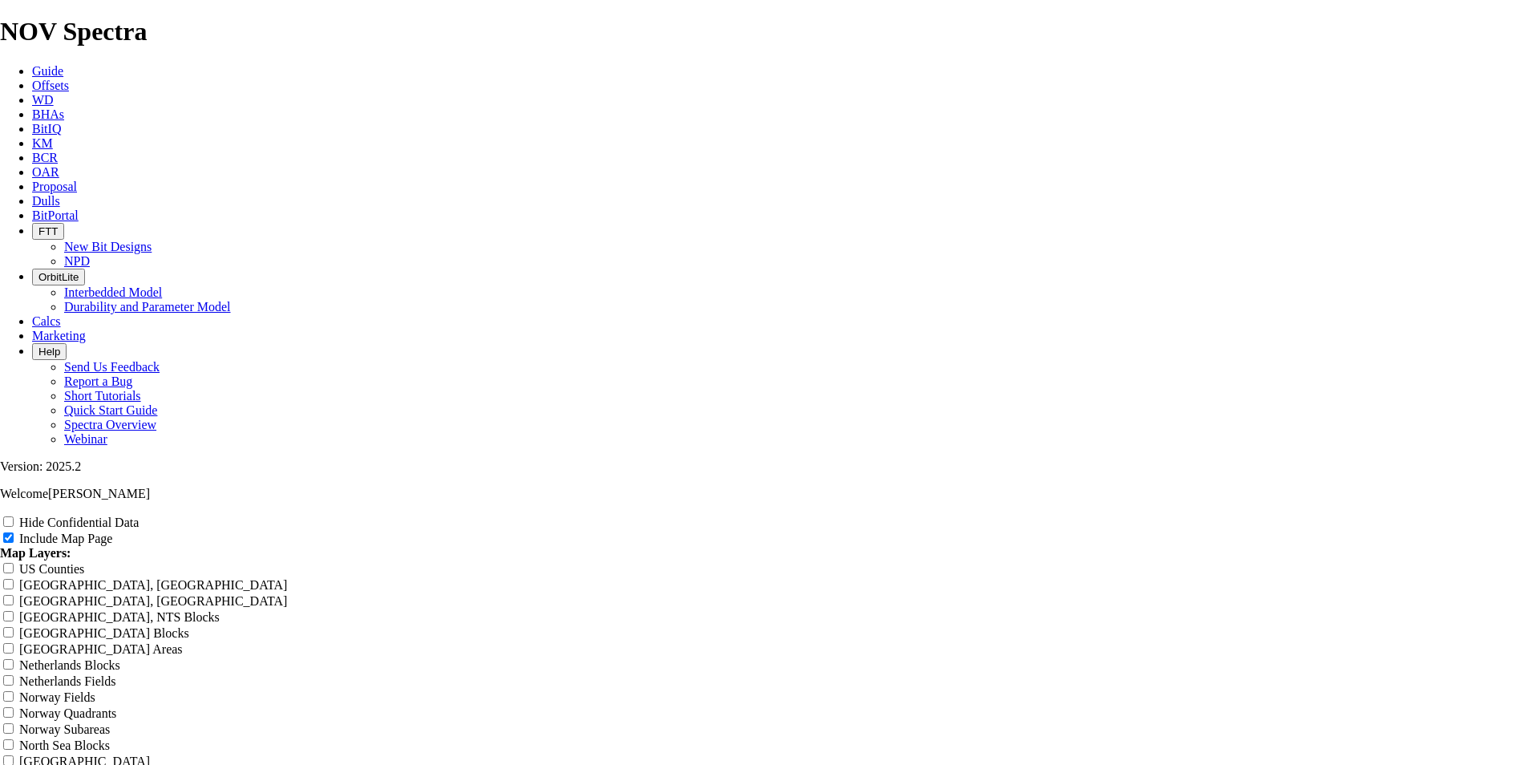
type input "Phoenix Curve Runs [DATE]"
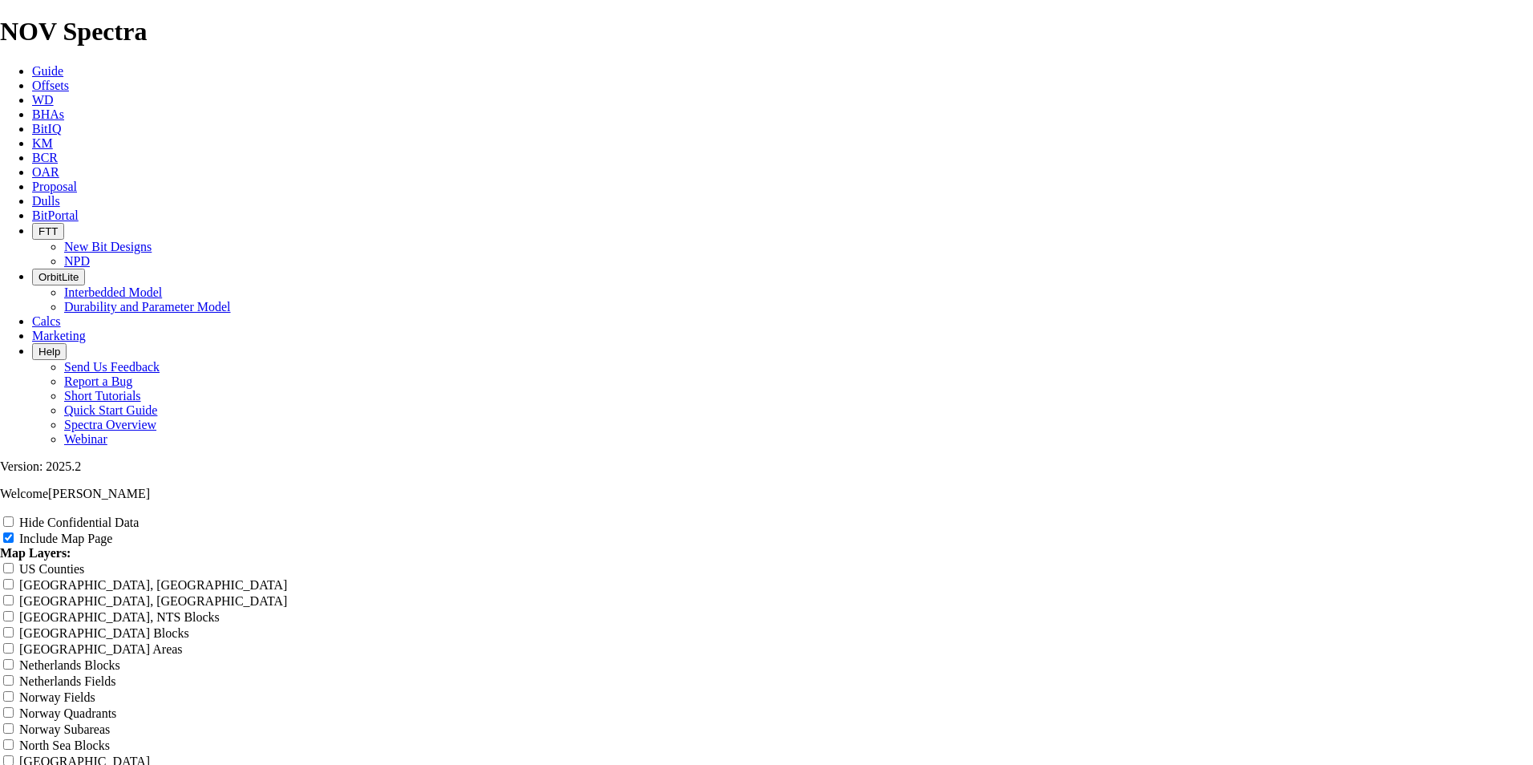
type input "Phoenix Curve Runs [DATE]"
type input "Phoenix Curve Runs [DATE] t"
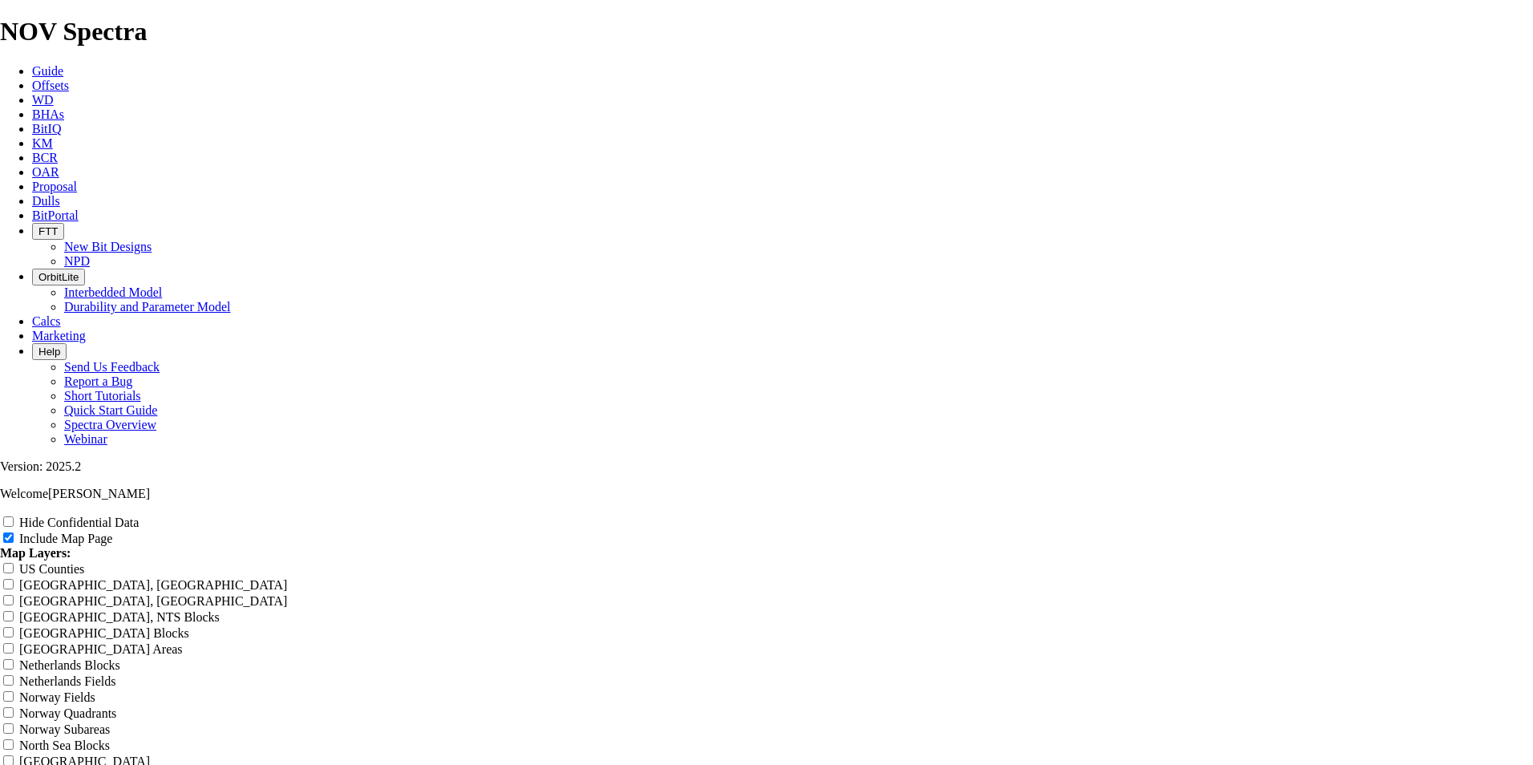
drag, startPoint x: 936, startPoint y: 111, endPoint x: 780, endPoint y: 104, distance: 155.7
